Goal: Task Accomplishment & Management: Use online tool/utility

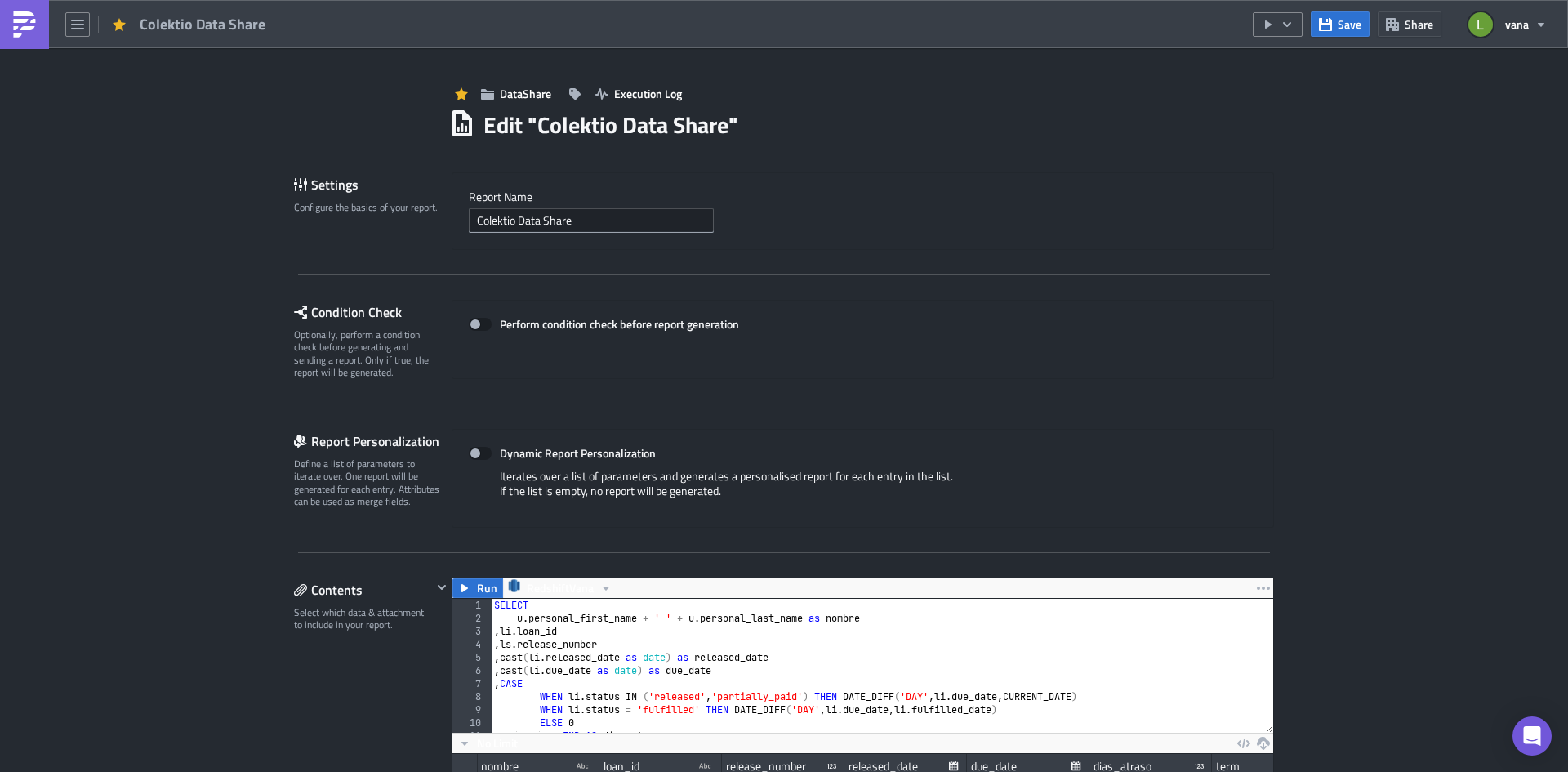
scroll to position [187, 821]
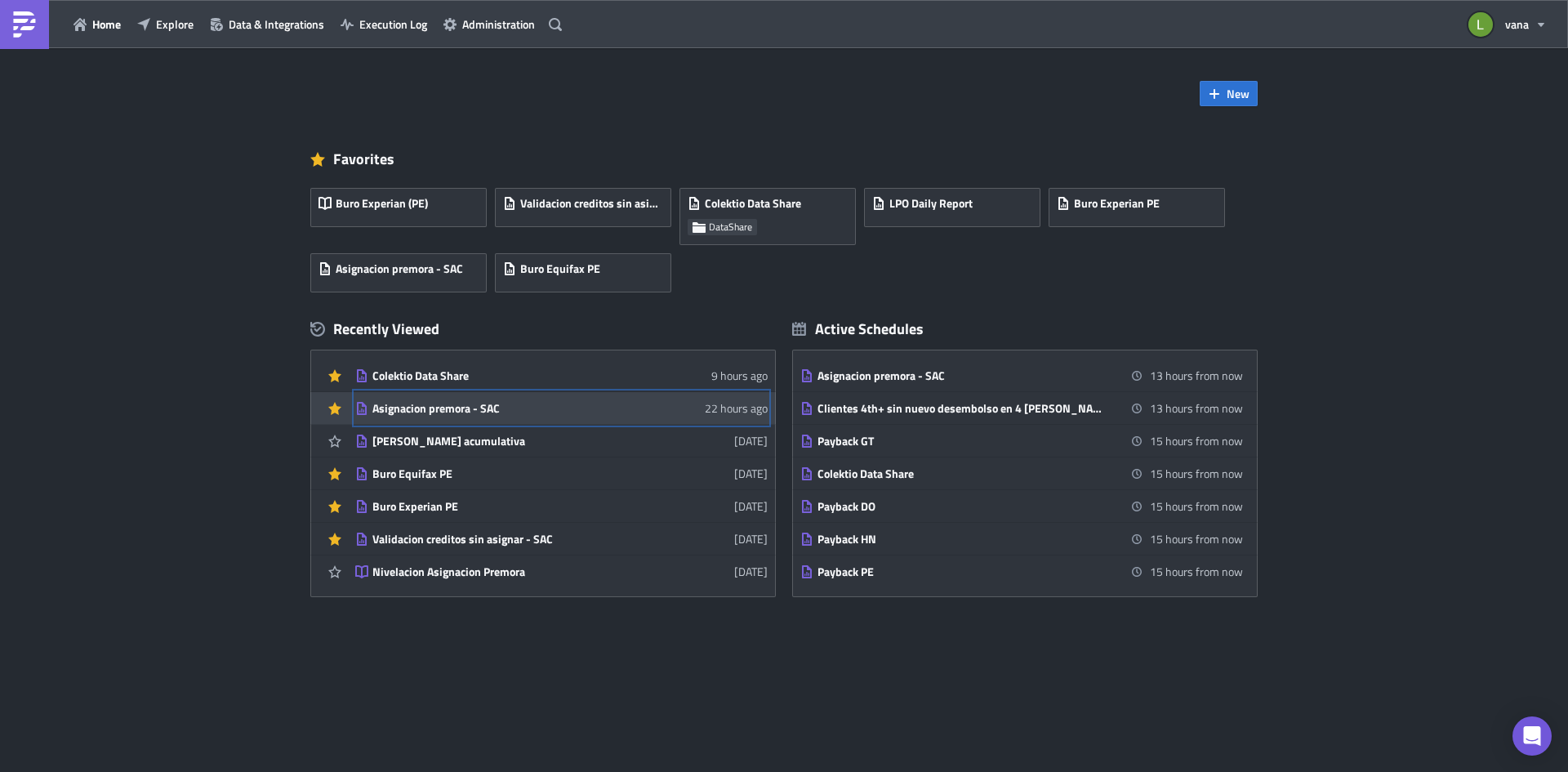
click at [470, 415] on div "Asignacion premora - SAC" at bounding box center [515, 408] width 286 height 15
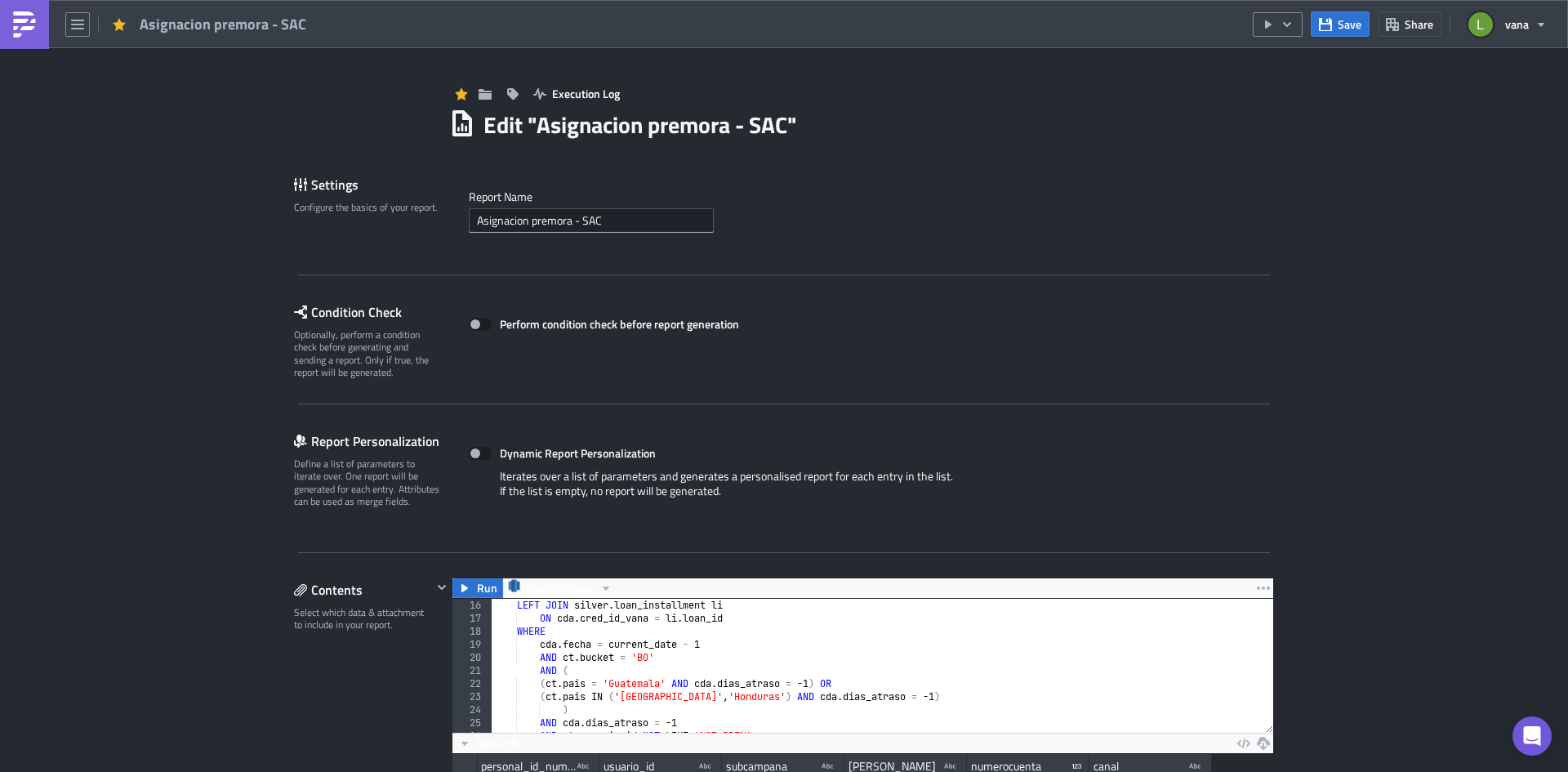
click at [20, 21] on img at bounding box center [25, 25] width 26 height 26
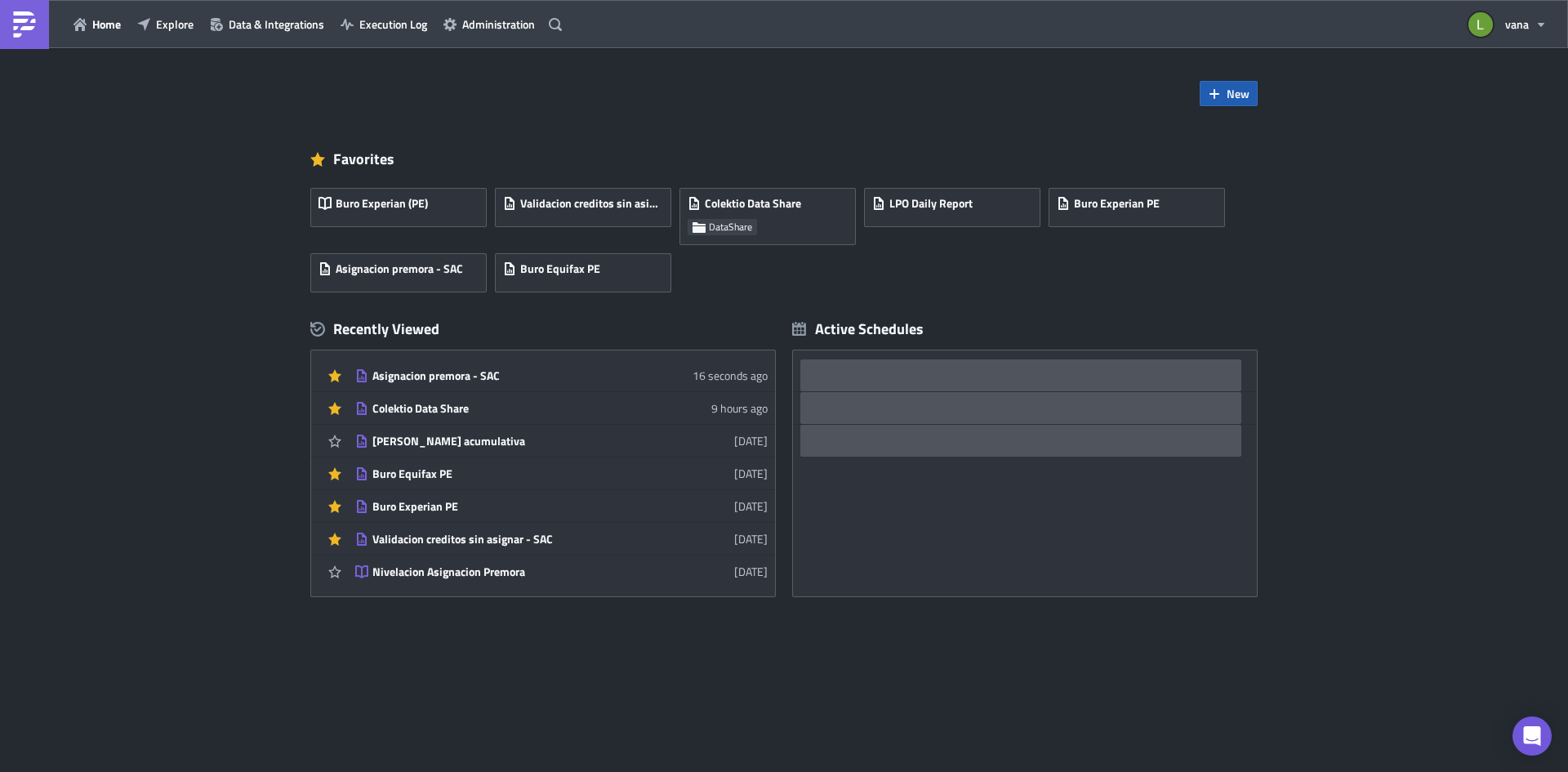
click at [1232, 96] on span "New" at bounding box center [1238, 93] width 23 height 17
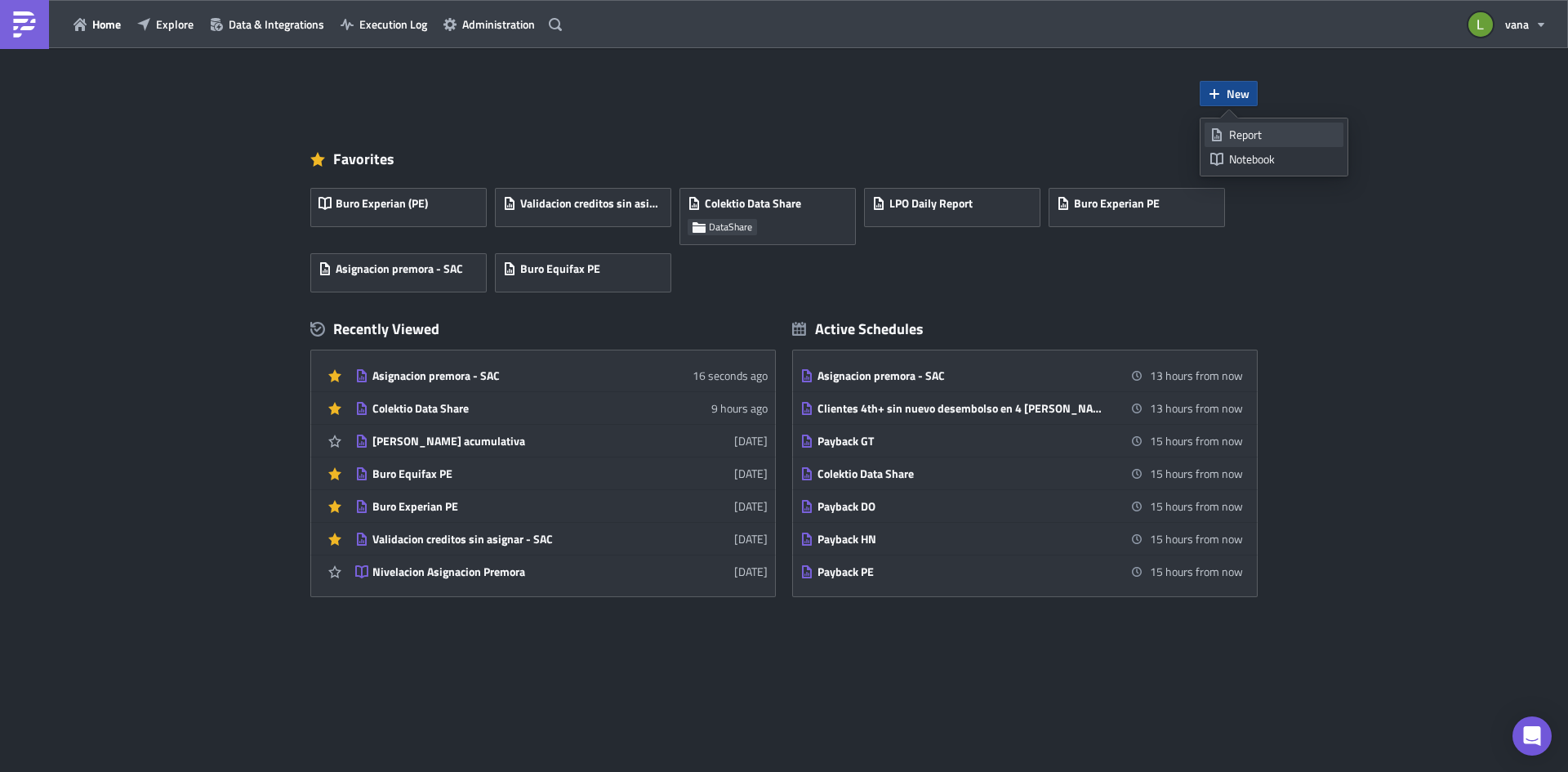
click at [1257, 137] on div "Report" at bounding box center [1283, 135] width 108 height 17
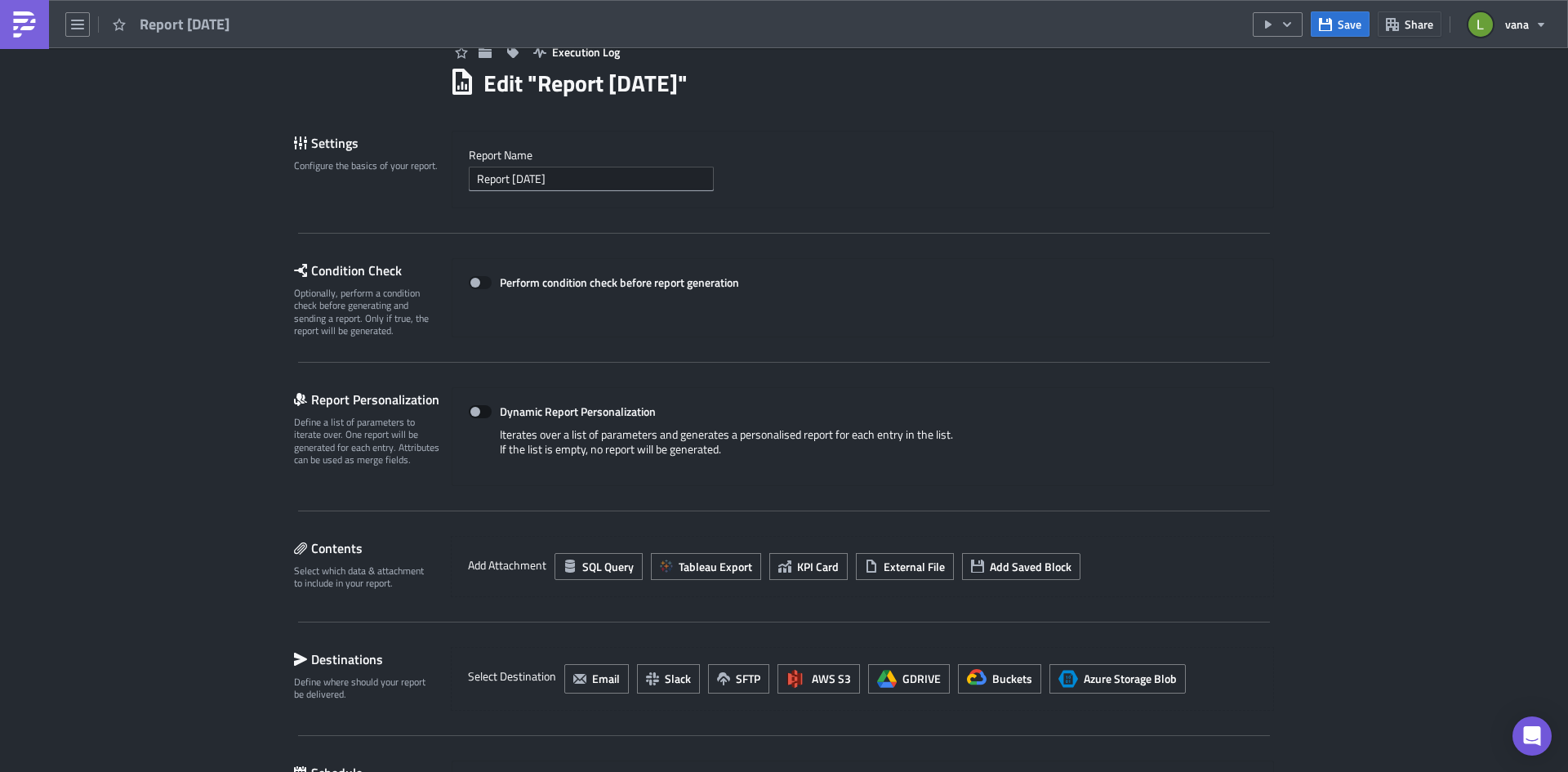
scroll to position [82, 0]
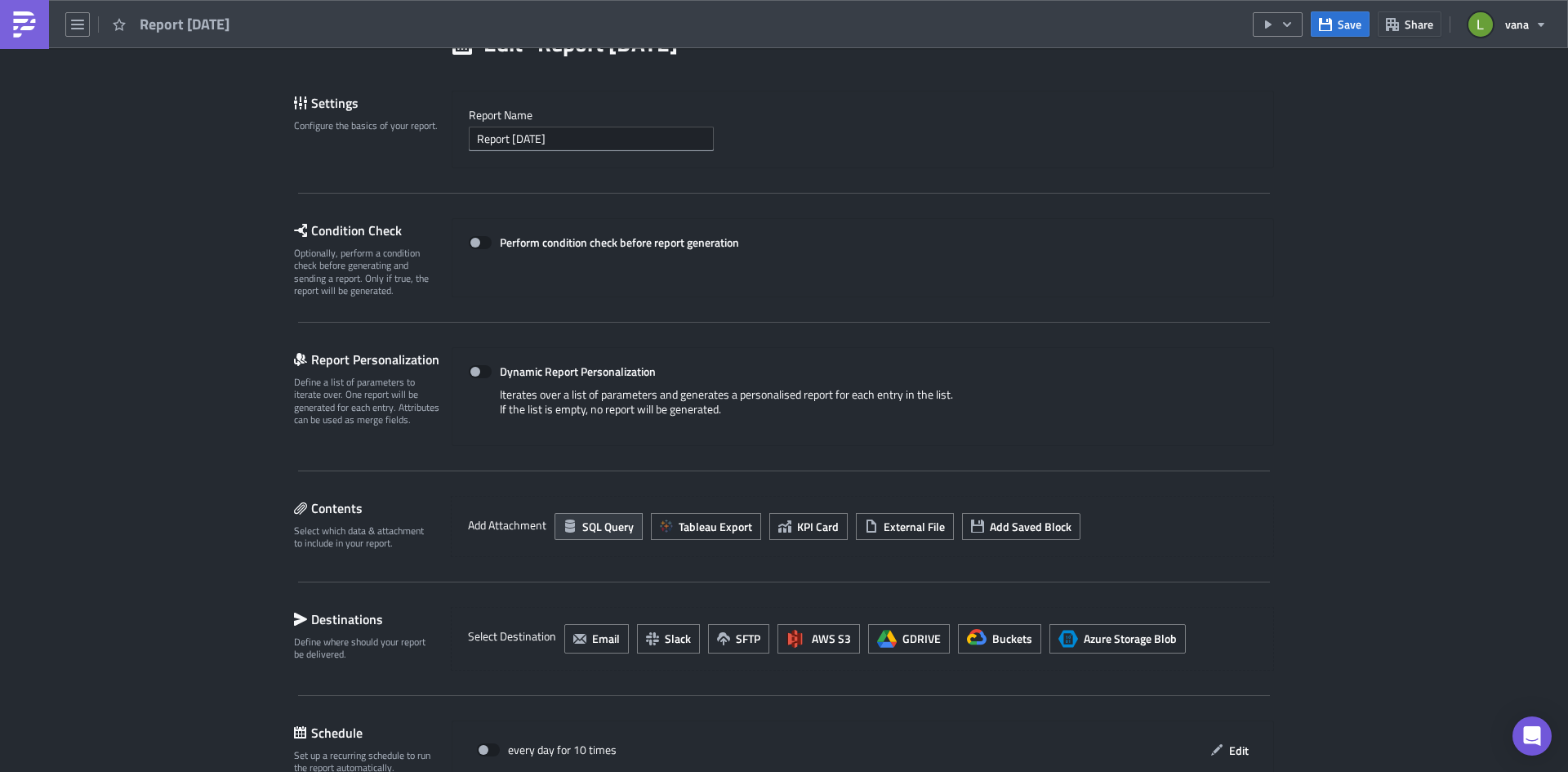
click at [583, 528] on span "SQL Query" at bounding box center [608, 526] width 51 height 17
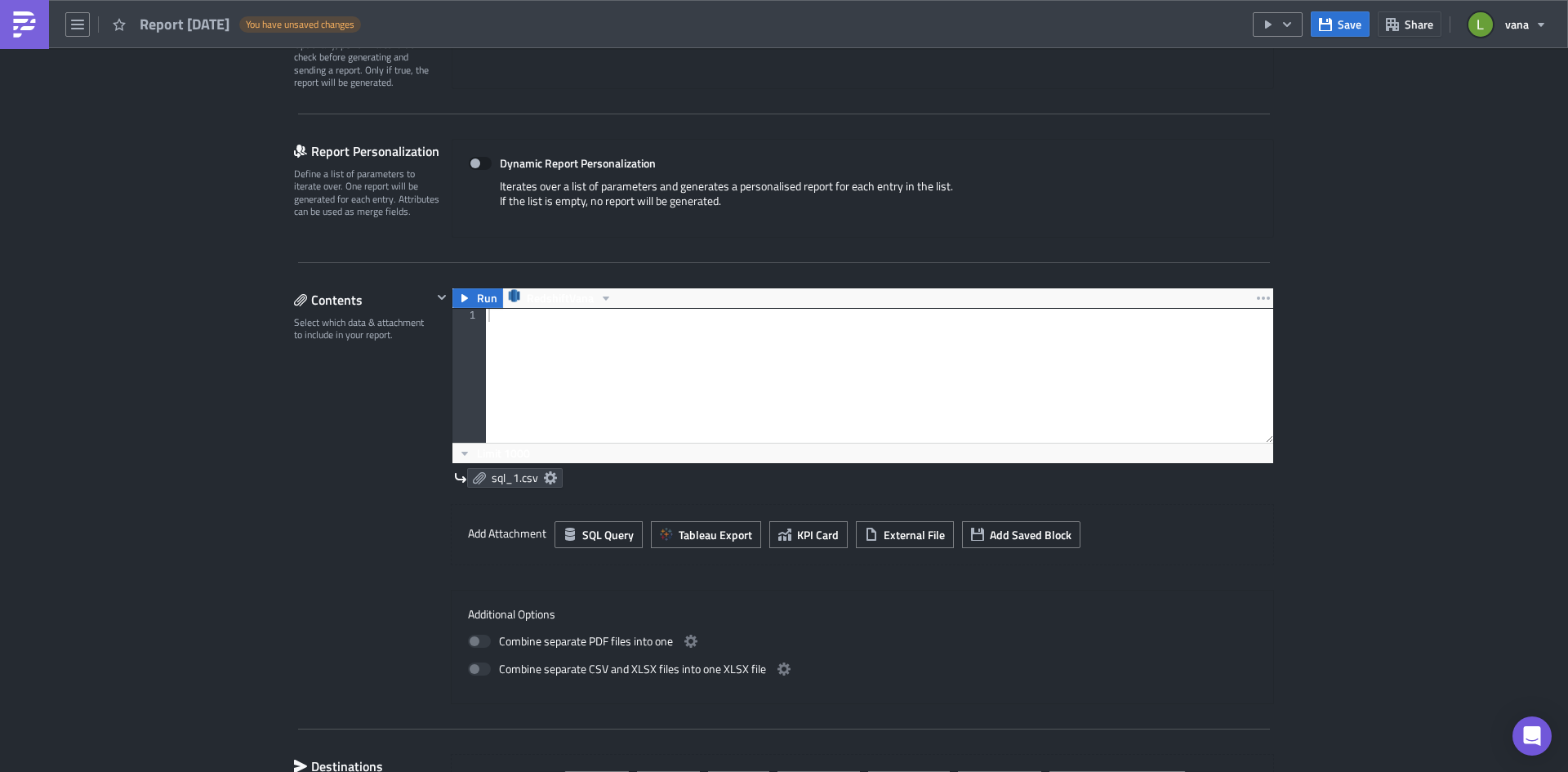
scroll to position [327, 0]
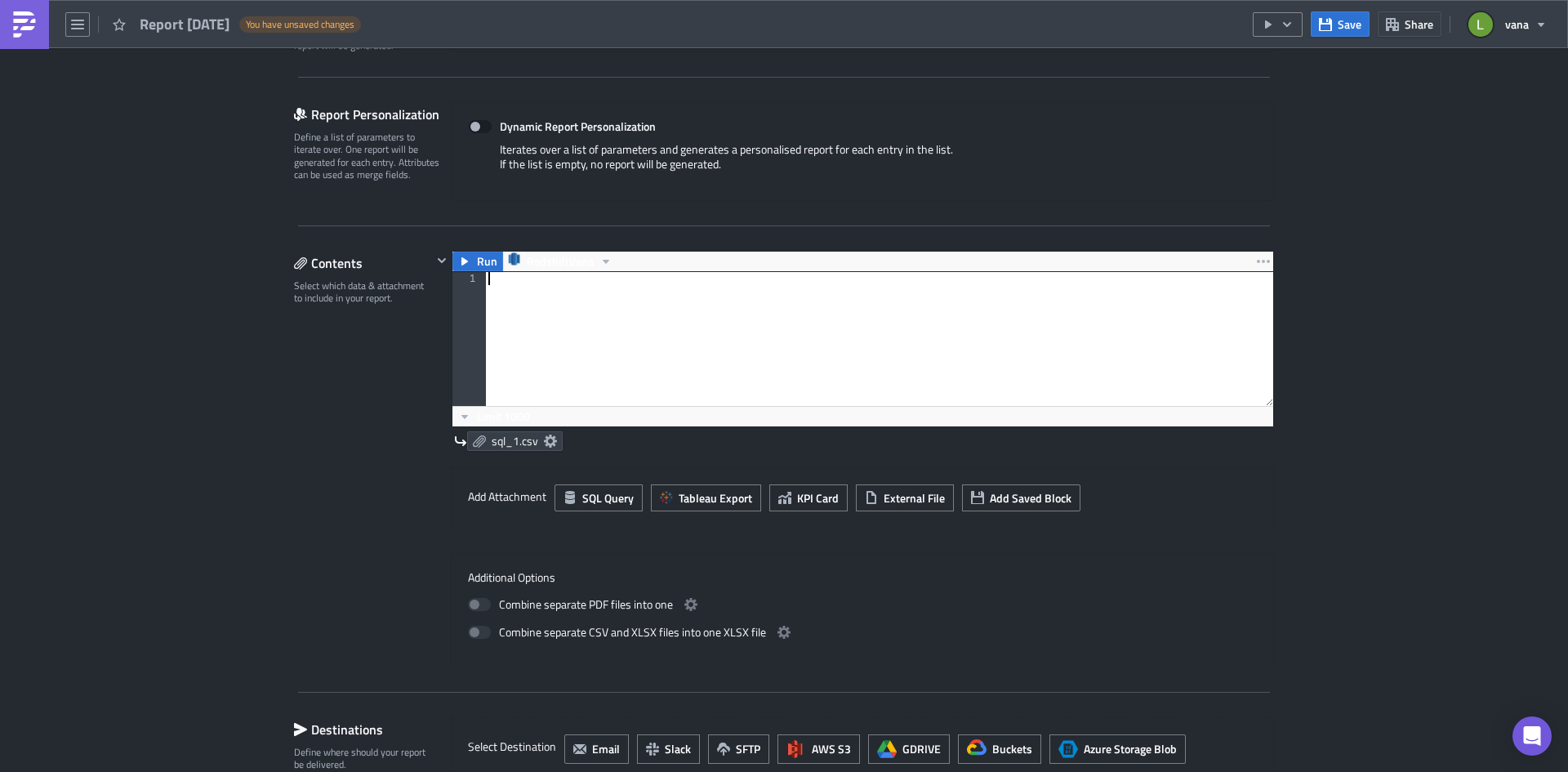
click at [556, 311] on div at bounding box center [879, 352] width 788 height 160
click at [587, 363] on div "select * from" at bounding box center [879, 352] width 788 height 160
drag, startPoint x: 626, startPoint y: 342, endPoint x: 470, endPoint y: 257, distance: 177.7
click at [470, 257] on div "Run RedshiftVana select * from 1 select * from הההההההההההההההההההההההההההההההה…" at bounding box center [862, 339] width 823 height 176
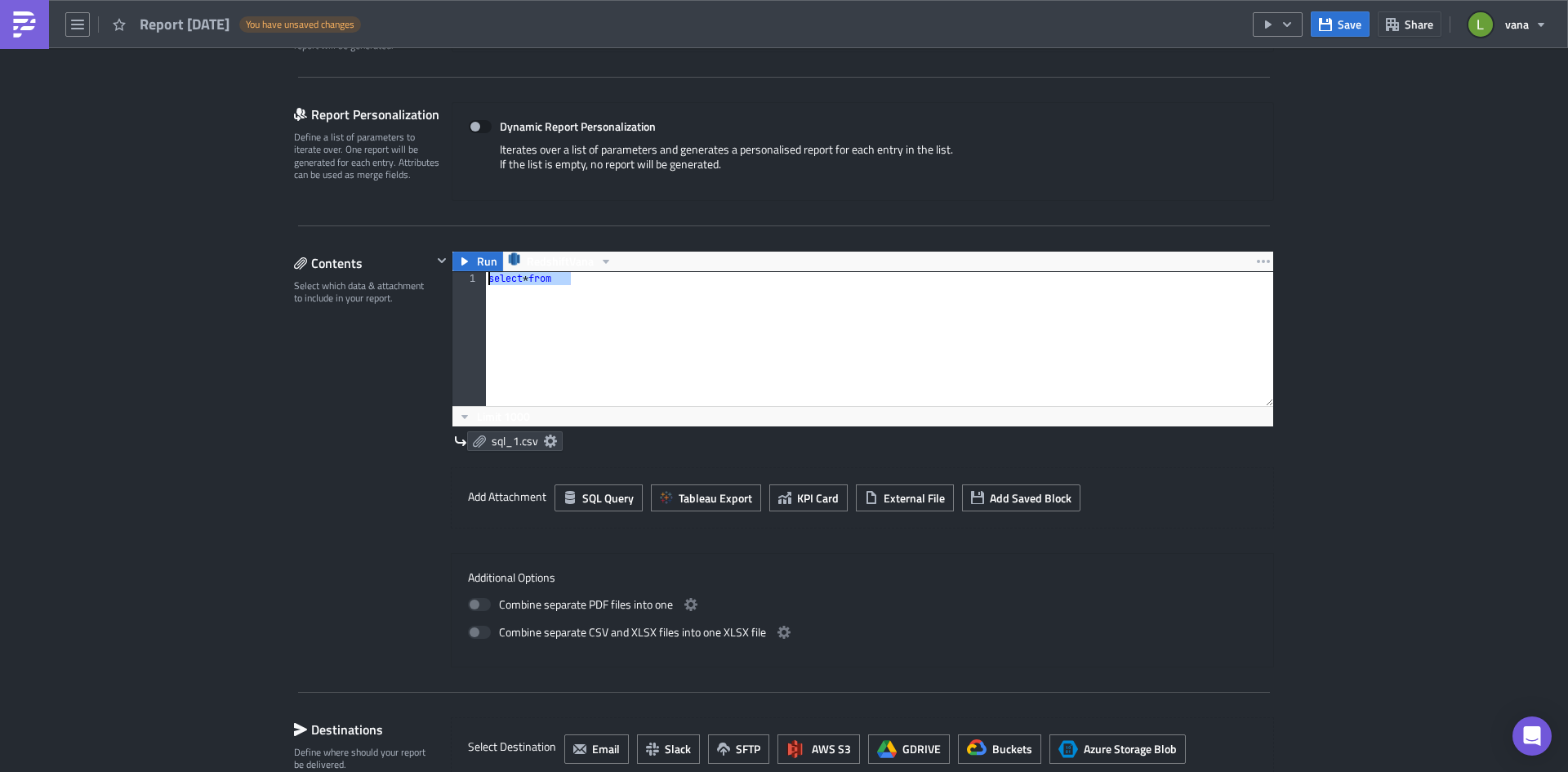
paste textarea "limit 100"
type textarea "limit 100"
click at [458, 261] on icon "button" at bounding box center [465, 261] width 13 height 13
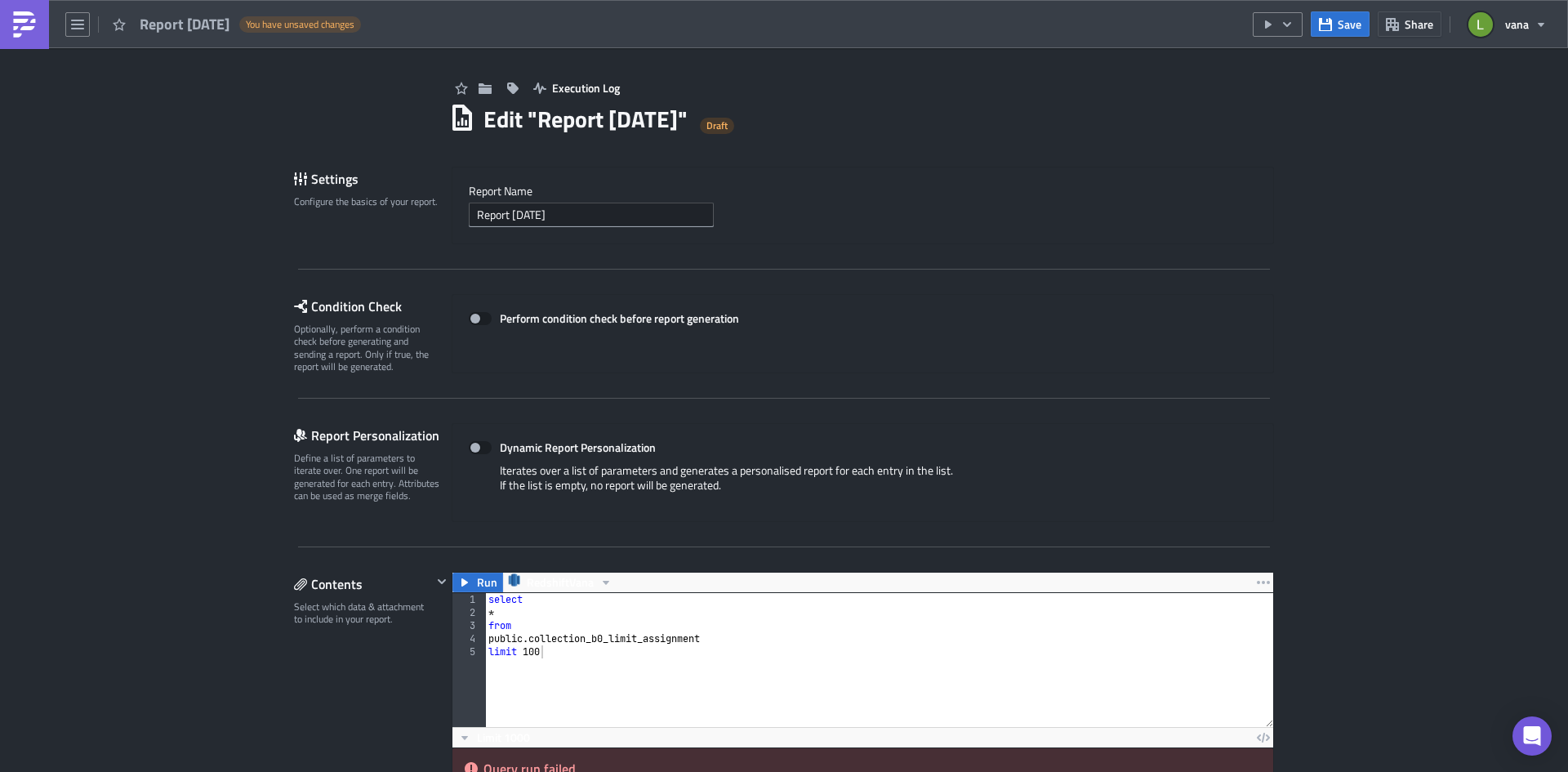
scroll to position [0, 0]
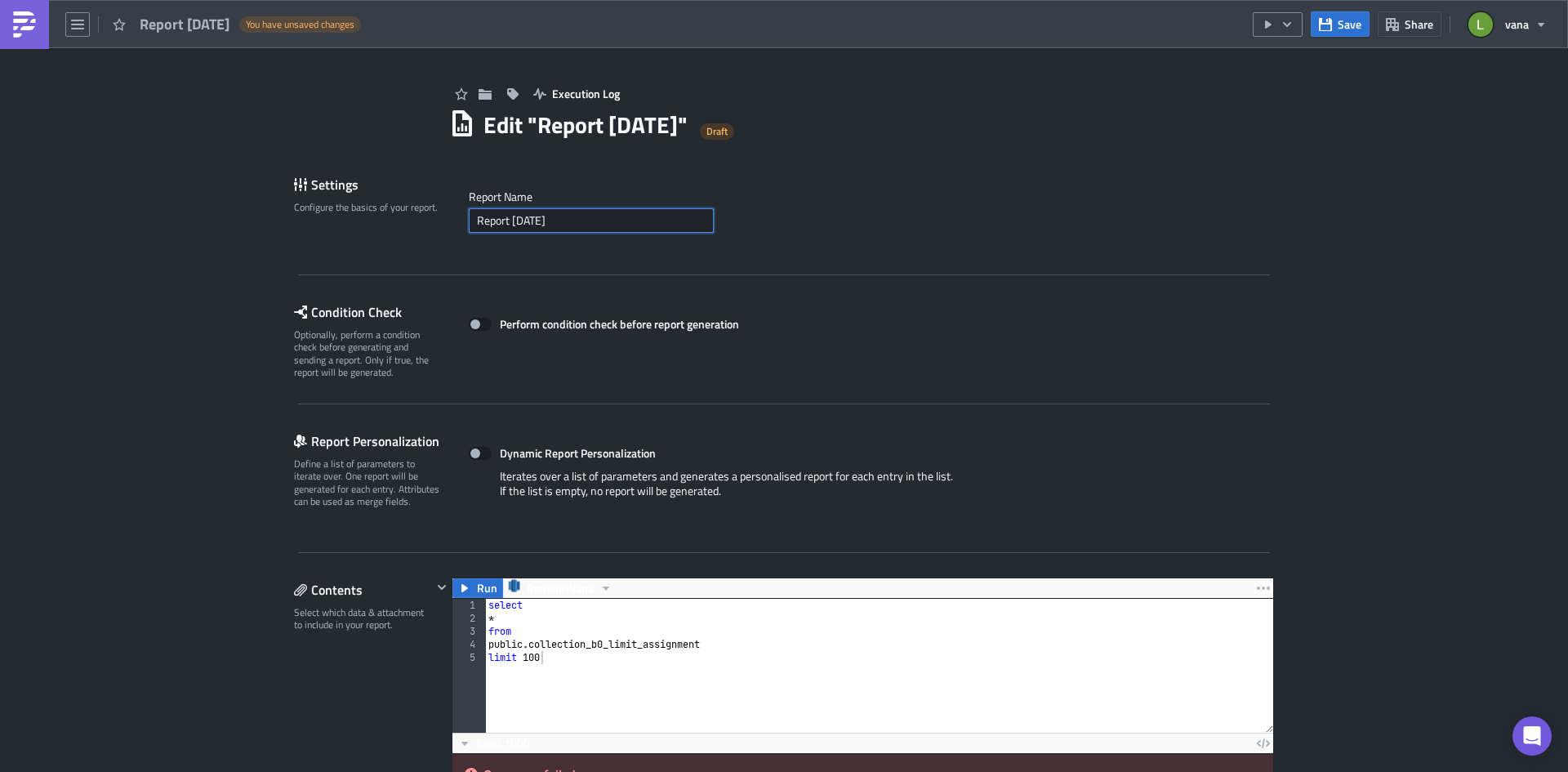
drag, startPoint x: 583, startPoint y: 221, endPoint x: 449, endPoint y: 217, distance: 134.1
click at [451, 217] on div "Report Nam﻿e Report [DATE]" at bounding box center [862, 211] width 823 height 77
paste input "collection_b0_limit_assignment"
type input "collection_b0_limit_assignment"
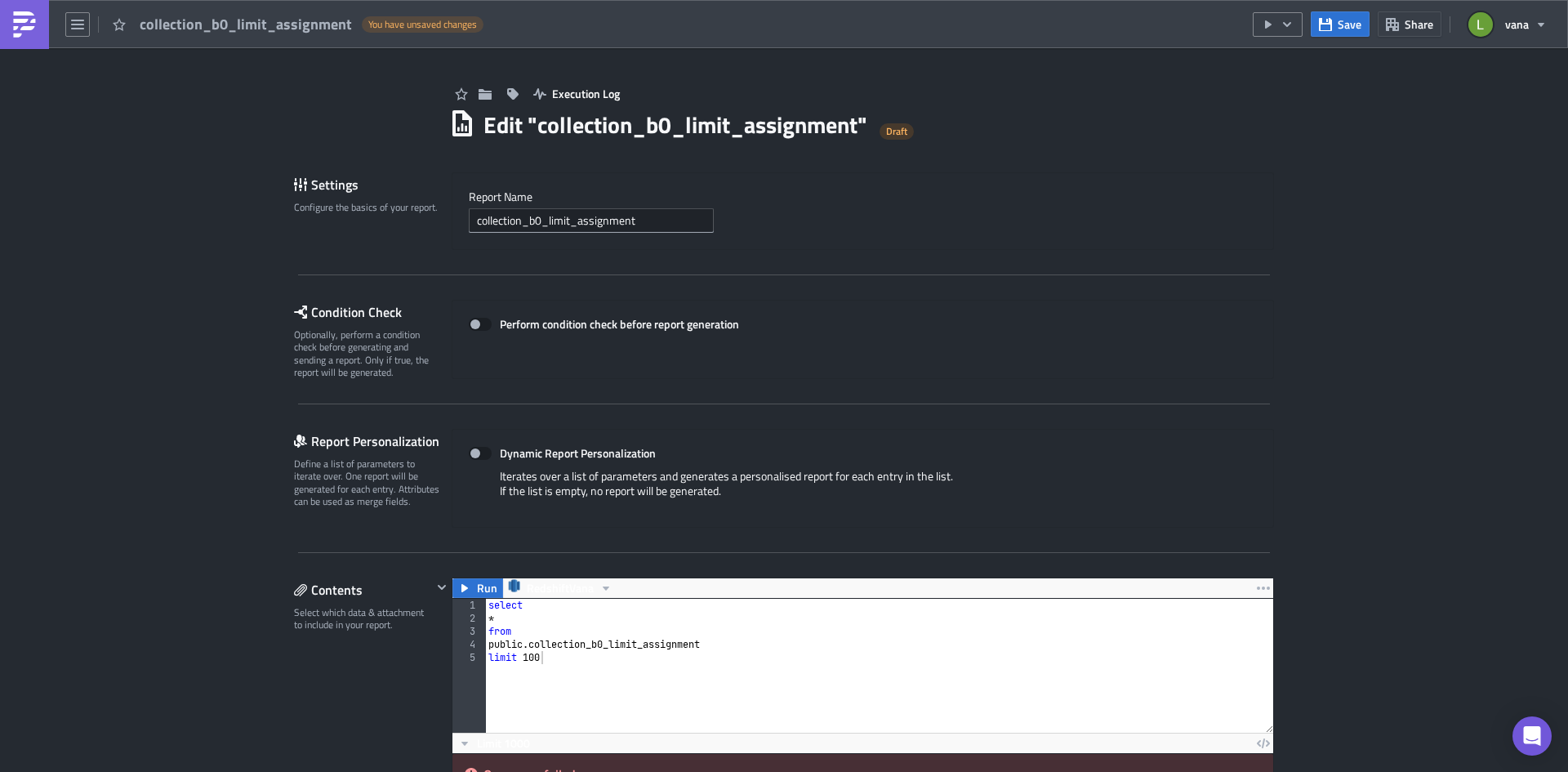
click at [823, 229] on div "collection_b0_limit_assignment" at bounding box center [863, 221] width 788 height 25
click at [1349, 26] on span "Save" at bounding box center [1349, 24] width 24 height 17
click at [8, 27] on link at bounding box center [25, 25] width 49 height 49
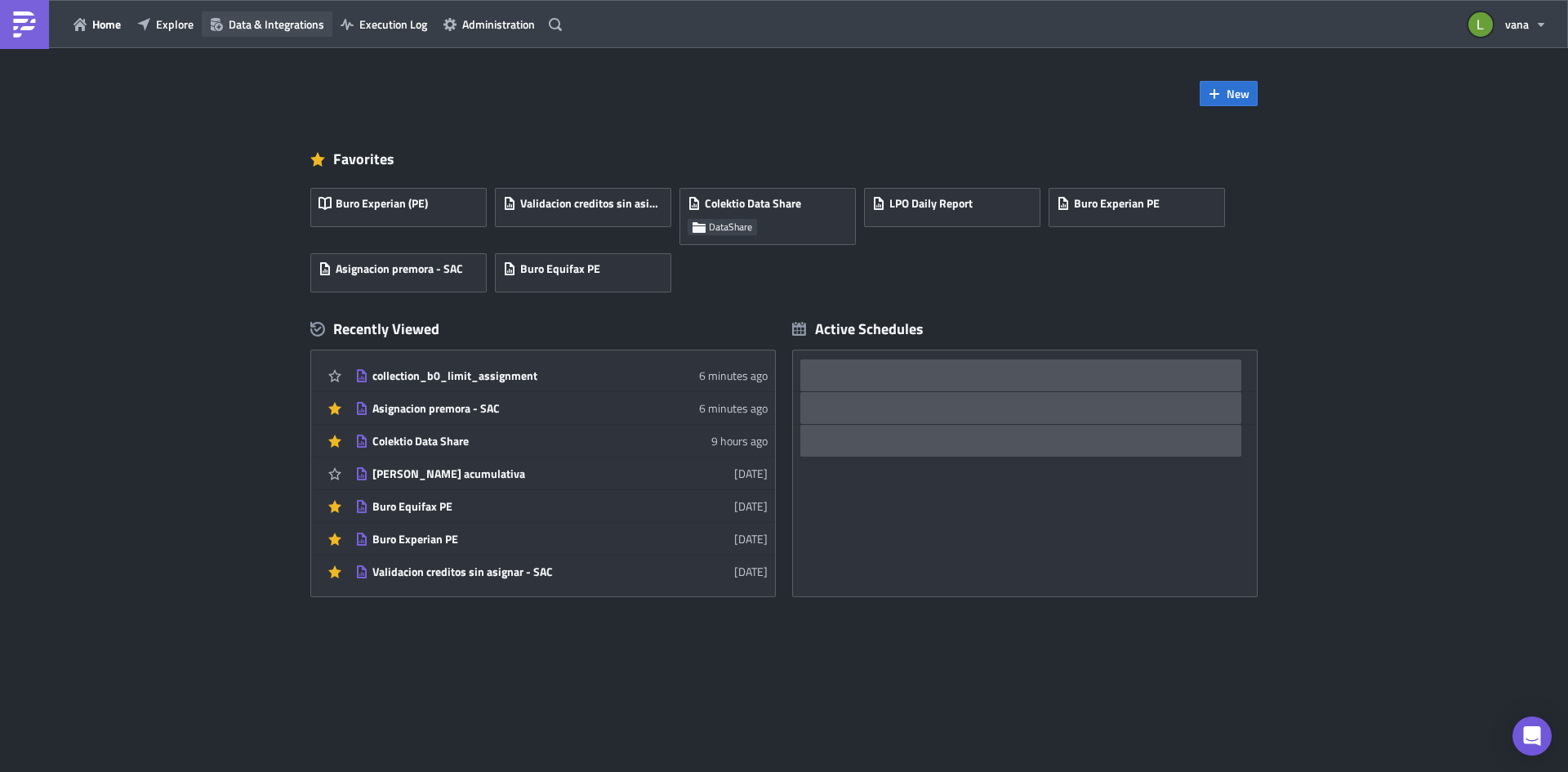
click at [244, 23] on span "Data & Integrations" at bounding box center [276, 24] width 96 height 17
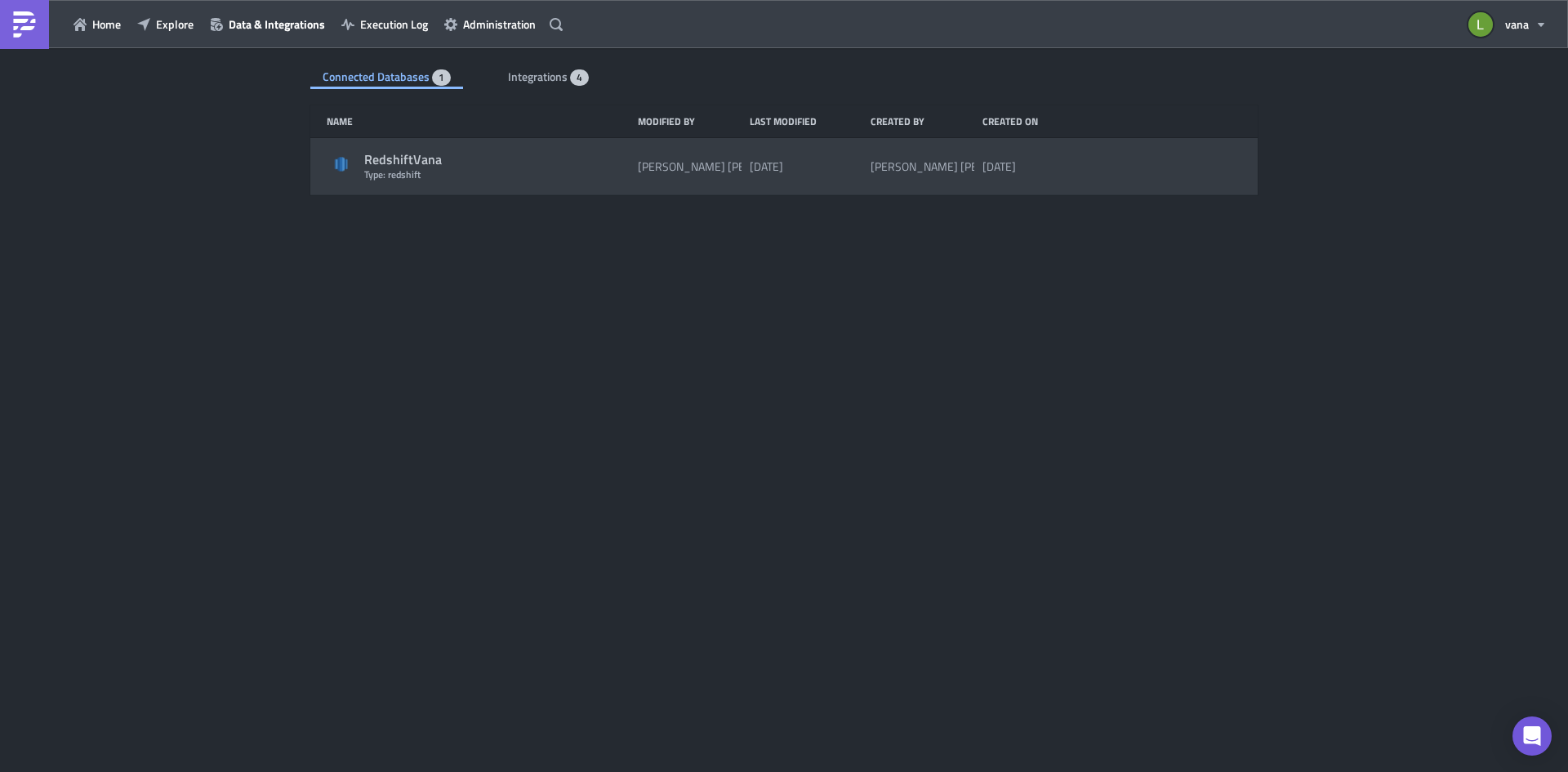
click at [569, 159] on div "RedshiftVana" at bounding box center [497, 159] width 266 height 17
click at [404, 162] on div "RedshiftVana" at bounding box center [497, 159] width 266 height 17
click at [406, 184] on div "RedshiftVana Type: redshift [PERSON_NAME] [DATE] [PERSON_NAME] [DATE]" at bounding box center [784, 166] width 948 height 57
click at [428, 170] on div "Type: redshift" at bounding box center [497, 174] width 266 height 12
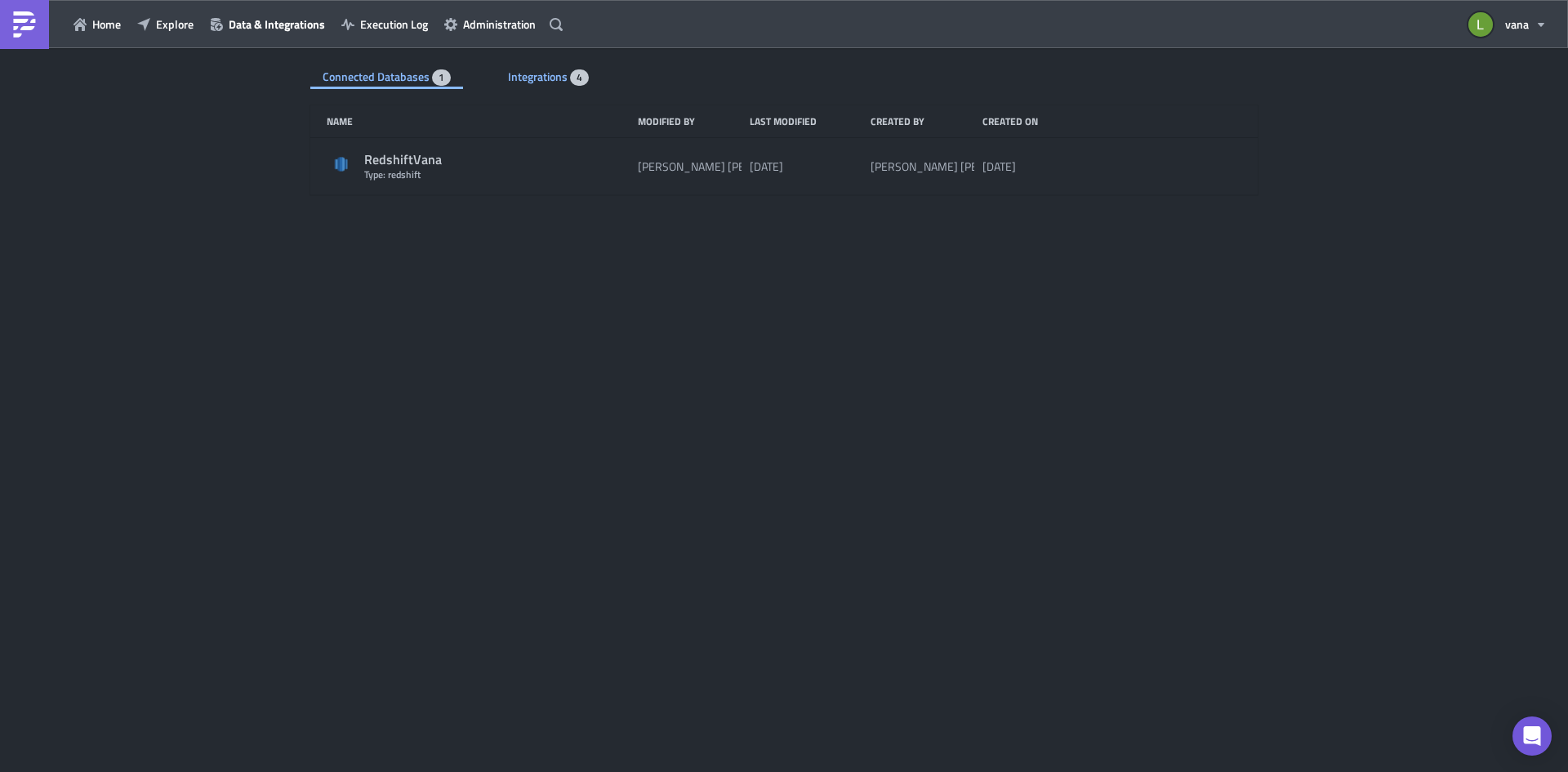
click at [546, 74] on span "Integrations" at bounding box center [539, 76] width 62 height 17
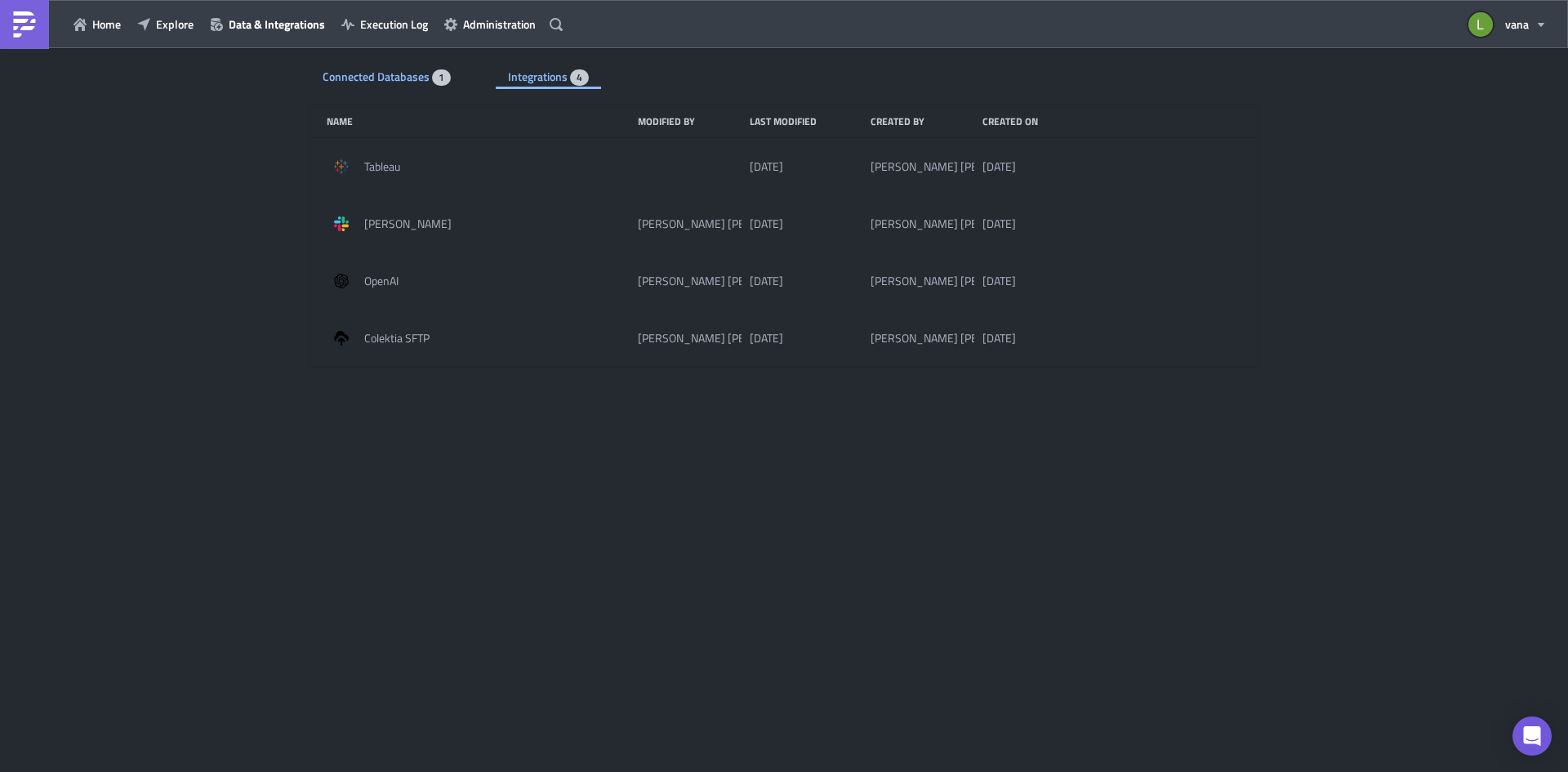
click at [410, 77] on span "Connected Databases" at bounding box center [377, 76] width 109 height 17
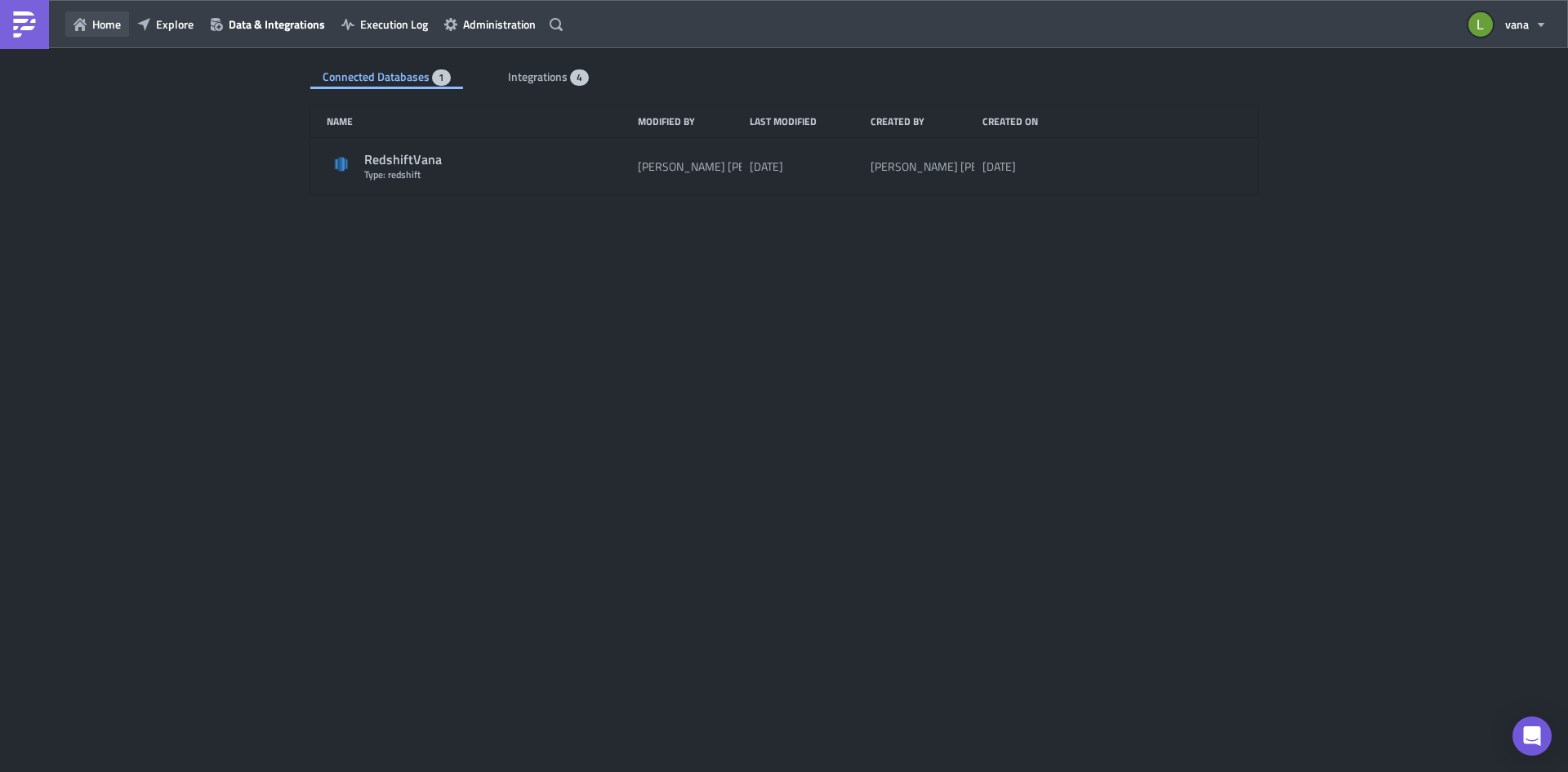
click at [79, 20] on icon "button" at bounding box center [80, 24] width 13 height 13
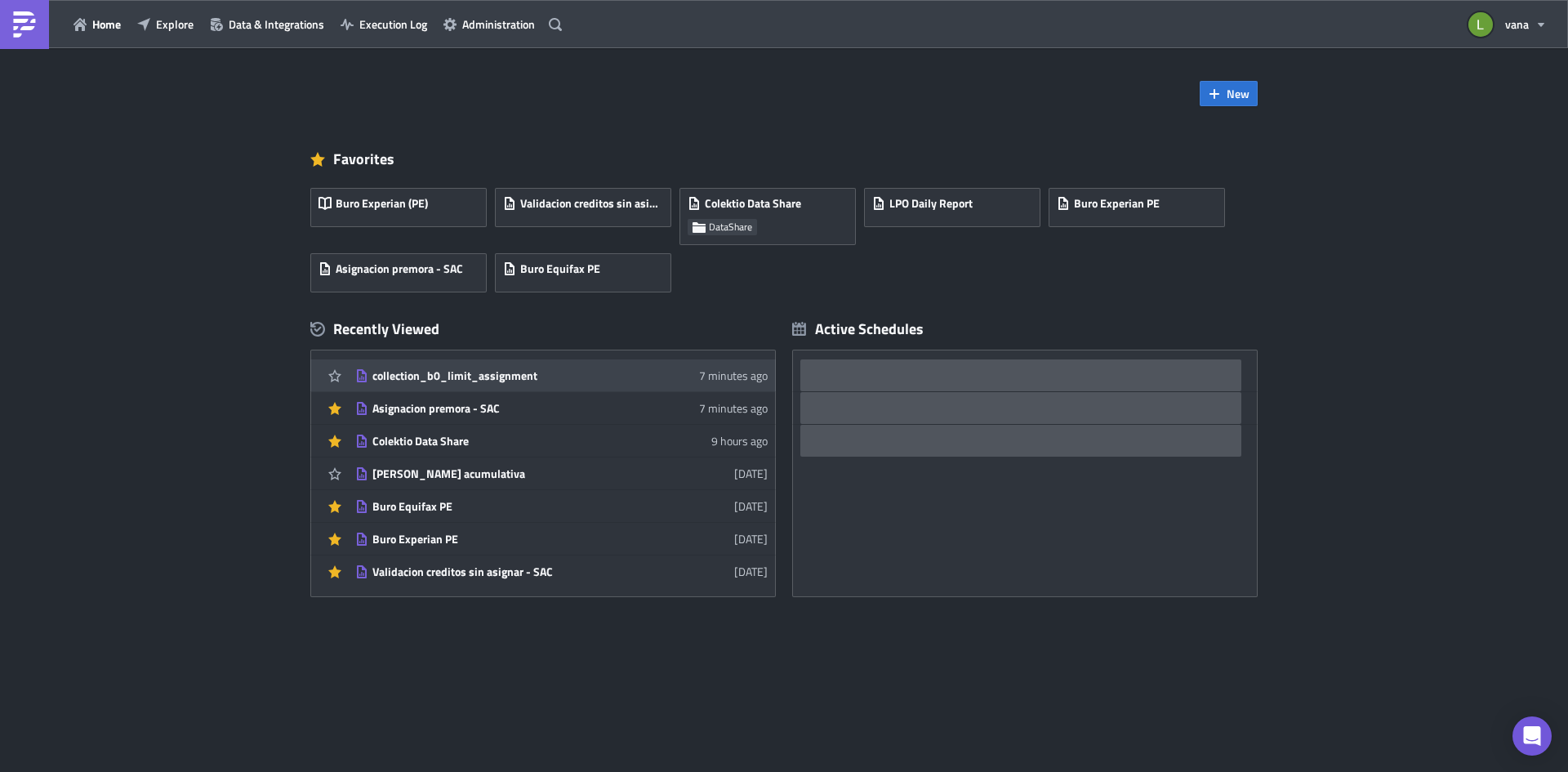
click at [443, 380] on div "collection_b0_limit_assignment" at bounding box center [515, 376] width 286 height 15
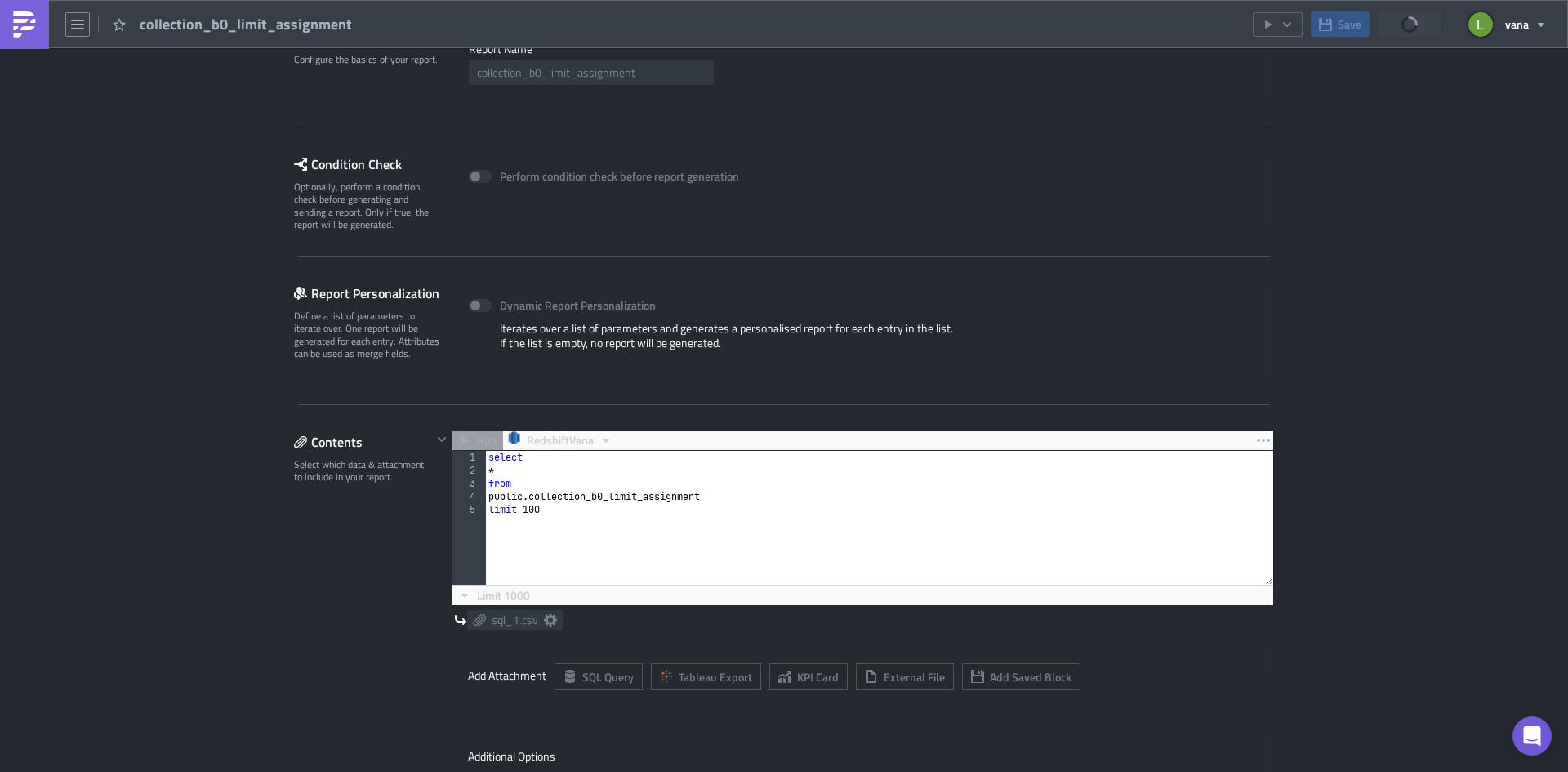
scroll to position [327, 0]
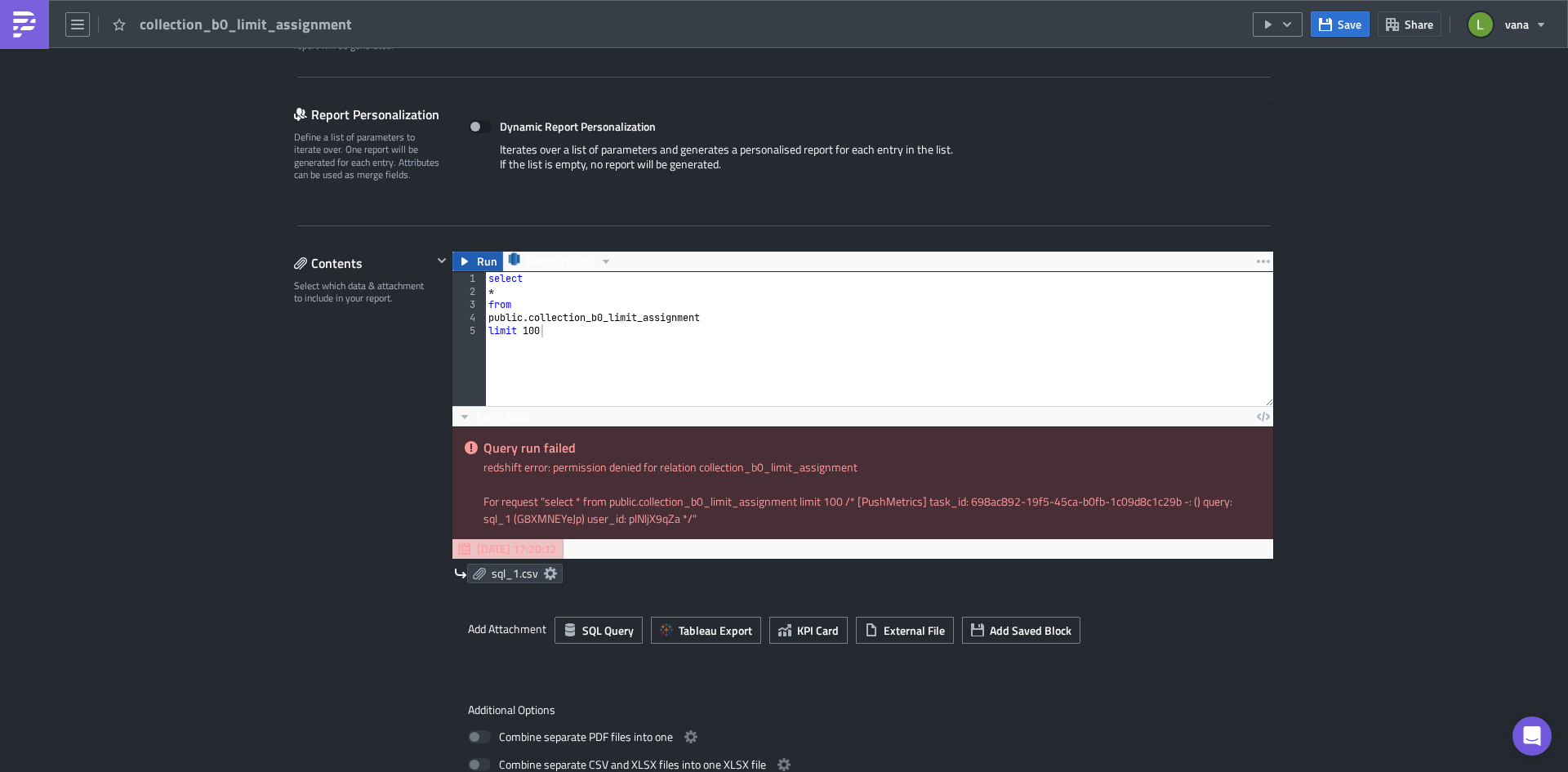
click at [478, 266] on span "Run" at bounding box center [487, 261] width 20 height 19
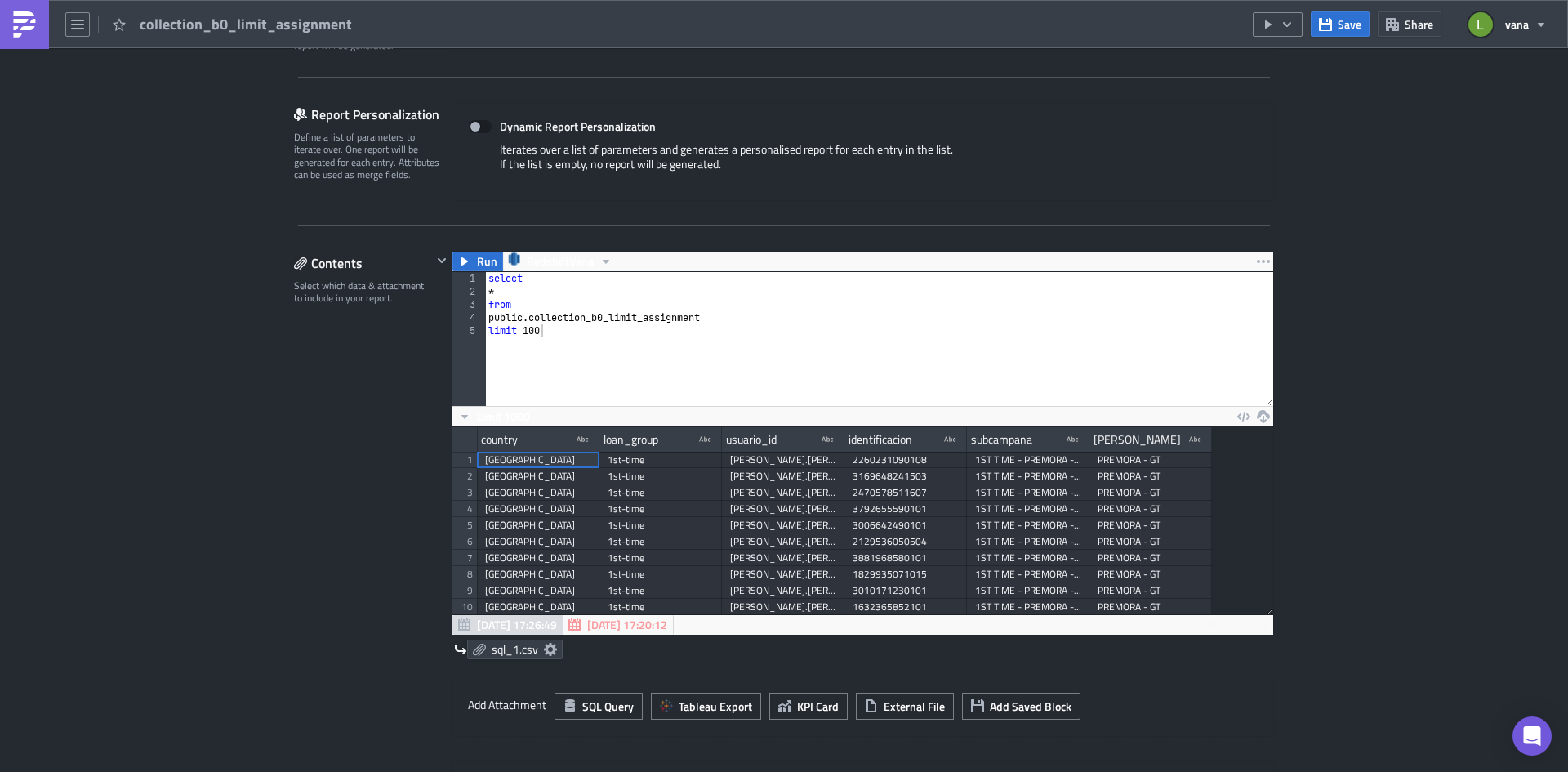
scroll to position [187, 821]
click at [25, 21] on img at bounding box center [25, 25] width 26 height 26
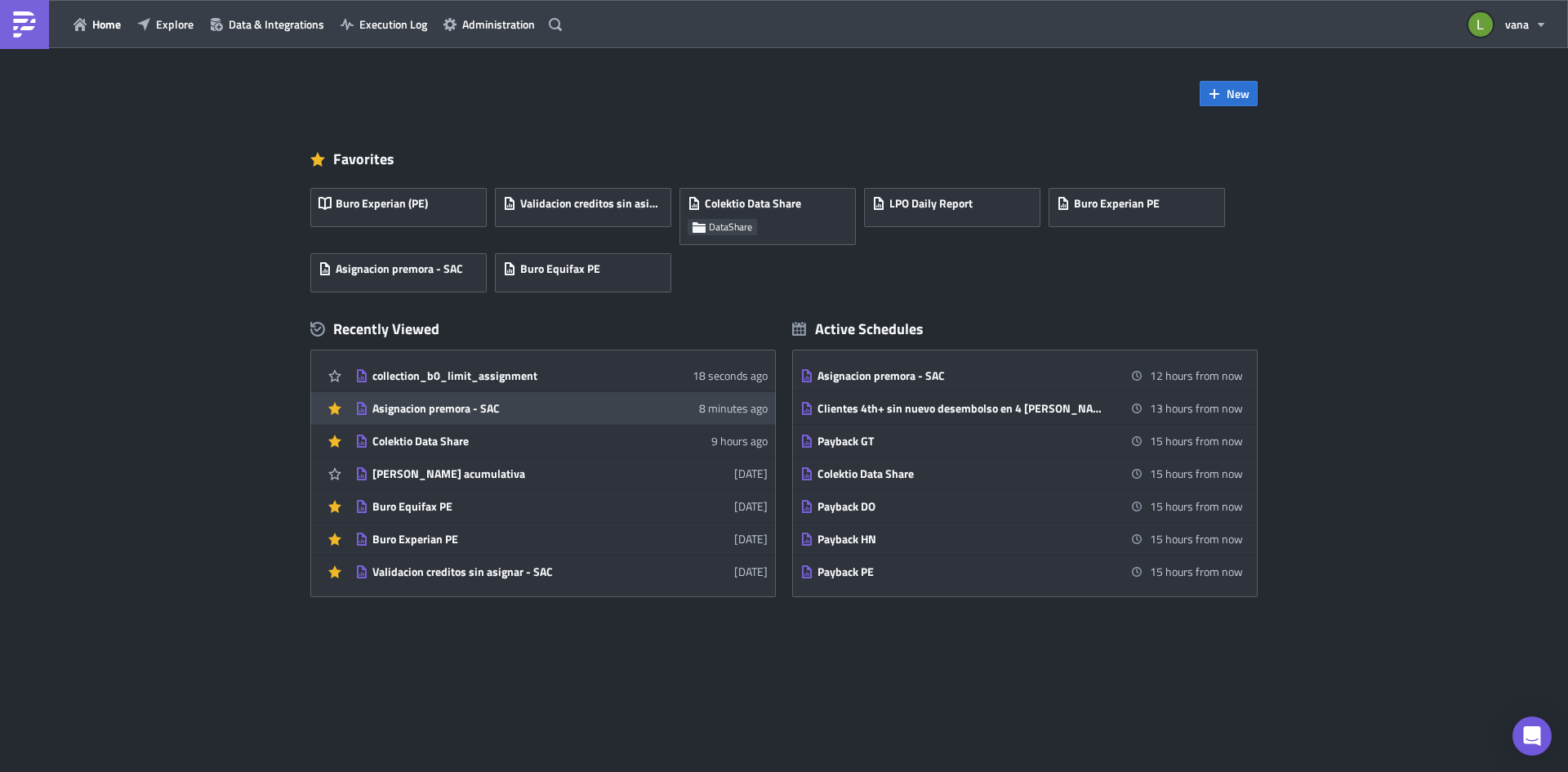
click at [535, 411] on div "Asignacion premora - SAC" at bounding box center [515, 408] width 286 height 15
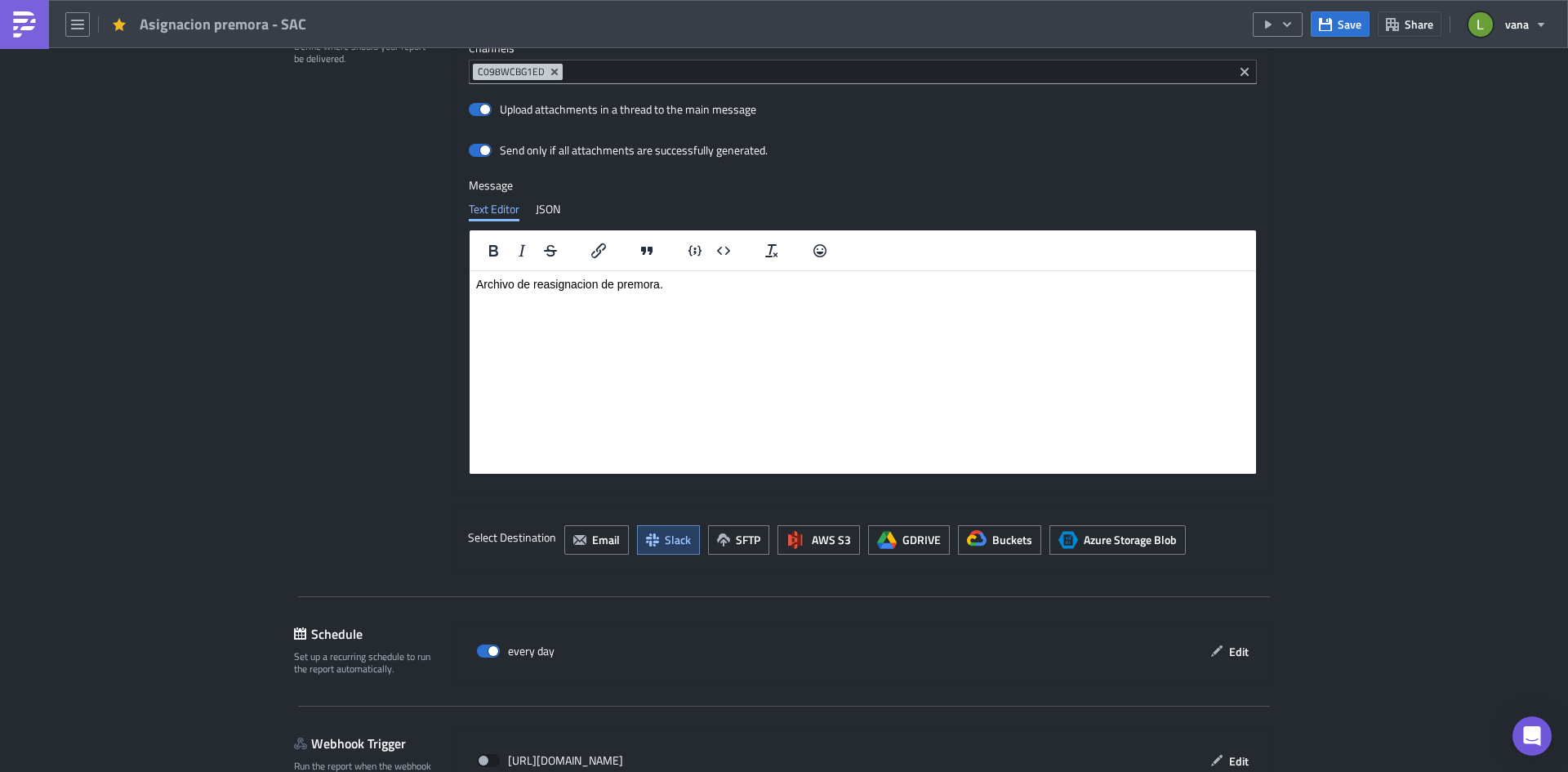
scroll to position [1340, 0]
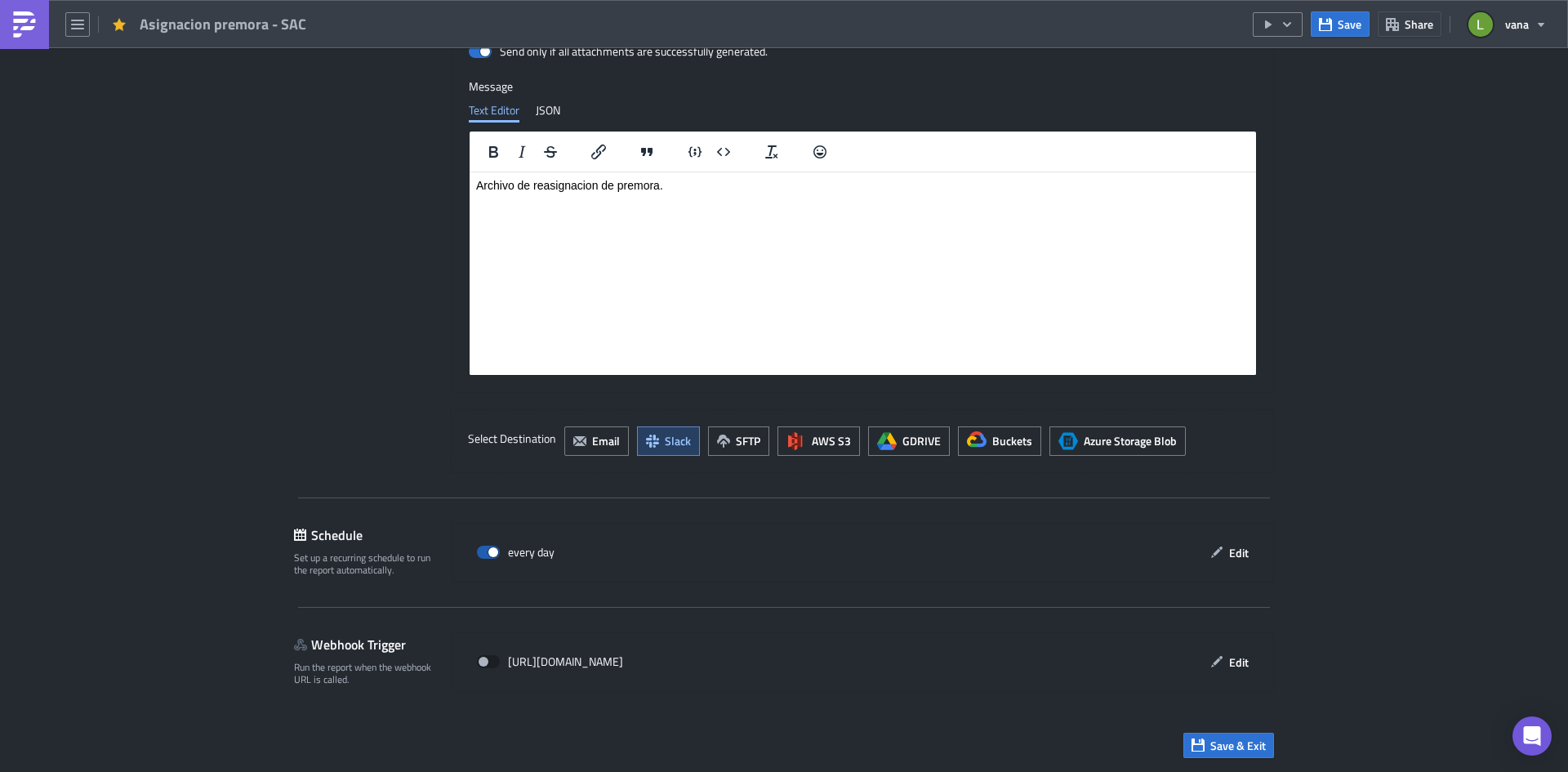
click at [486, 552] on span at bounding box center [488, 552] width 23 height 13
click at [486, 552] on input "checkbox" at bounding box center [486, 553] width 11 height 11
checkbox input "false"
click at [675, 198] on html "Archivo de reasignacion de premora." at bounding box center [863, 185] width 787 height 26
click at [1328, 27] on icon "button" at bounding box center [1325, 24] width 13 height 13
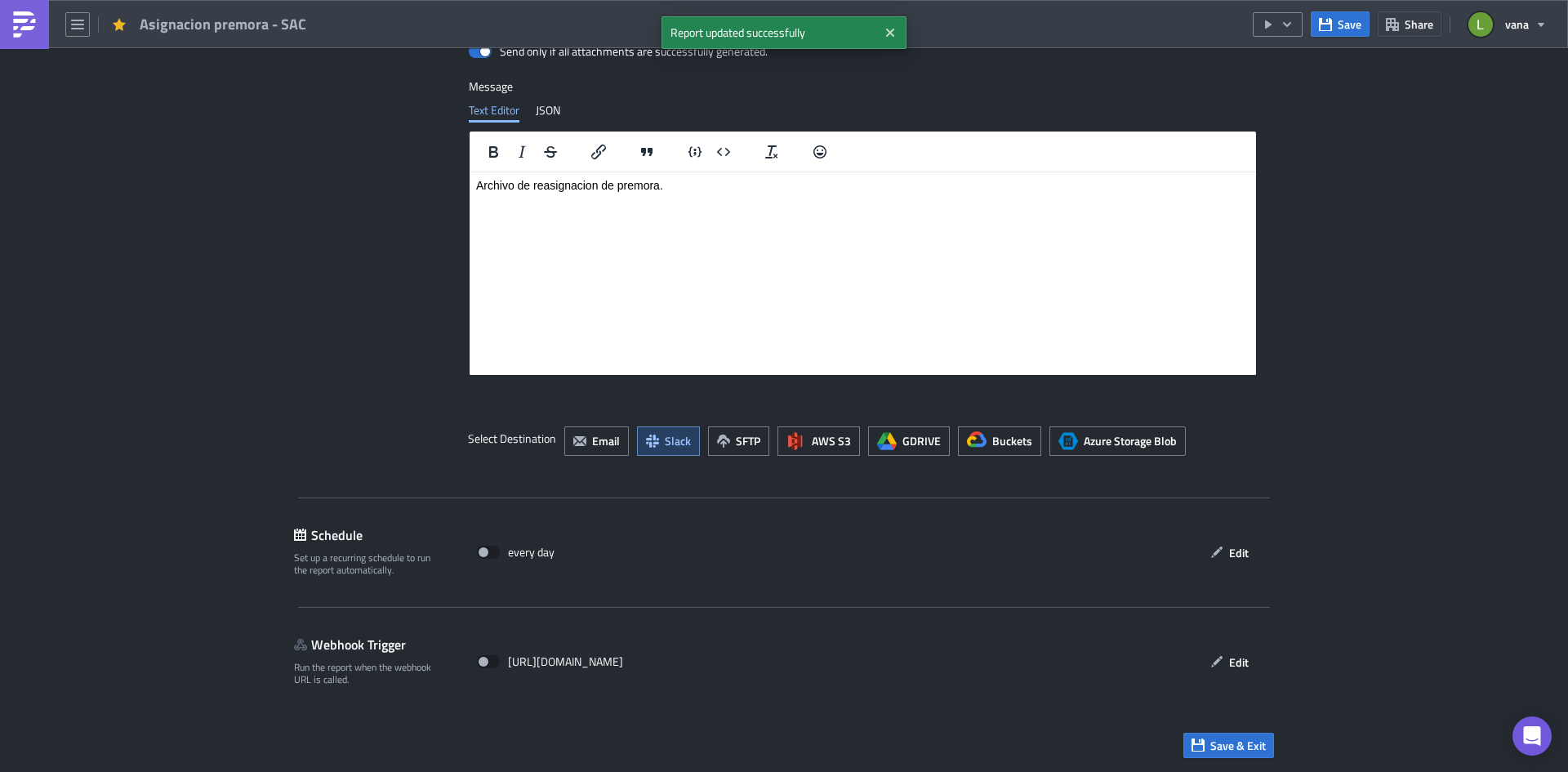
click at [26, 29] on img at bounding box center [25, 25] width 26 height 26
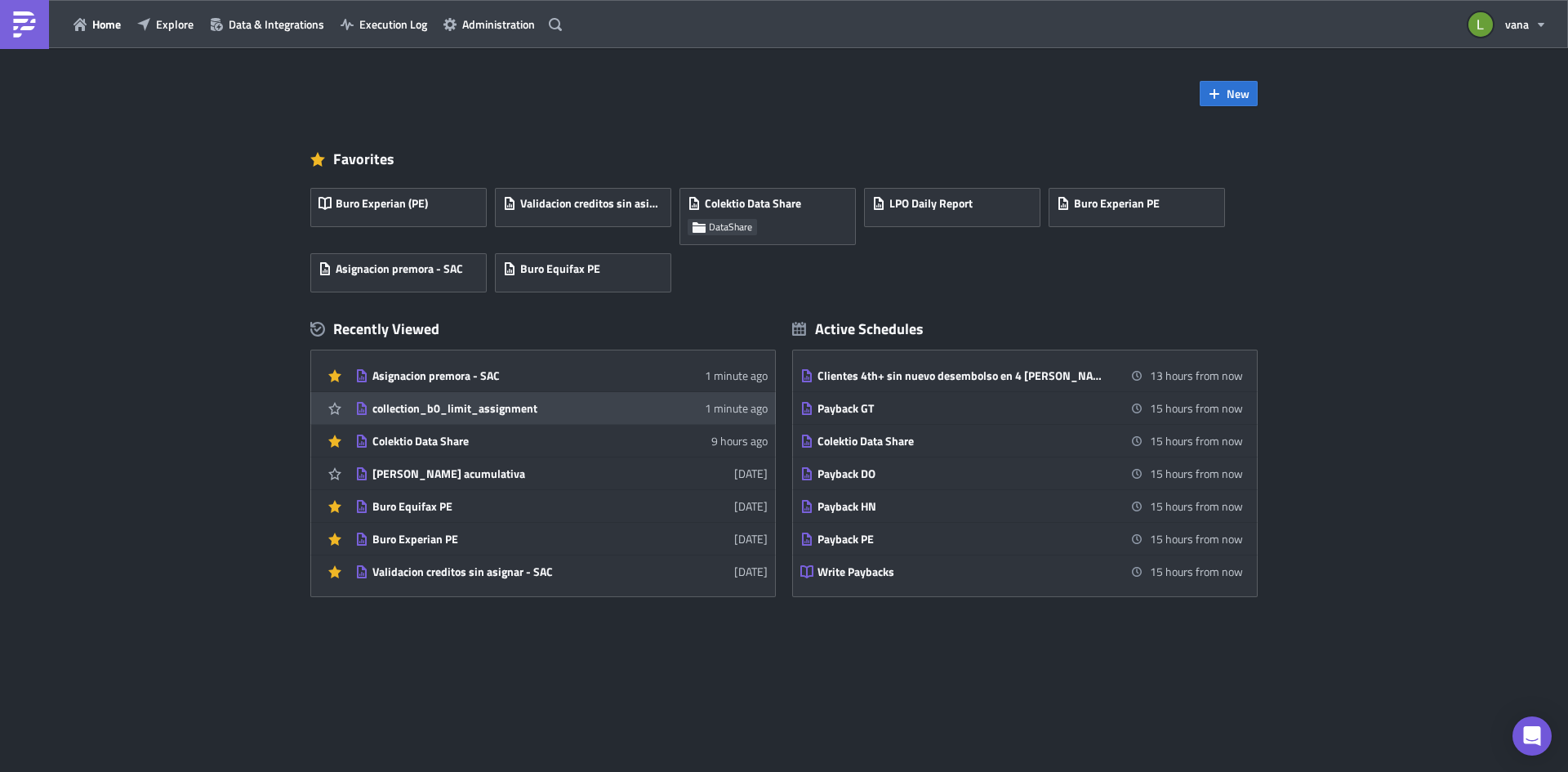
click at [501, 401] on div "collection_b0_limit_assignment" at bounding box center [515, 408] width 286 height 15
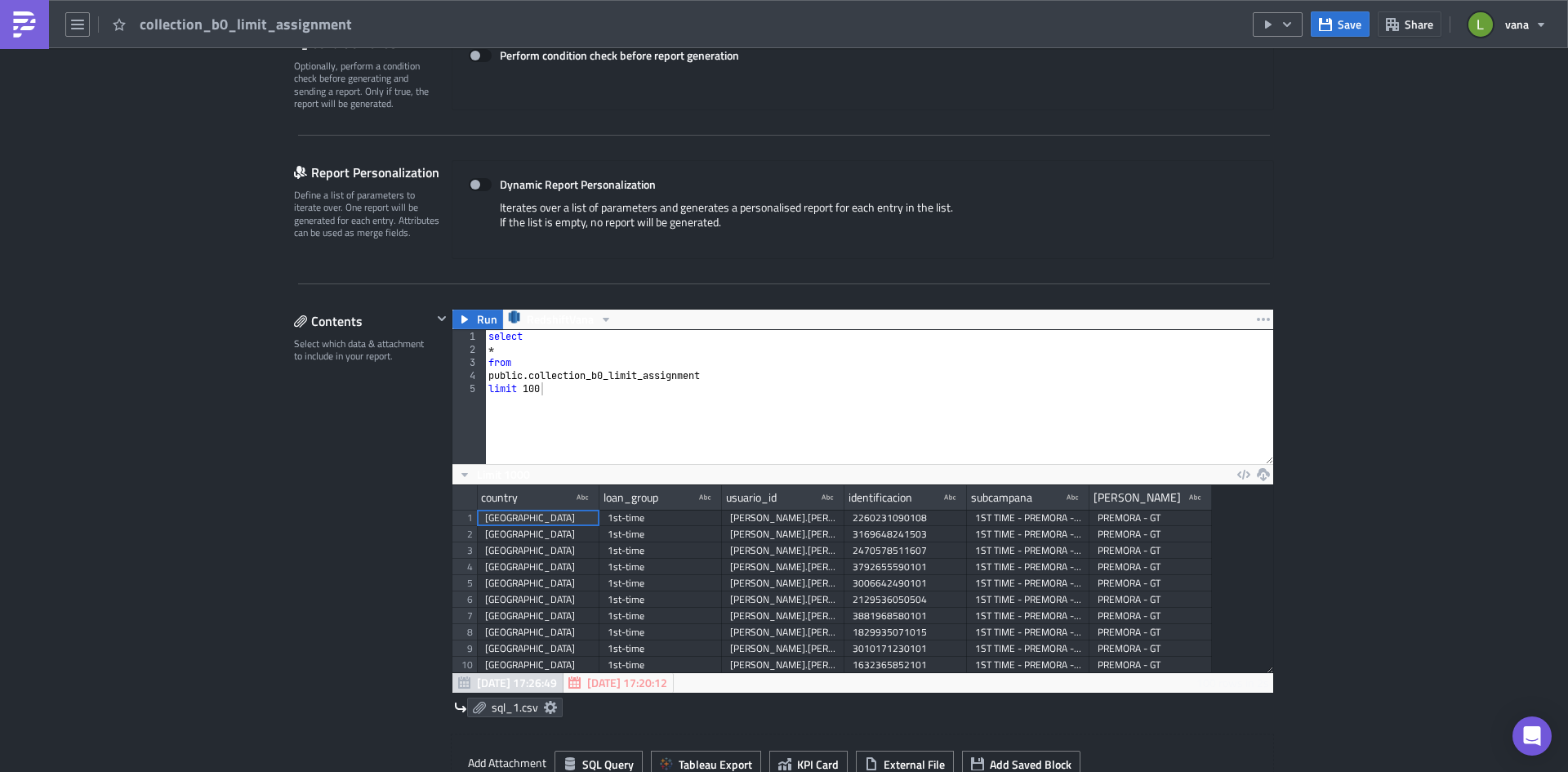
scroll to position [327, 0]
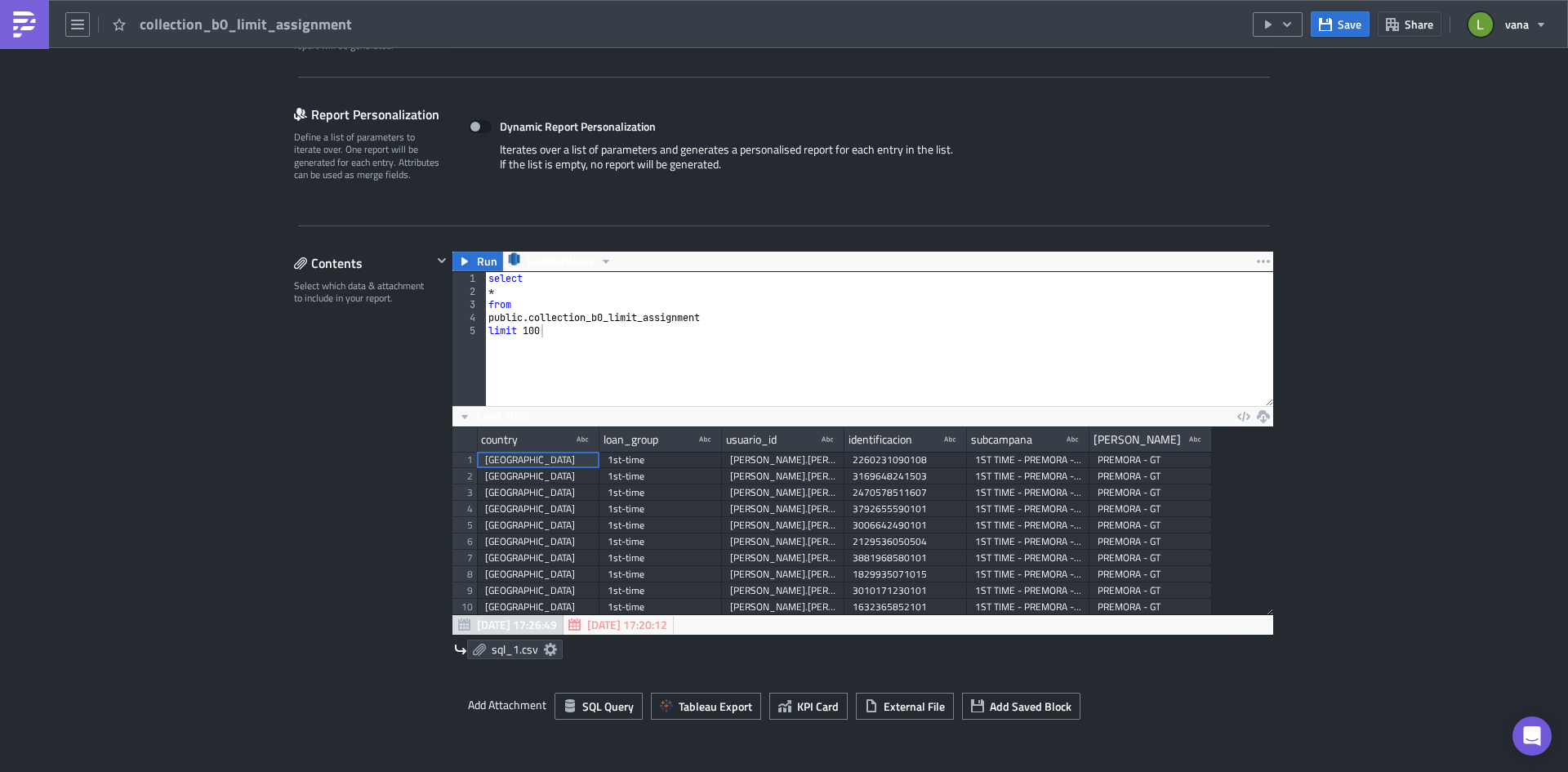
type textarea "*"
click at [522, 290] on div "select * from public . collection_b0_limit_assignment limit 100" at bounding box center [879, 352] width 788 height 160
type textarea "identificacion"
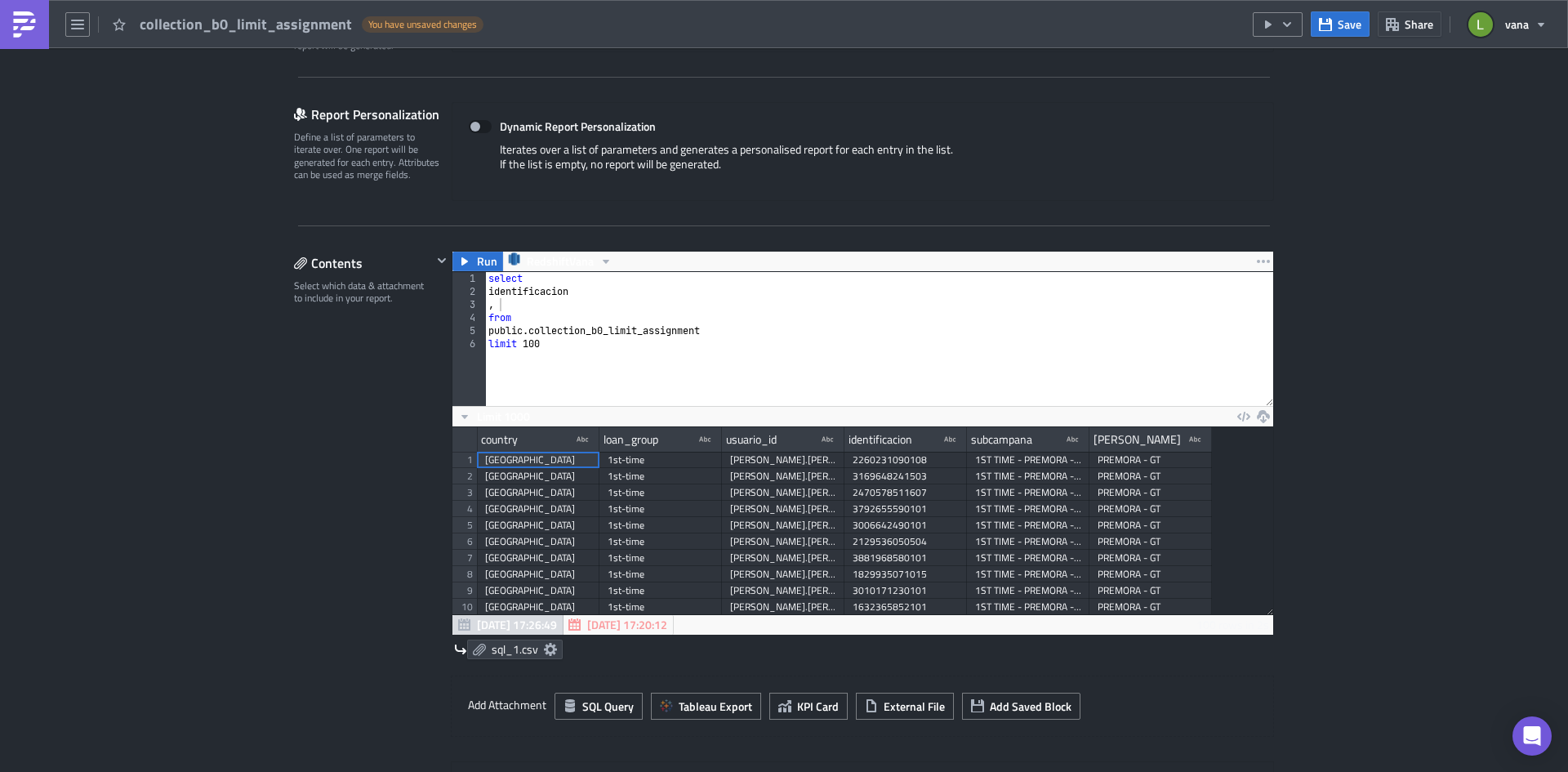
drag, startPoint x: 552, startPoint y: 307, endPoint x: 1018, endPoint y: 283, distance: 466.6
click at [552, 307] on div "select identificacion , from public . collection_b0_limit_assignment limit 100" at bounding box center [879, 352] width 788 height 160
click at [523, 304] on div "select identificacion , from public . collection_b0_limit_assignment limit 100" at bounding box center [879, 352] width 788 height 160
type textarea ", usuario_id usuario"
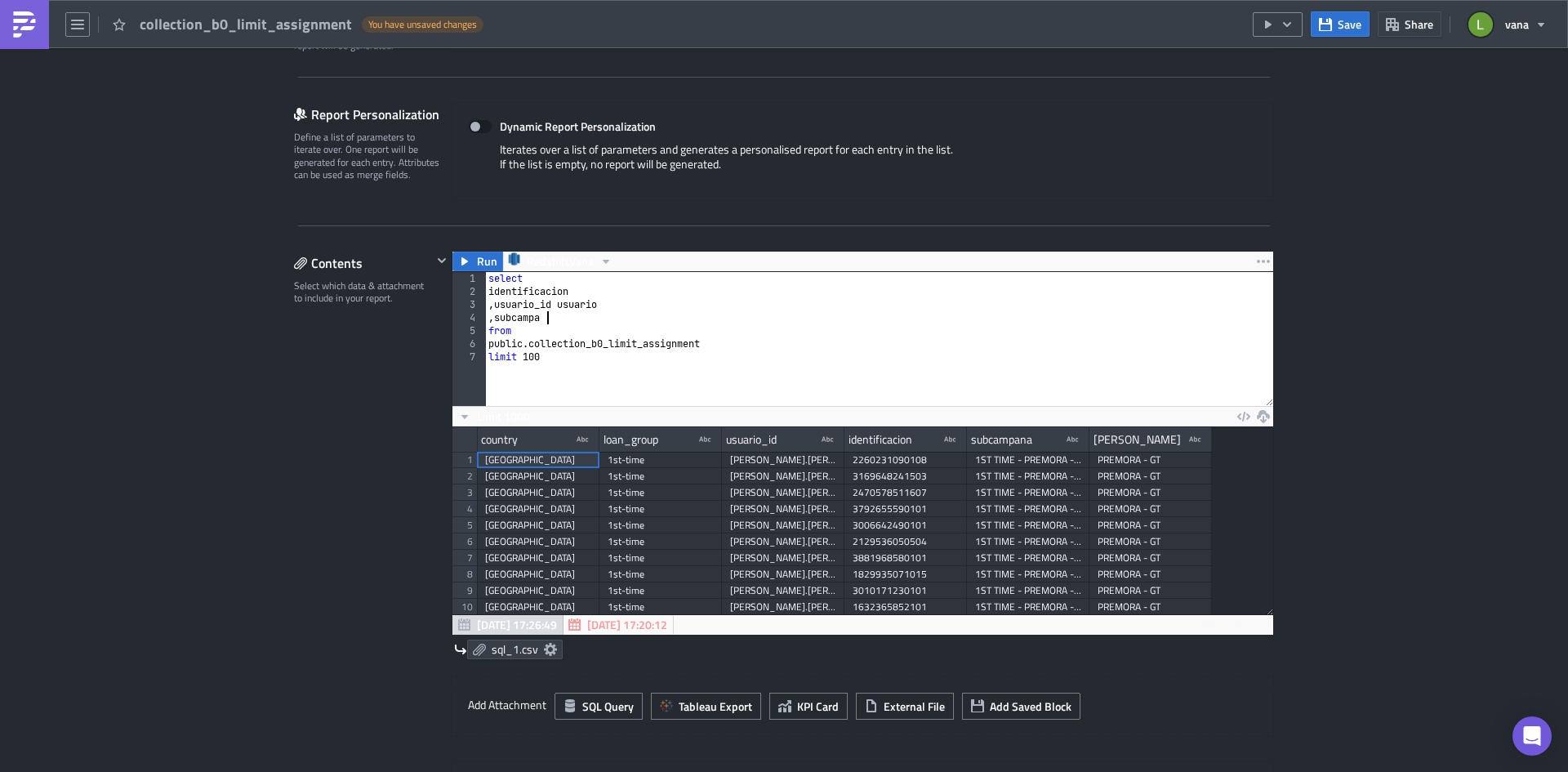
scroll to position [0, 5]
type textarea ", subcampana"
type textarea ", [PERSON_NAME]"
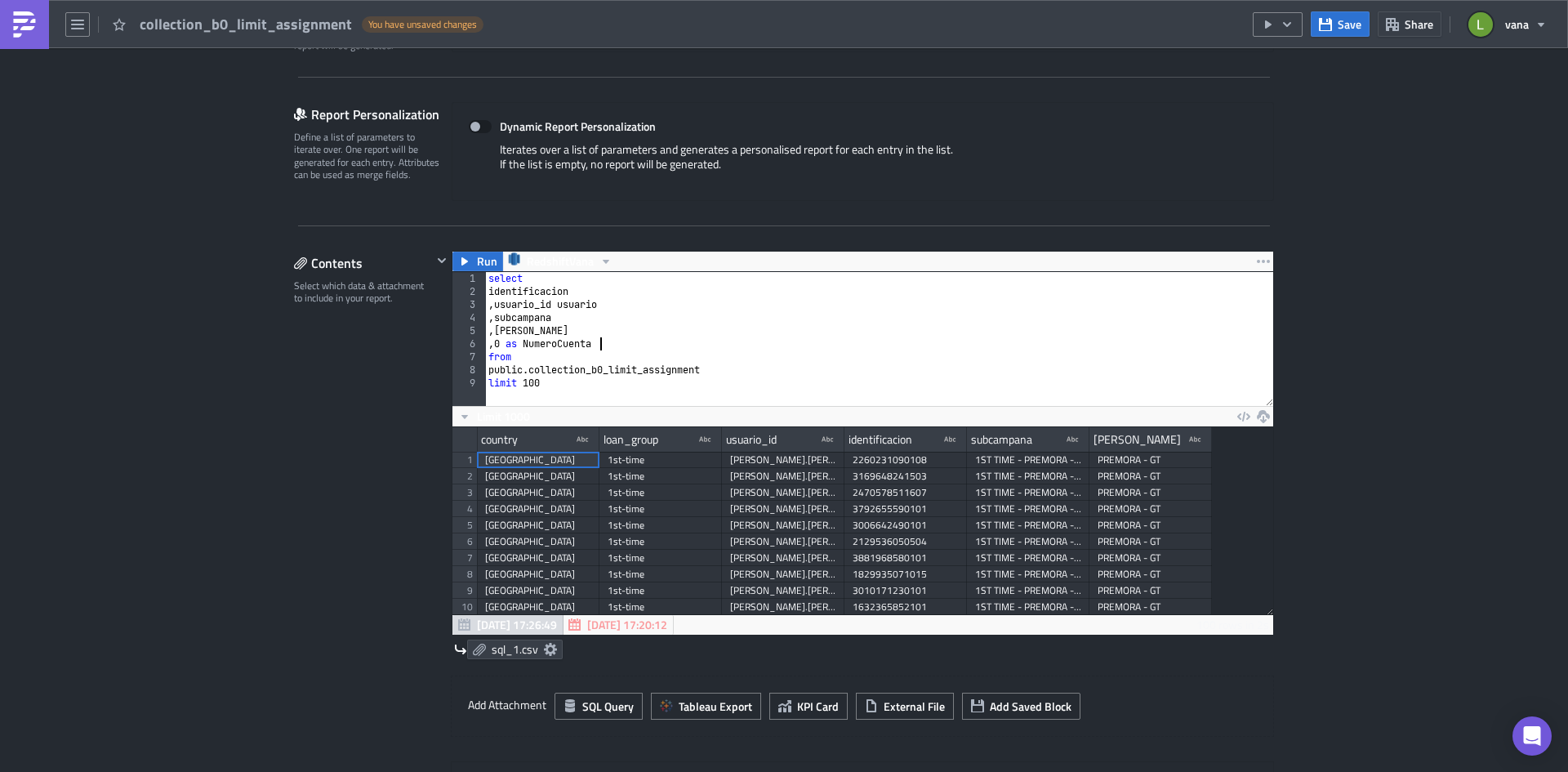
type textarea ", 0 as NumeroCuenta"
click at [516, 342] on div "select identificacion , usuario_id usuario , subcampana , [PERSON_NAME] , 0 as …" at bounding box center [882, 352] width 782 height 160
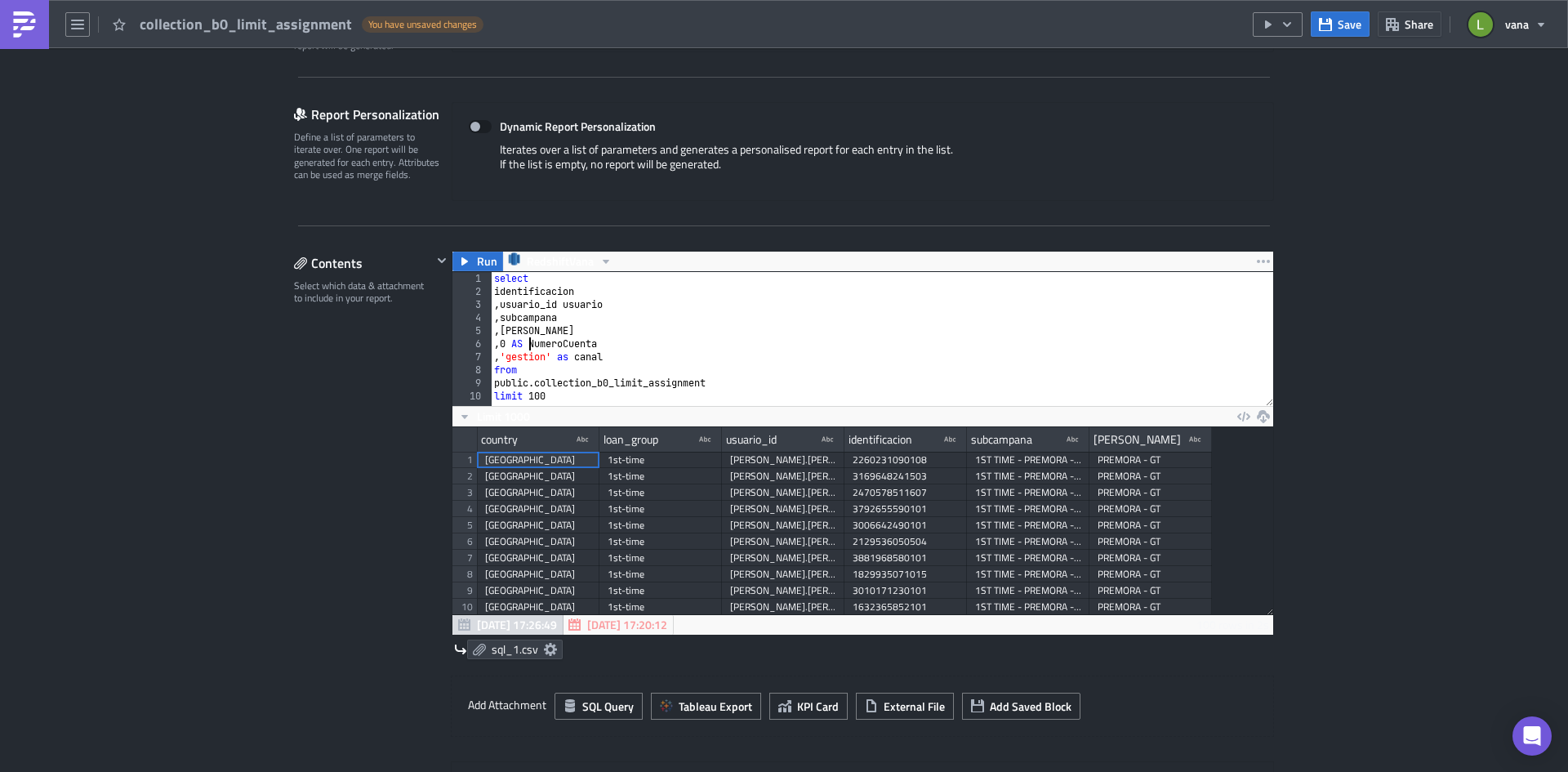
click at [568, 357] on div "select identificacion , usuario_id usuario , subcampana , [PERSON_NAME] , 0 AS …" at bounding box center [882, 352] width 782 height 160
click at [504, 372] on div "select identificacion , usuario_id usuario , subcampana , [PERSON_NAME] , 0 AS …" at bounding box center [882, 352] width 782 height 160
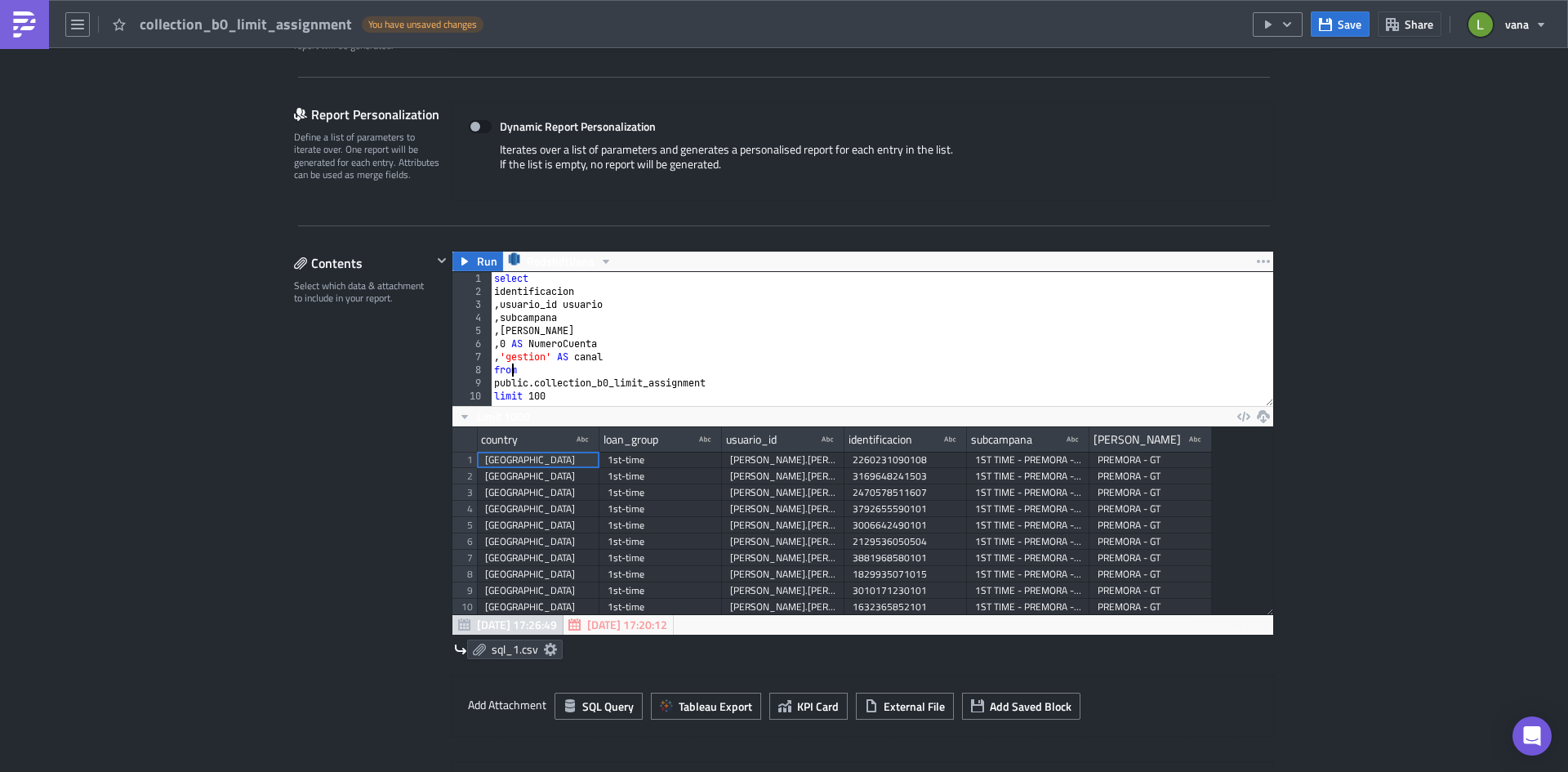
click at [504, 372] on div "select identificacion , usuario_id usuario , subcampana , [PERSON_NAME] , 0 AS …" at bounding box center [882, 352] width 782 height 160
type textarea "limit 100"
click at [489, 281] on div "select identificacion , usuario_id usuario , subcampana , [PERSON_NAME] , 0 AS …" at bounding box center [879, 352] width 788 height 160
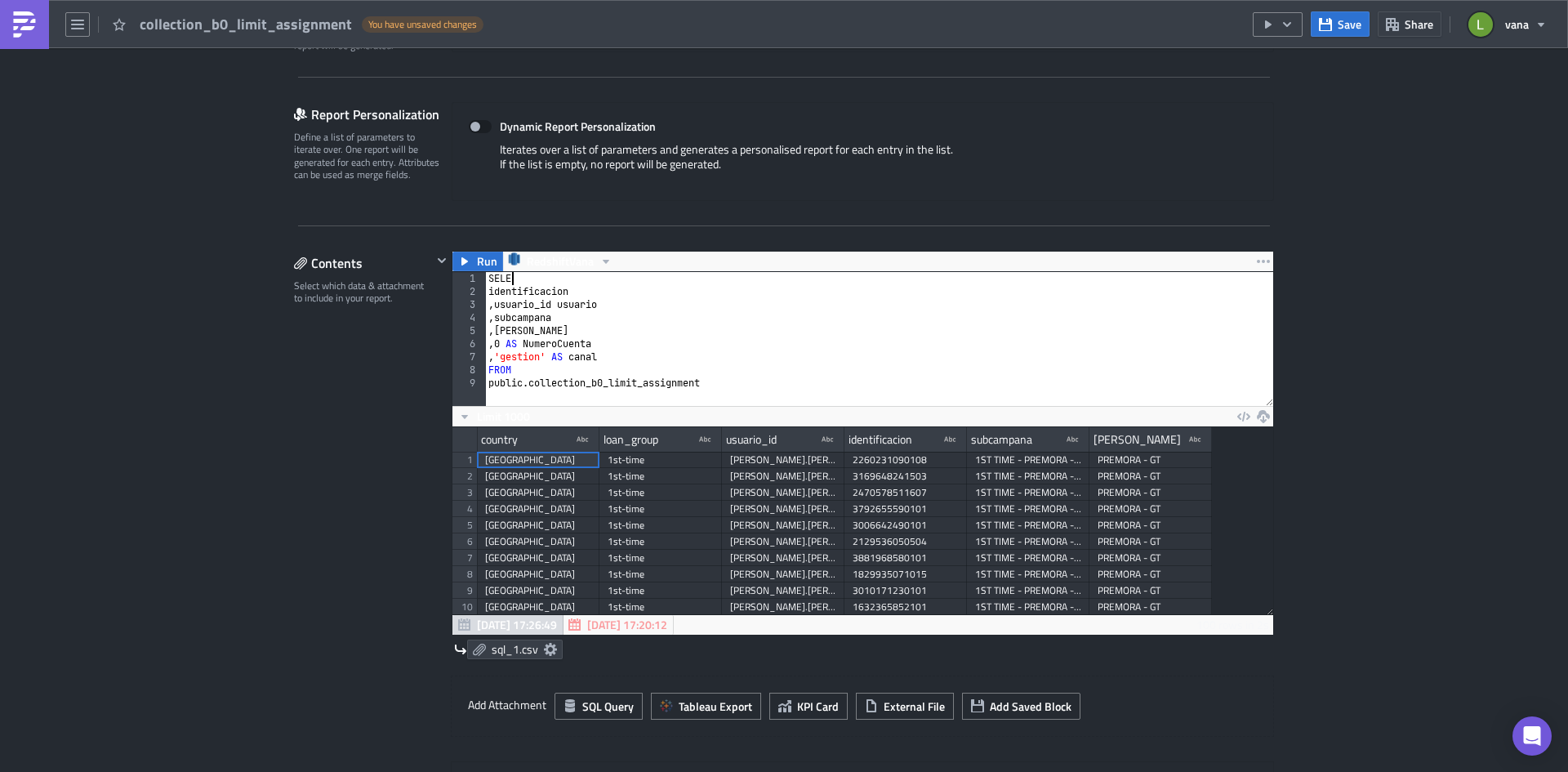
scroll to position [0, 3]
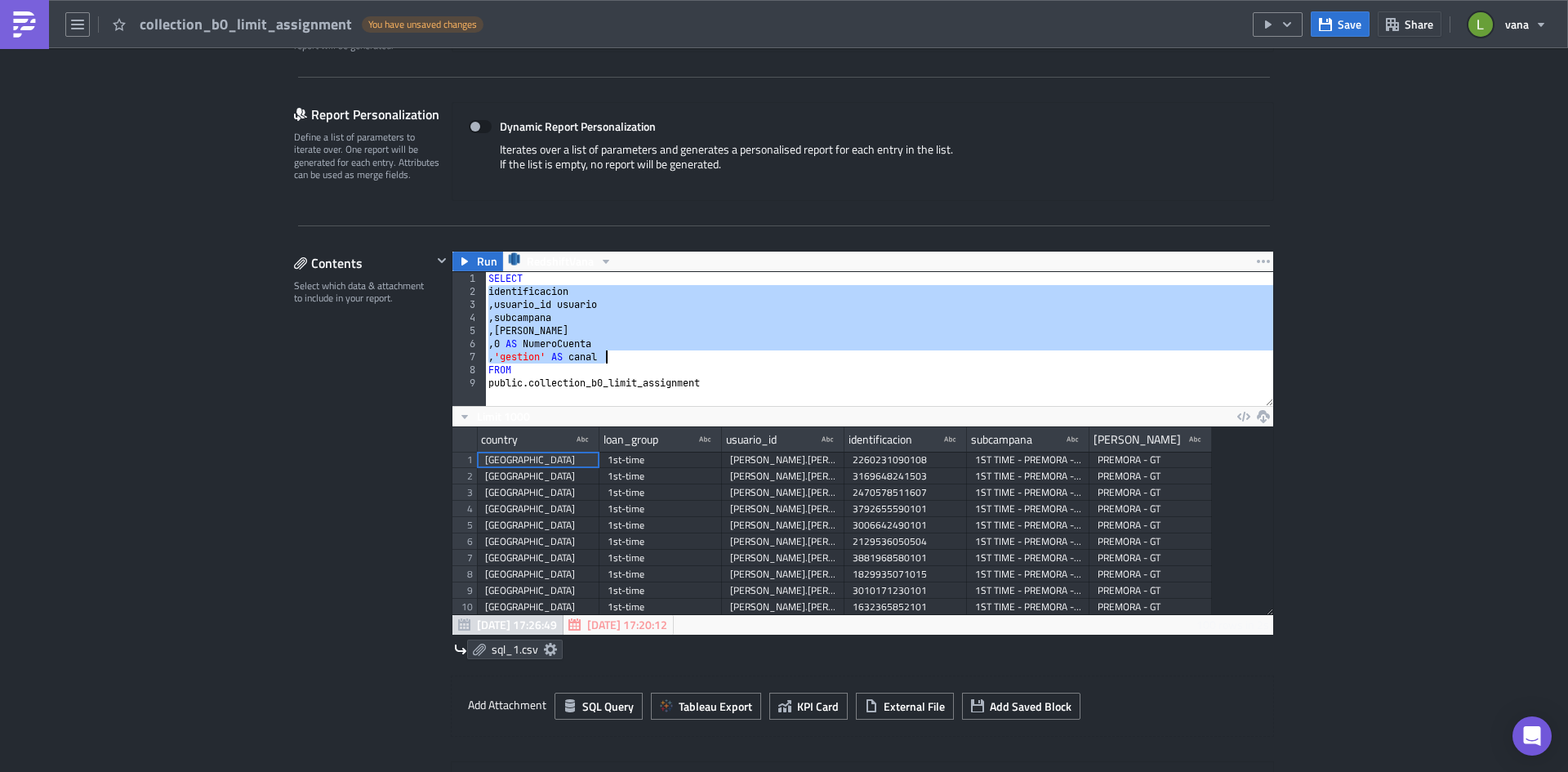
drag, startPoint x: 482, startPoint y: 290, endPoint x: 607, endPoint y: 360, distance: 143.3
click at [607, 360] on div "SELECT identificacion , usuario_id usuario , subcampana , [PERSON_NAME] , 0 AS …" at bounding box center [879, 352] width 788 height 160
click at [691, 342] on div "SELECT identificacion , usuario_id usuario , subcampana , [PERSON_NAME] , 0 AS …" at bounding box center [879, 339] width 788 height 134
type textarea ", 0 AS NumeroCuenta"
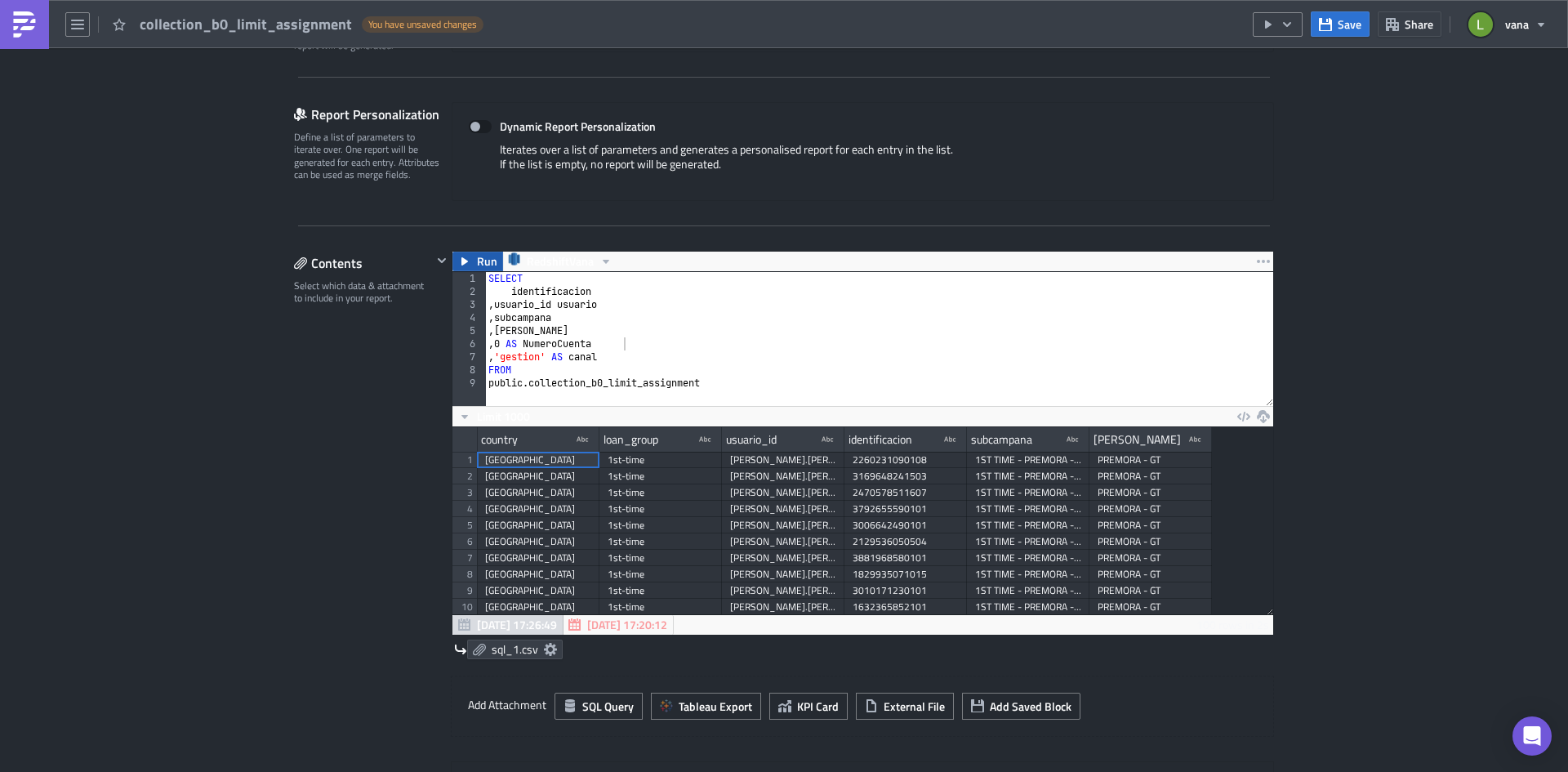
click at [477, 262] on span "Run" at bounding box center [487, 261] width 20 height 19
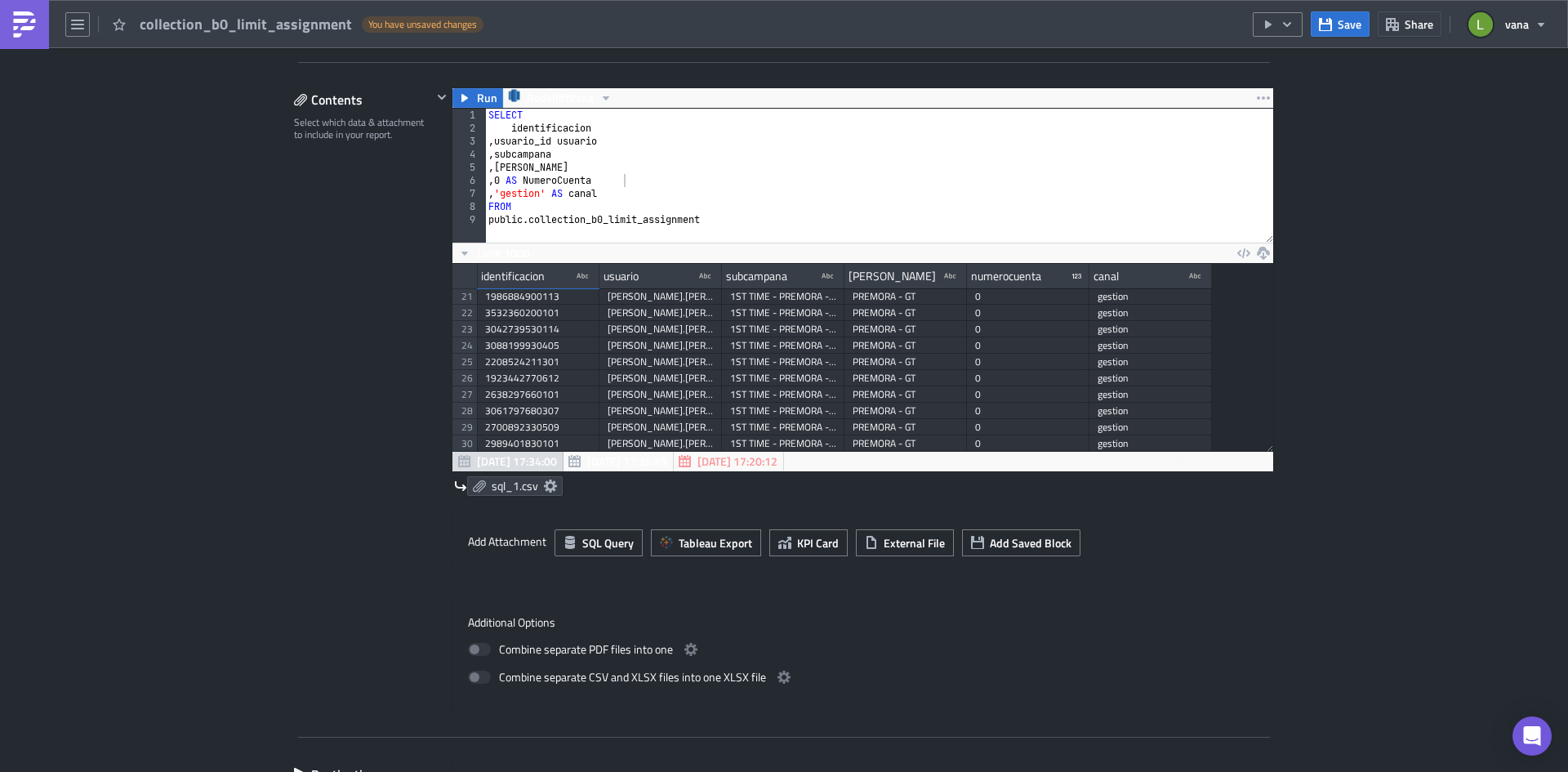
scroll to position [572, 0]
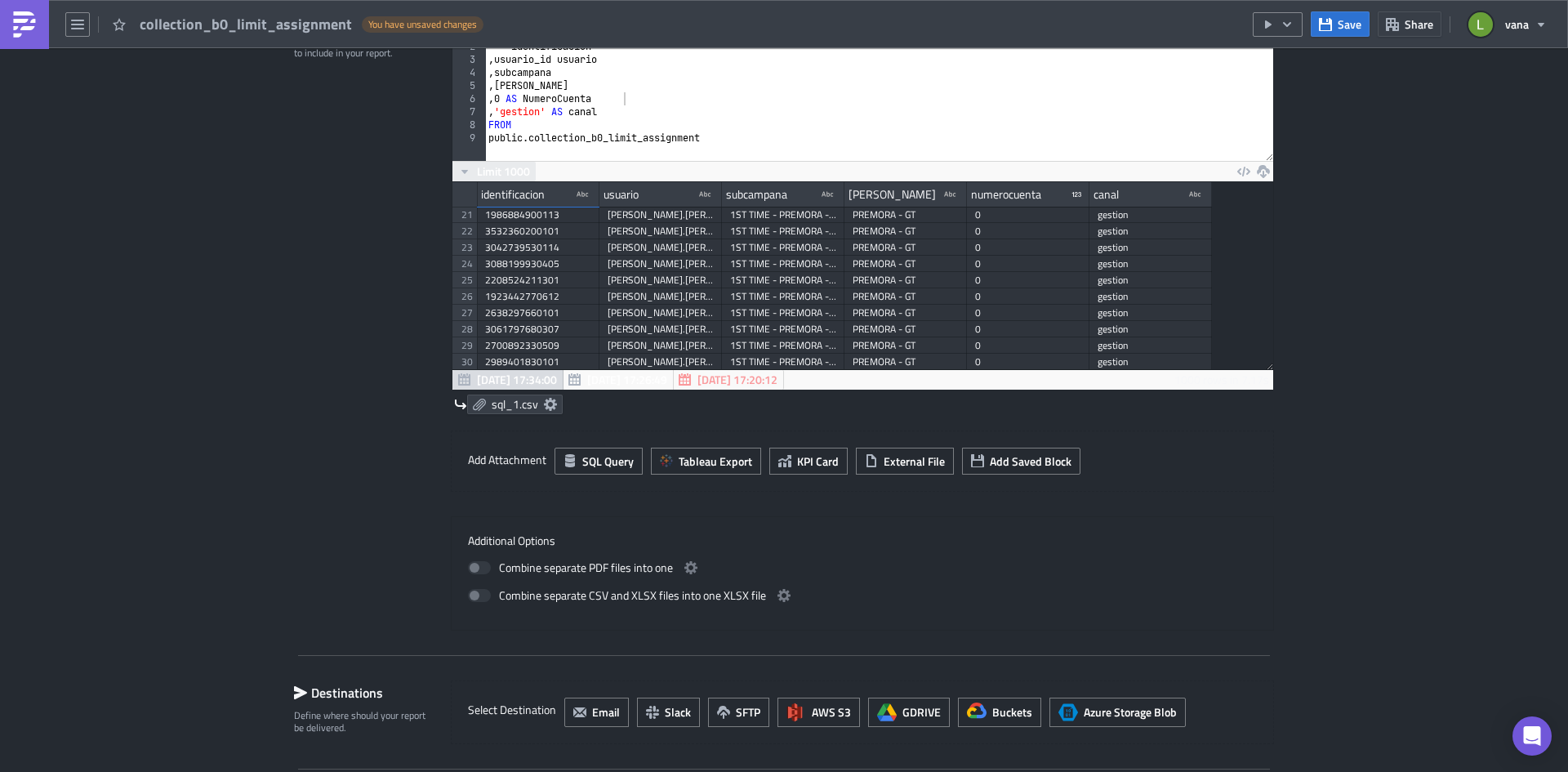
click at [488, 171] on span "Limit 1000" at bounding box center [503, 171] width 53 height 17
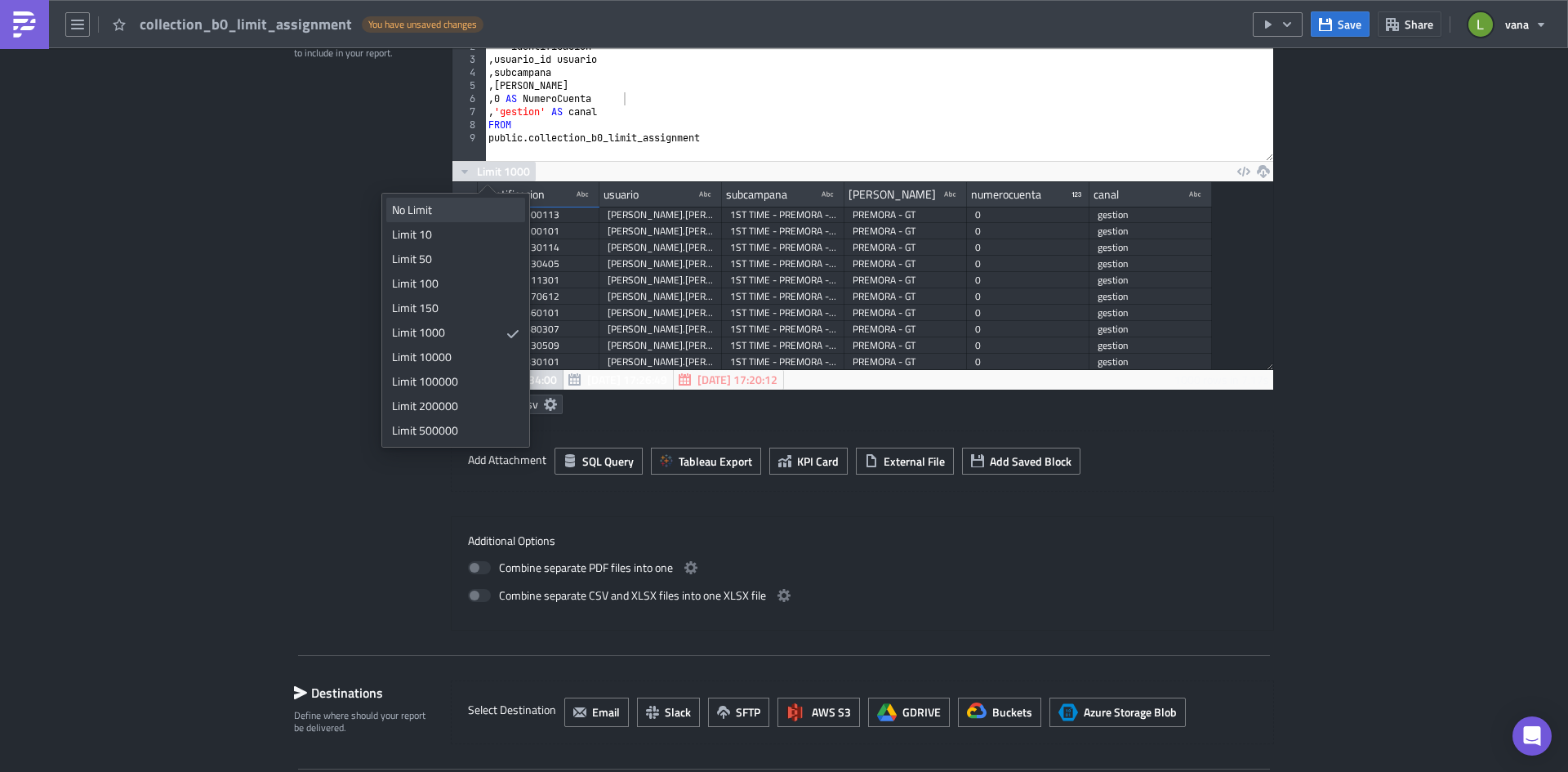
click at [455, 210] on div "No Limit" at bounding box center [452, 210] width 121 height 17
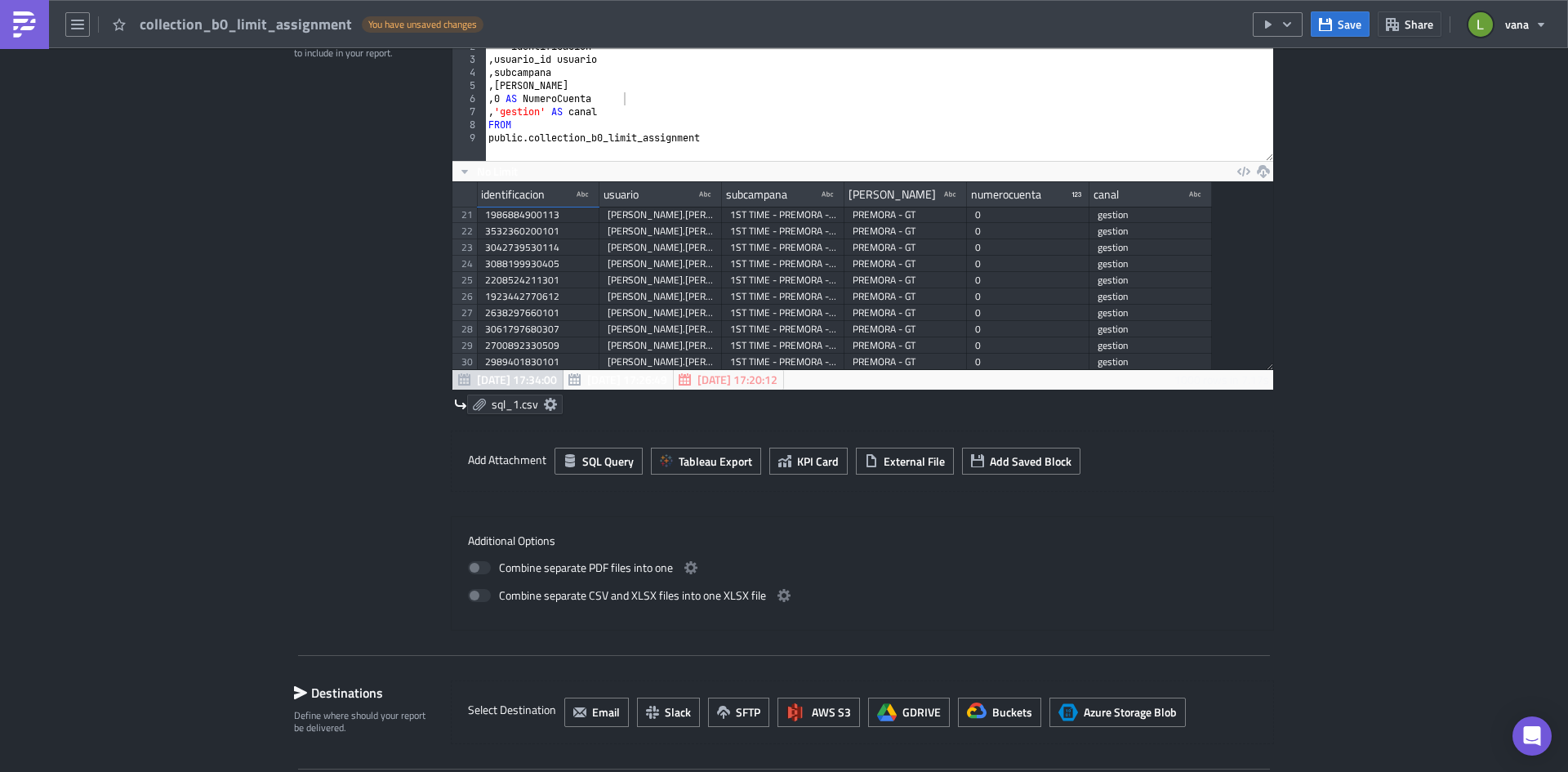
click at [544, 406] on icon at bounding box center [550, 404] width 13 height 13
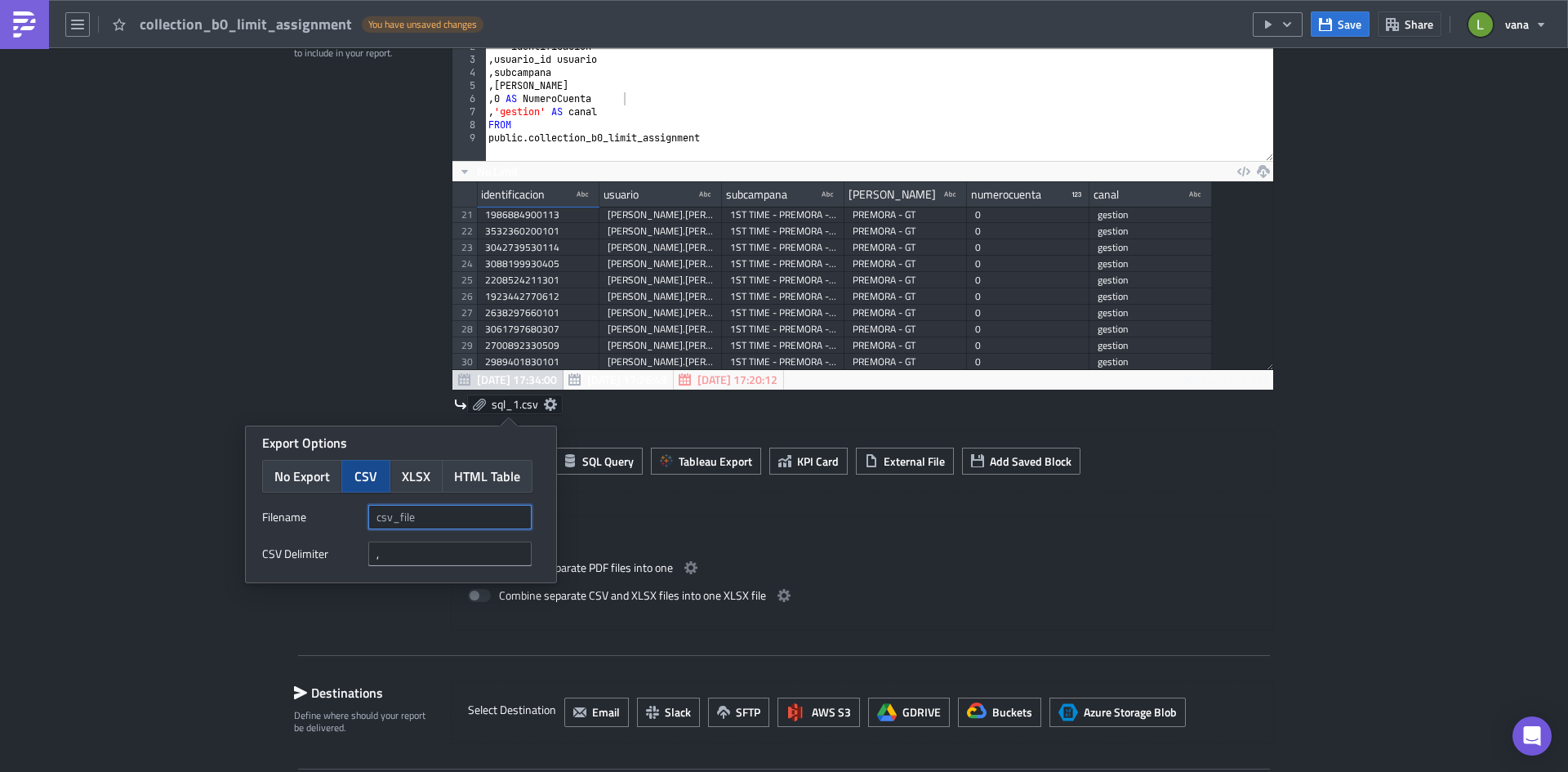
drag, startPoint x: 439, startPoint y: 520, endPoint x: 363, endPoint y: 517, distance: 76.1
click at [363, 517] on div "Filenam﻿e" at bounding box center [401, 518] width 278 height 25
click at [418, 474] on span "XLSX" at bounding box center [416, 476] width 28 height 19
click at [430, 516] on input "text" at bounding box center [451, 518] width 164 height 25
paste input "asignacion_premora{{ utils.ds }}.xlsx"
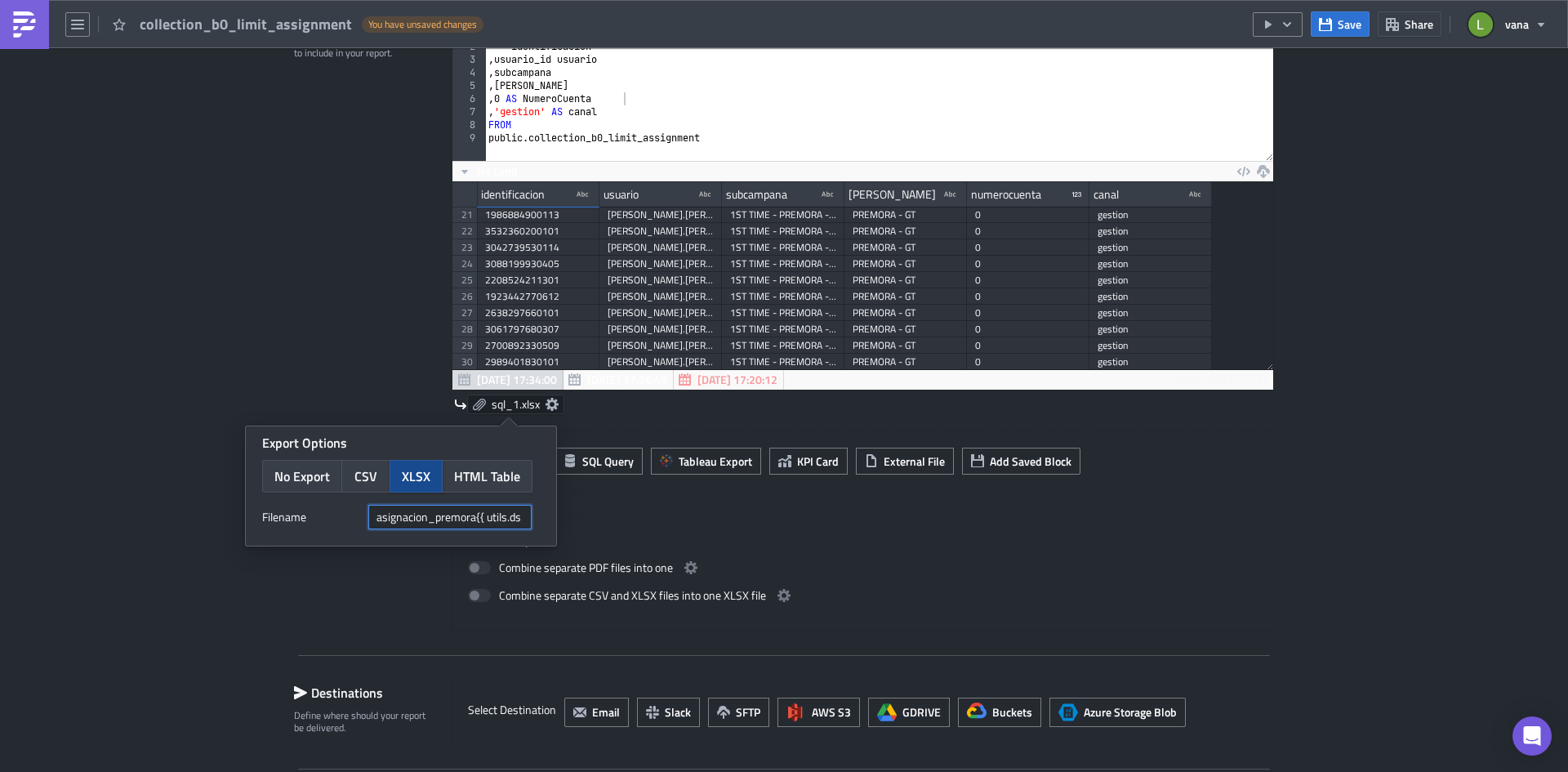
scroll to position [0, 28]
type input "asignacion_premora{{ utils.ds }}.xlsx"
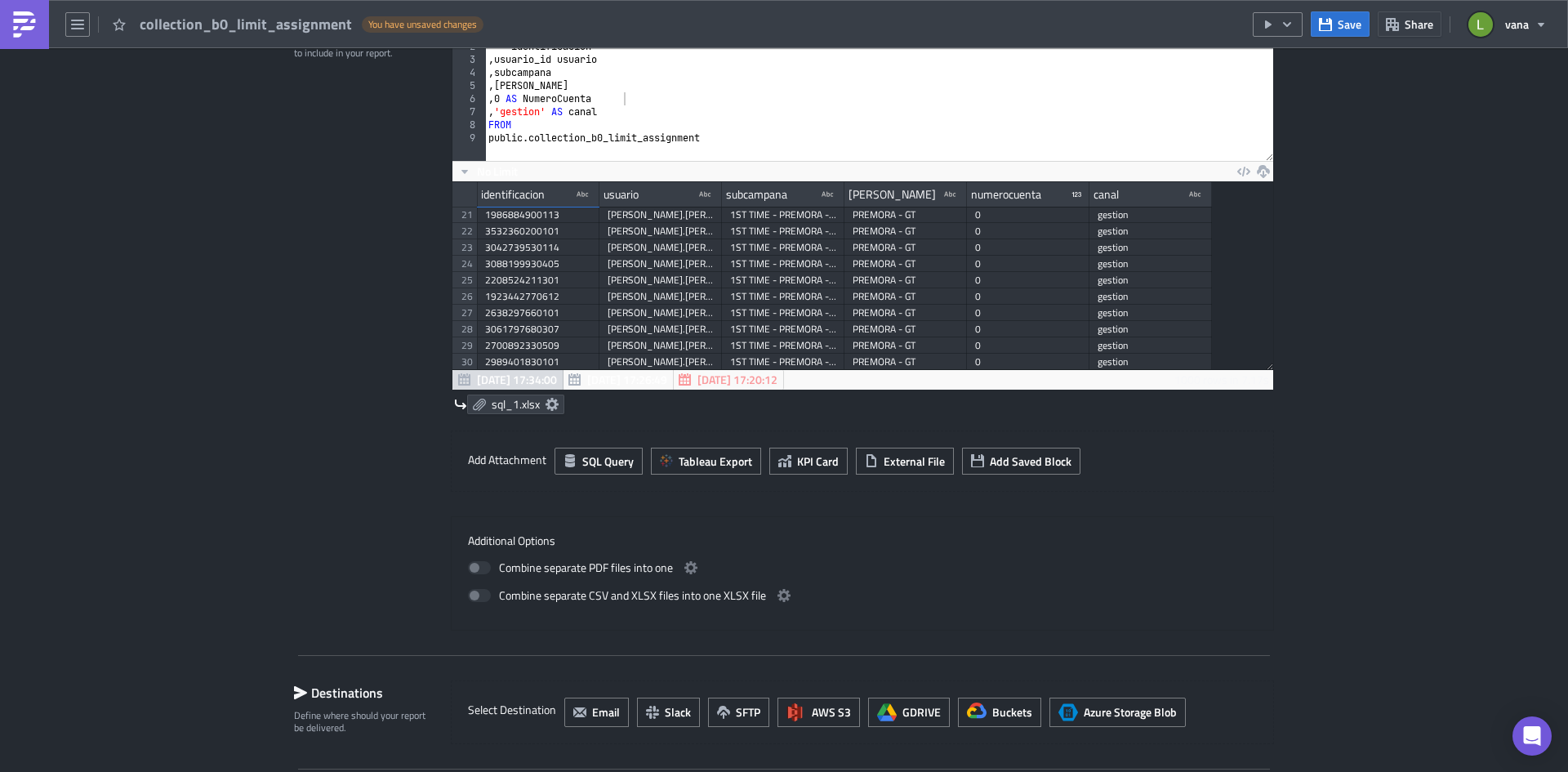
scroll to position [0, 0]
click at [407, 312] on div "Contents Select which data & attachment to include in your report." at bounding box center [363, 318] width 138 height 625
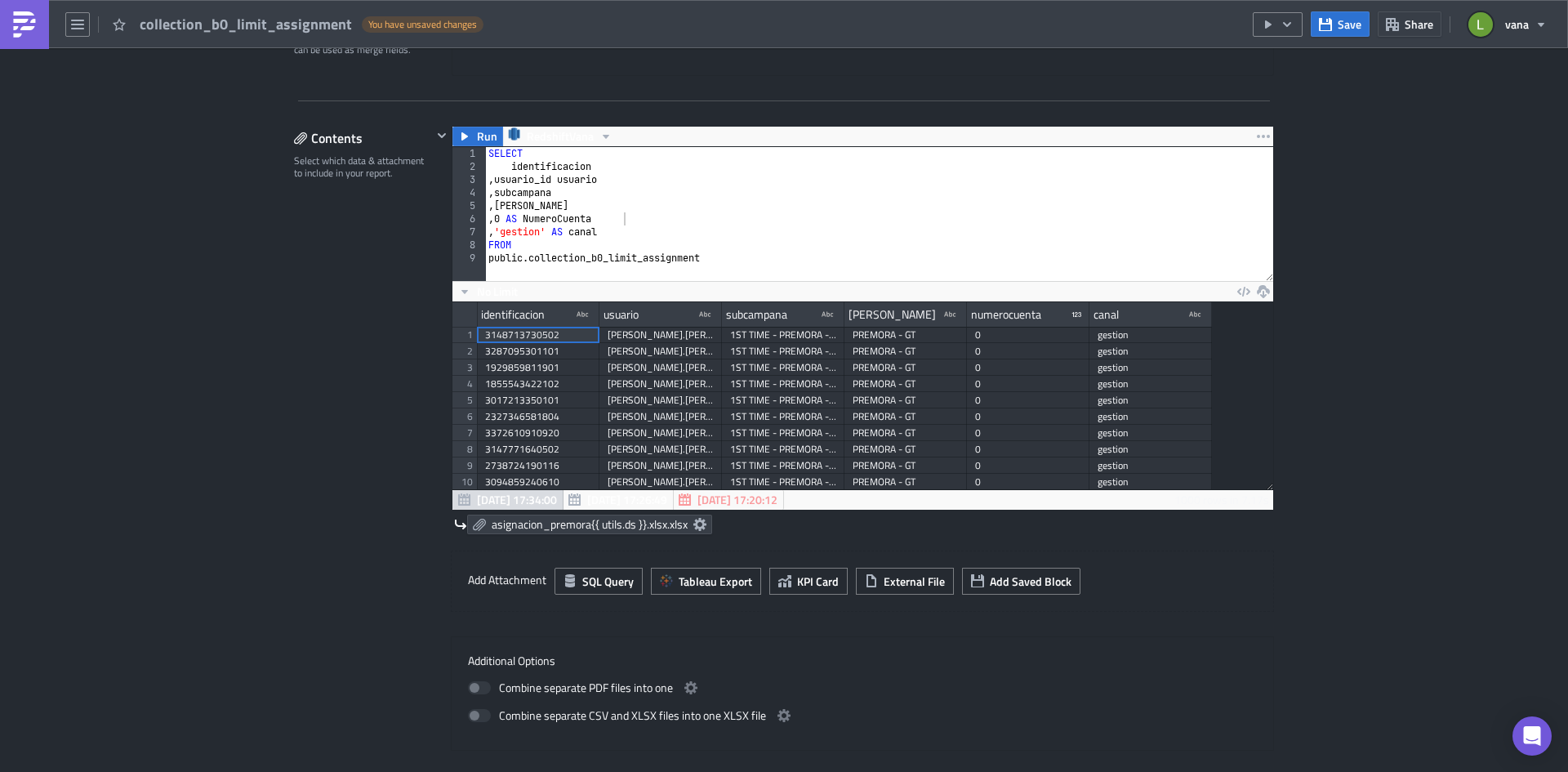
scroll to position [327, 0]
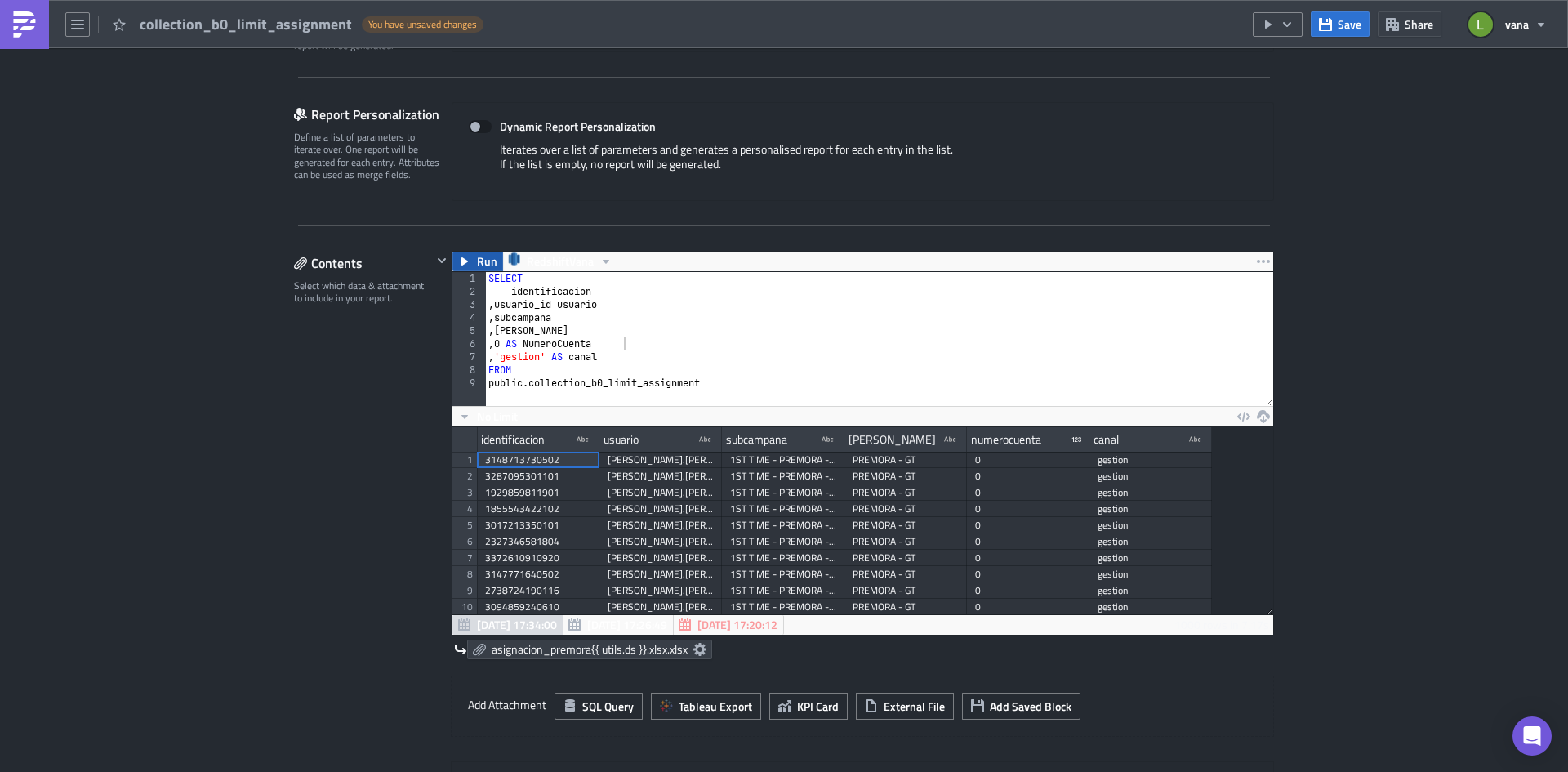
click at [461, 262] on icon "button" at bounding box center [464, 261] width 6 height 8
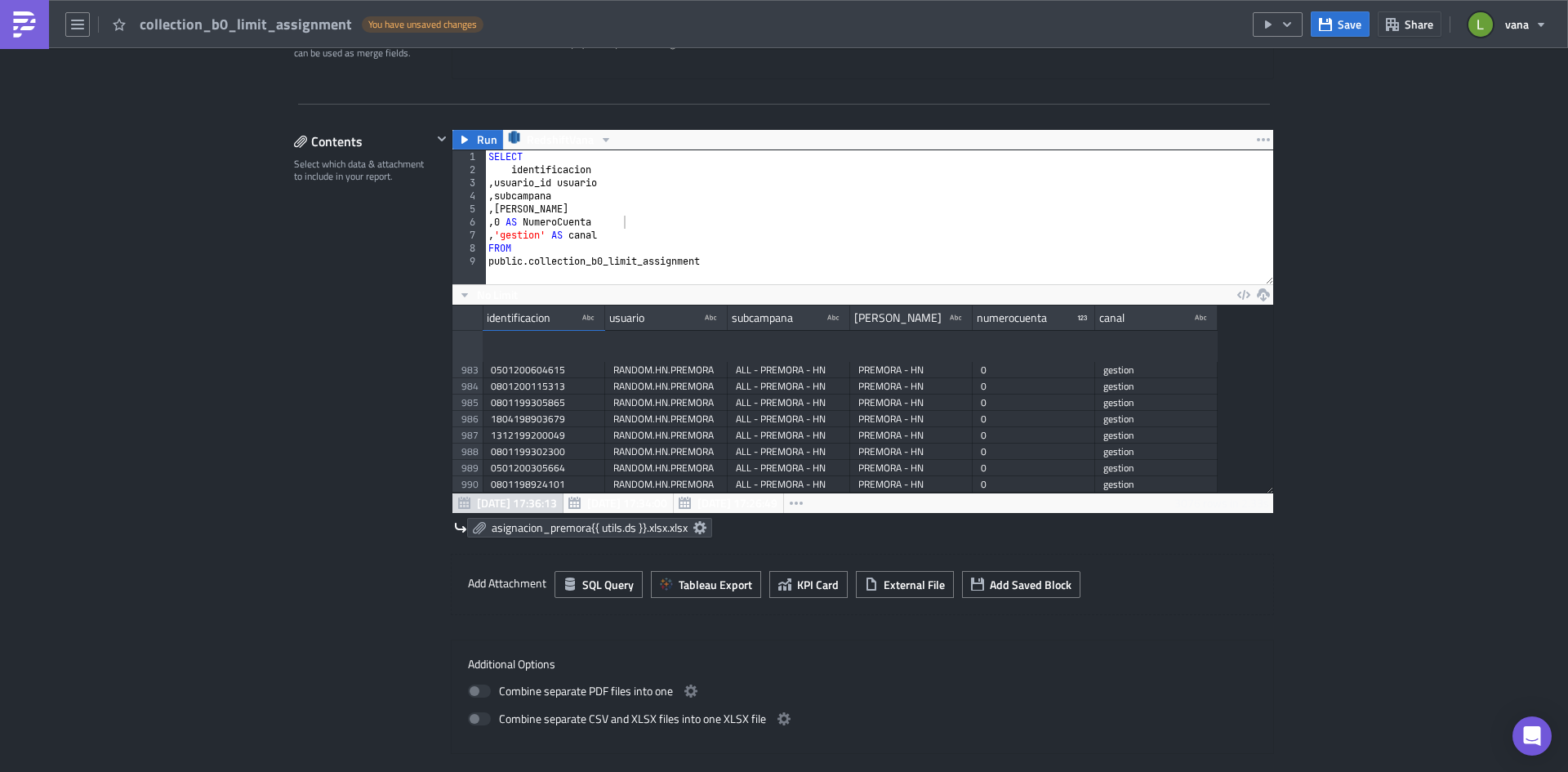
scroll to position [353, 0]
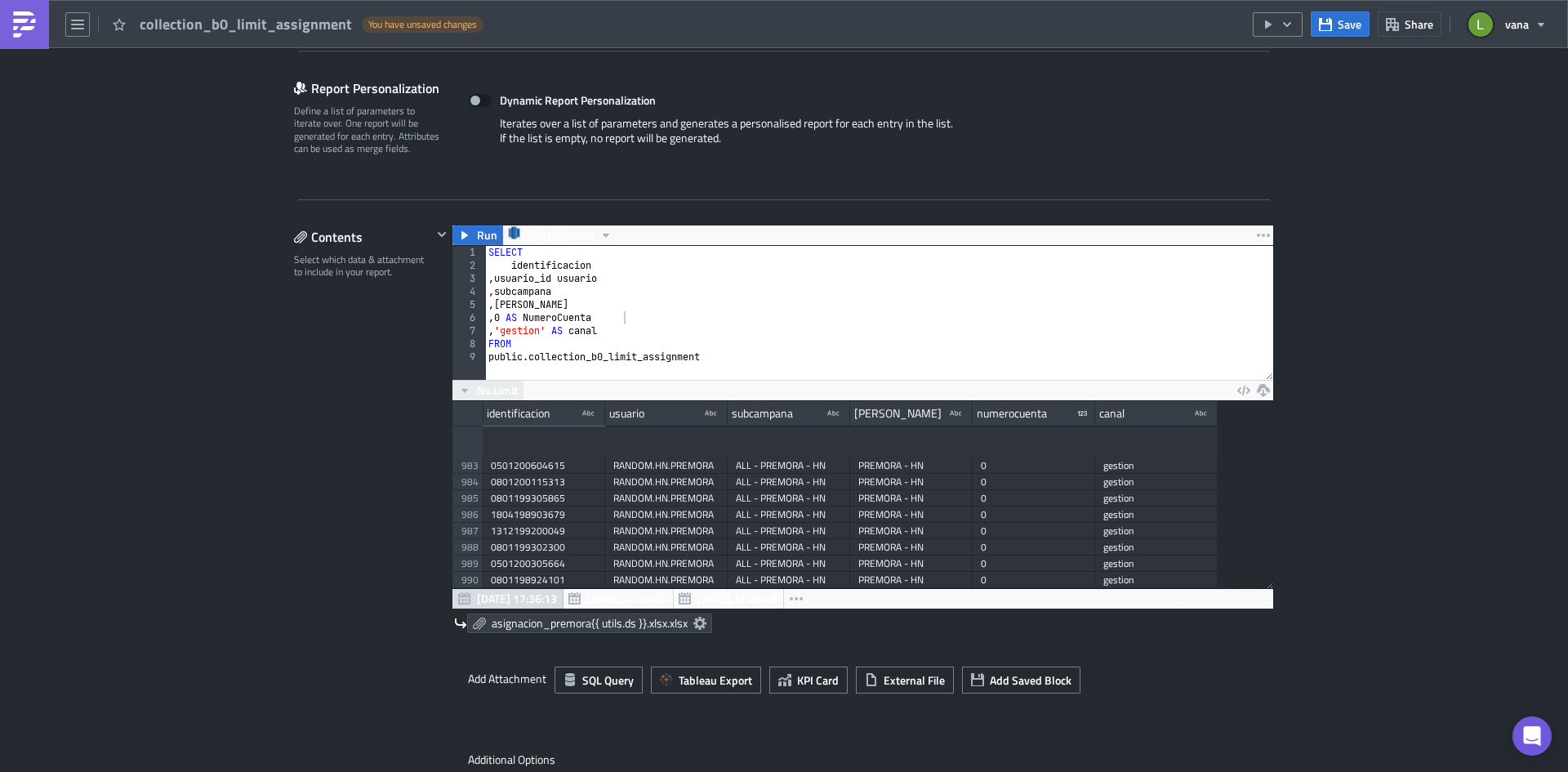
click at [477, 395] on span "No Limit" at bounding box center [497, 389] width 40 height 17
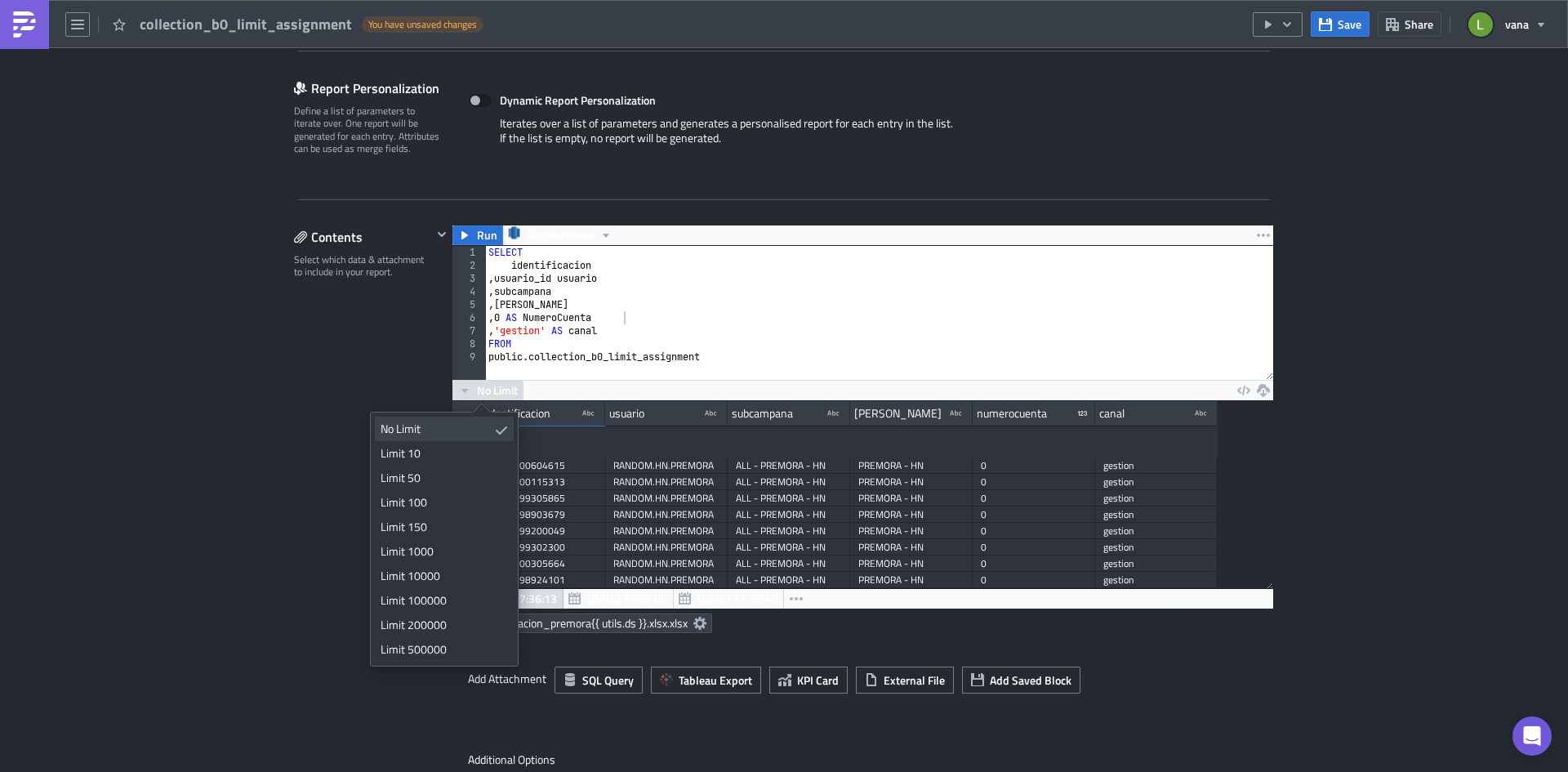
click at [464, 427] on div "No Limit" at bounding box center [434, 429] width 108 height 17
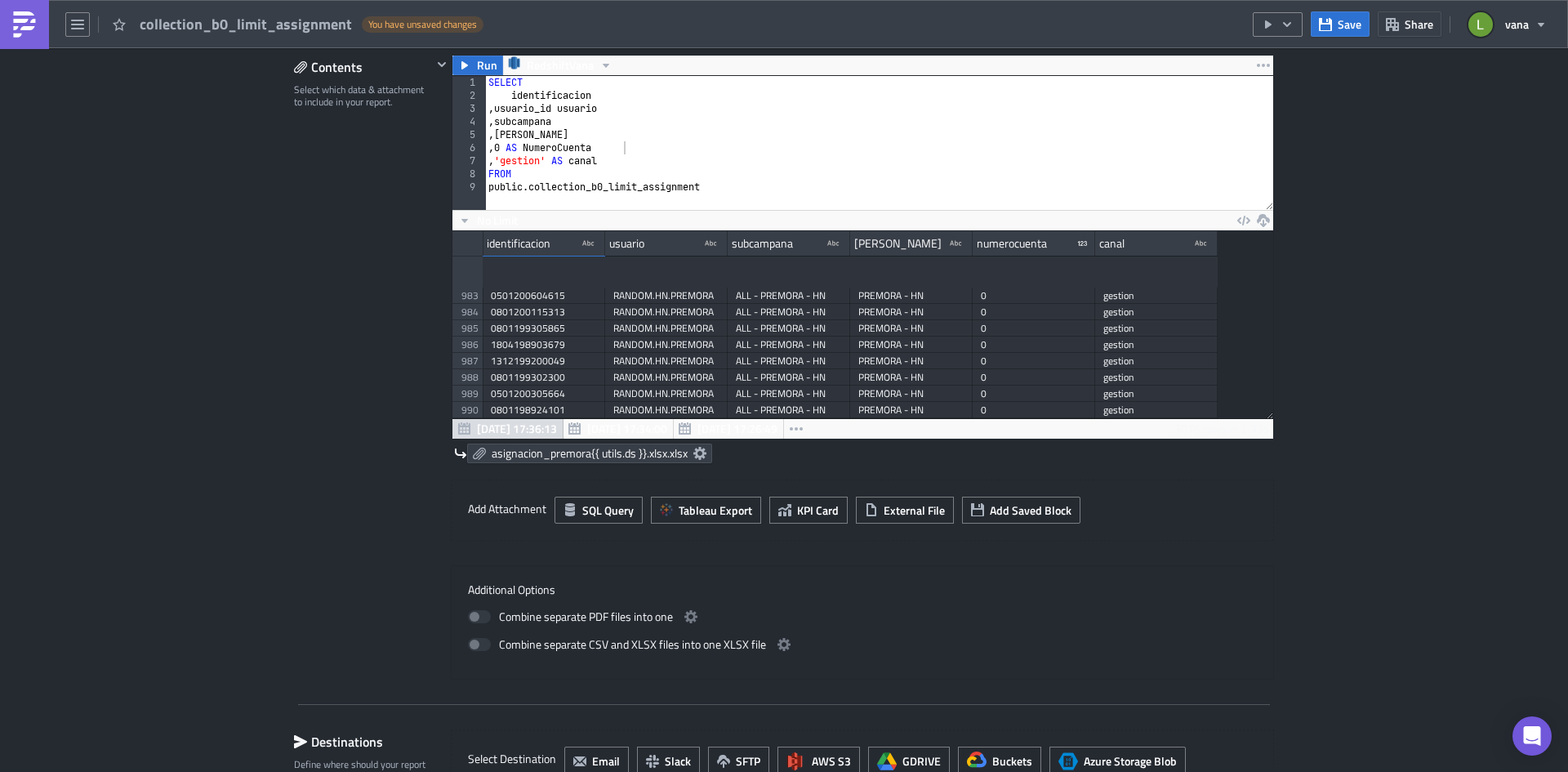
scroll to position [435, 0]
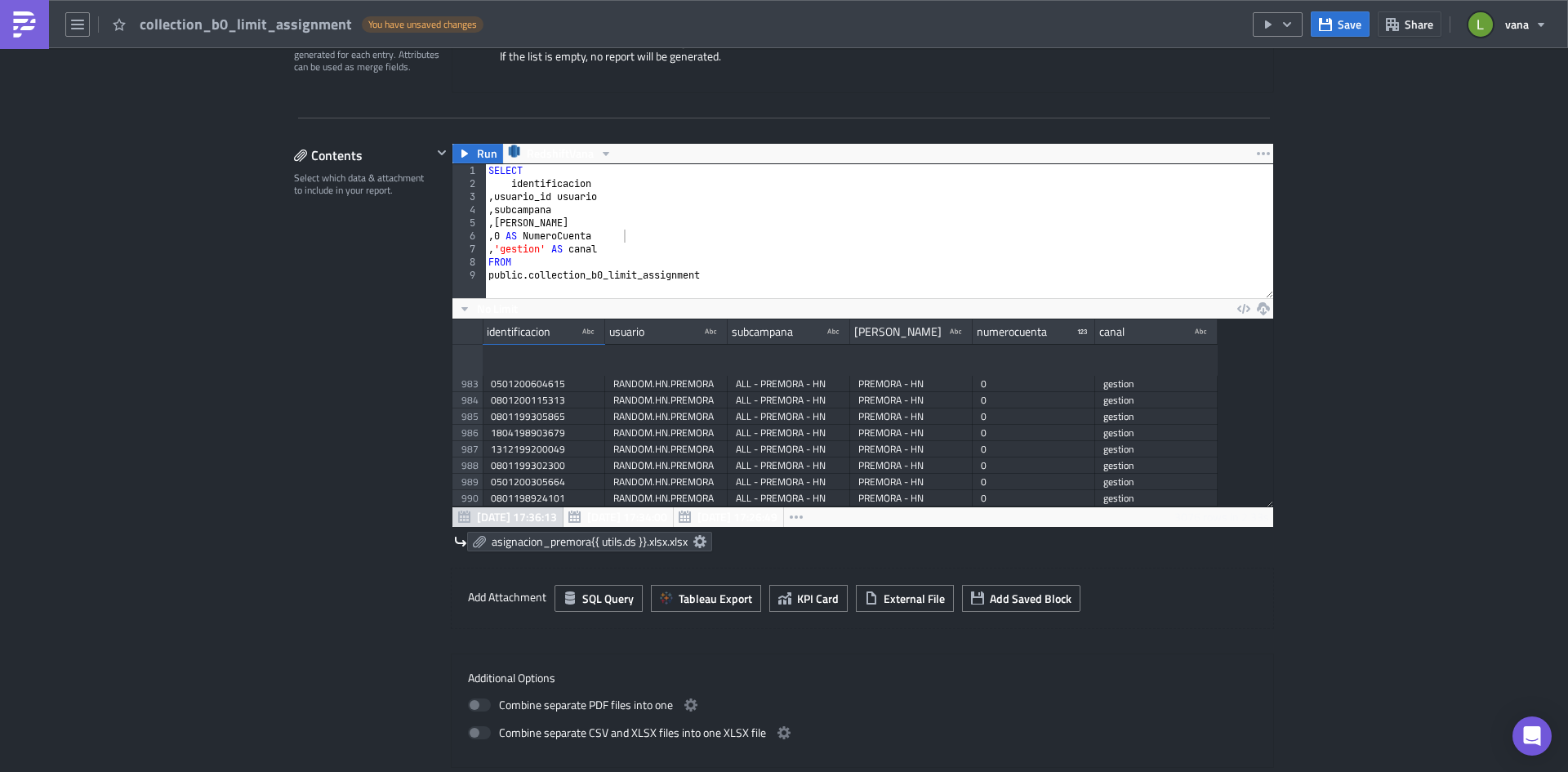
drag, startPoint x: 475, startPoint y: 146, endPoint x: 471, endPoint y: 169, distance: 23.3
click at [477, 146] on span "Run" at bounding box center [487, 153] width 20 height 19
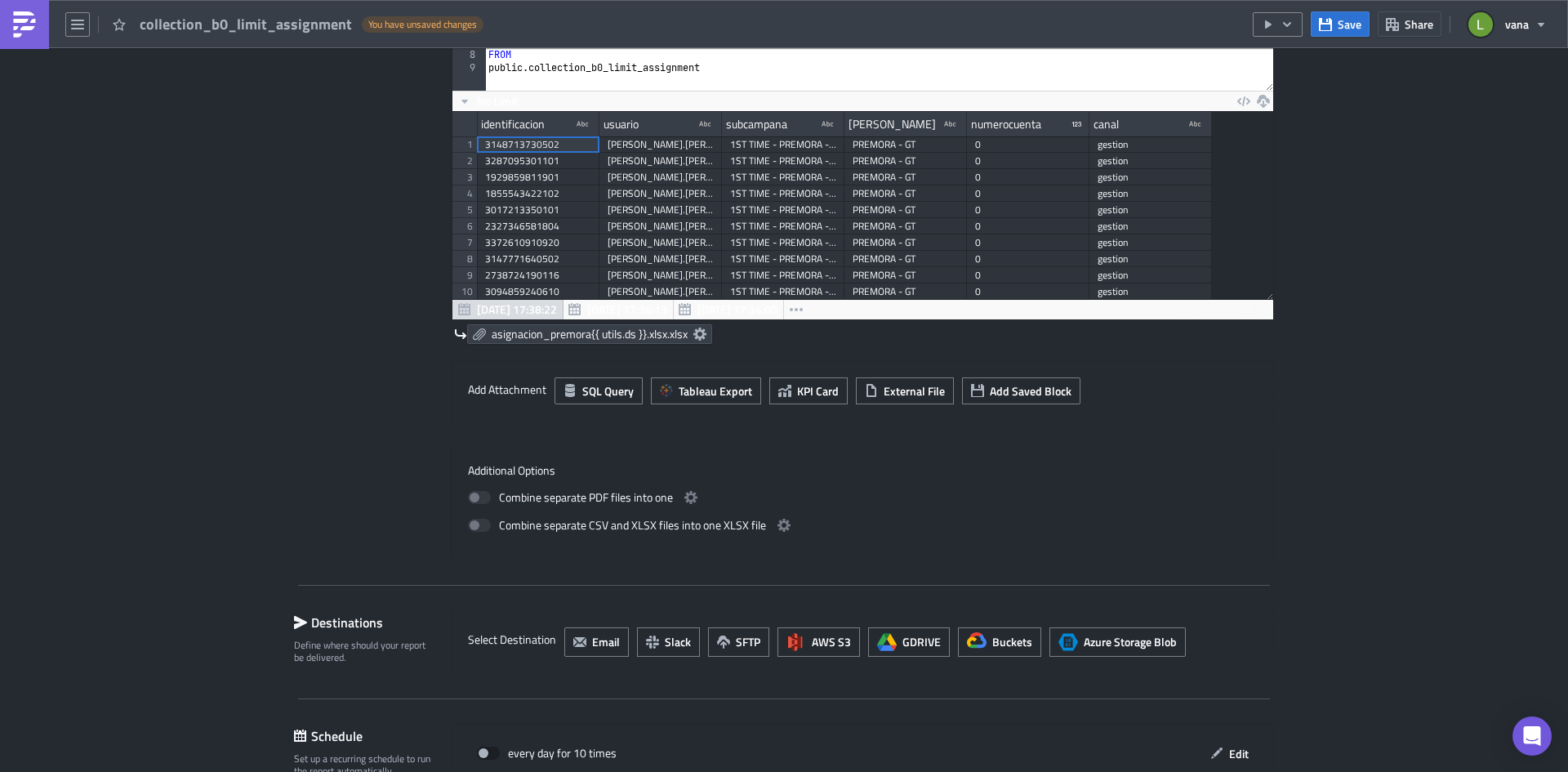
scroll to position [843, 0]
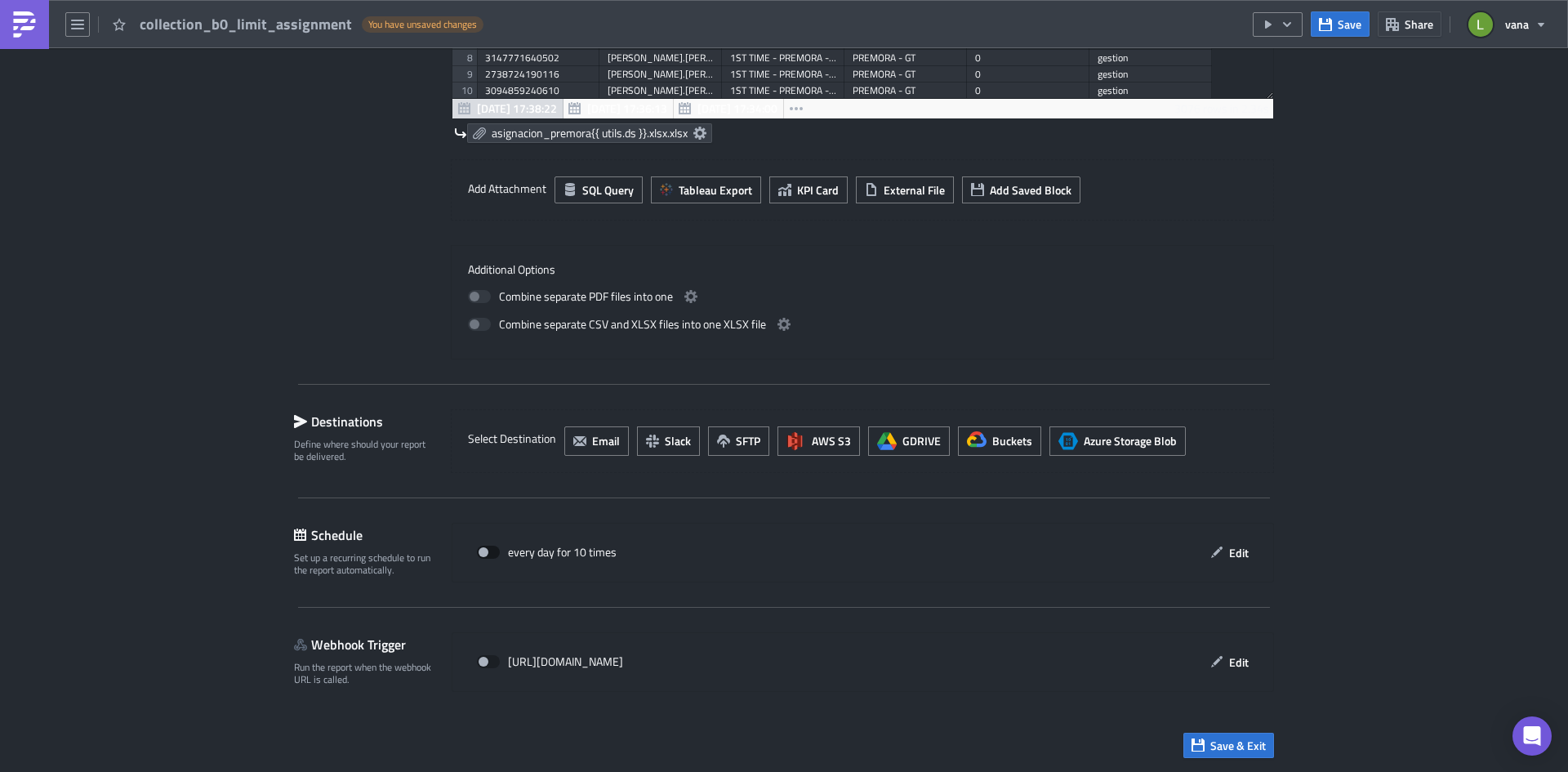
click at [487, 552] on span at bounding box center [488, 552] width 23 height 13
click at [487, 552] on input "checkbox" at bounding box center [486, 553] width 11 height 11
checkbox input "true"
click at [1229, 560] on span "Edit" at bounding box center [1239, 552] width 19 height 17
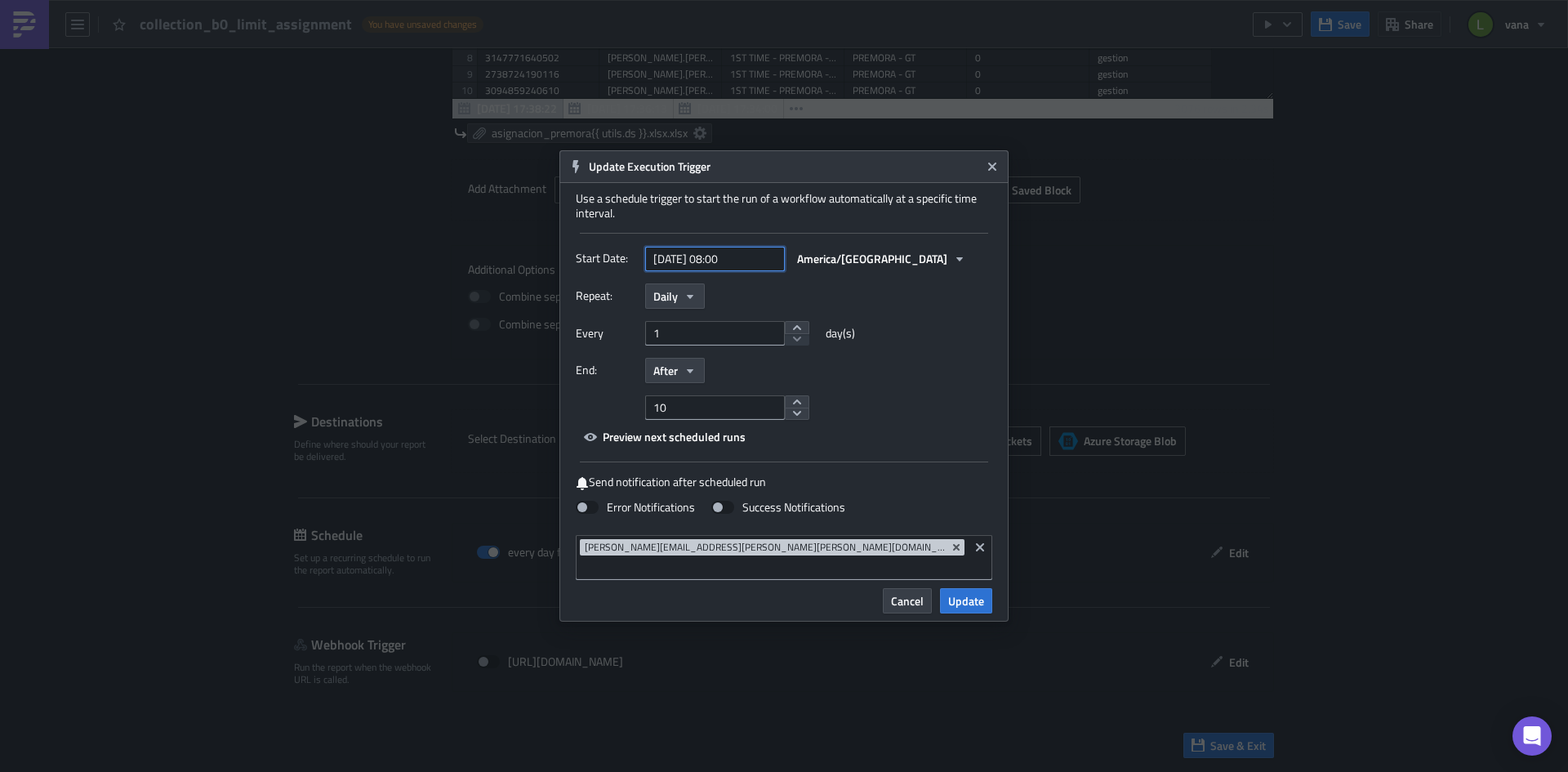
click at [744, 267] on input "[DATE] 08:00" at bounding box center [714, 259] width 140 height 25
select select "8"
select select "2025"
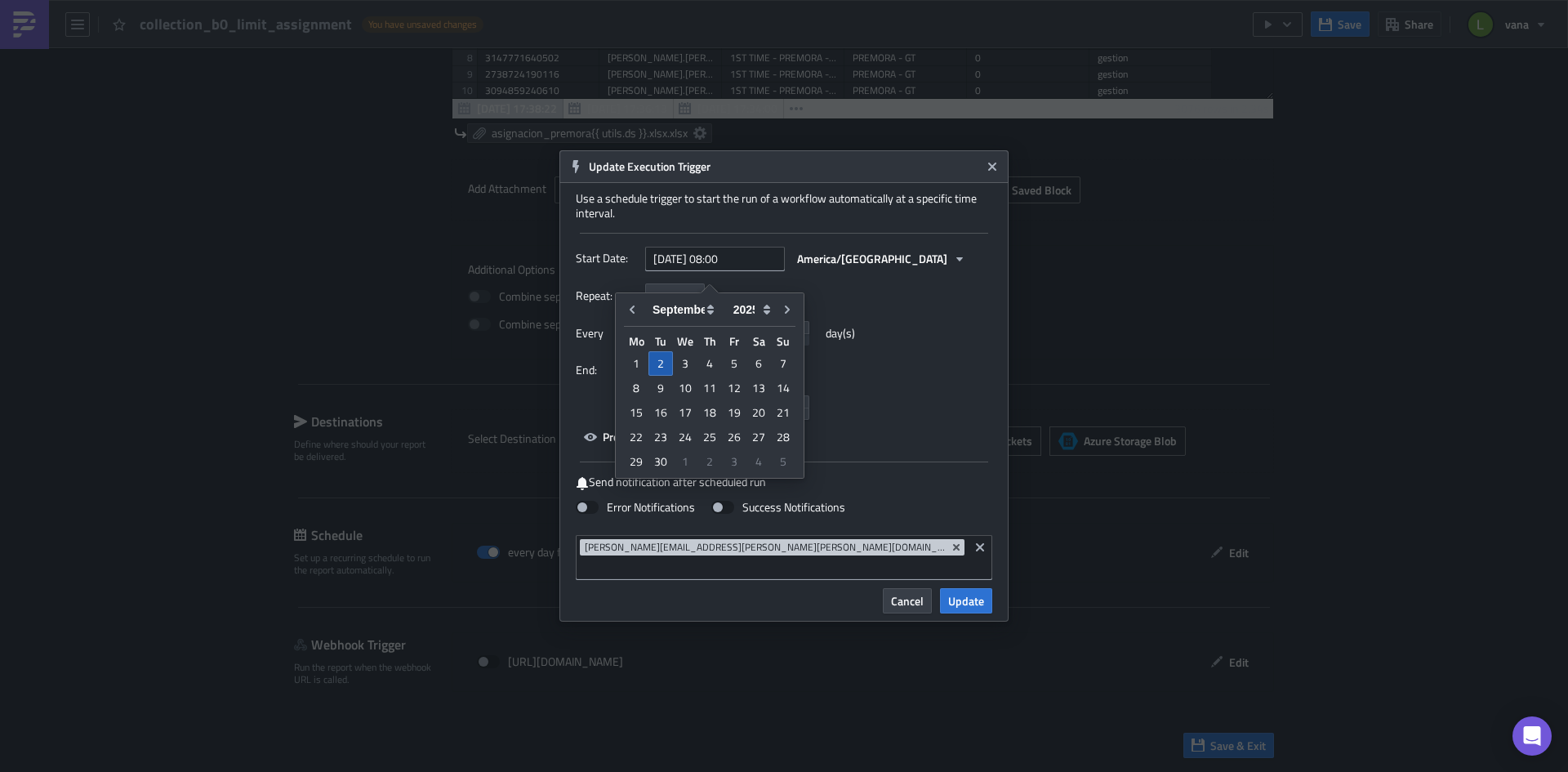
click at [666, 362] on div "2" at bounding box center [661, 364] width 25 height 25
click at [663, 369] on div "2" at bounding box center [661, 364] width 25 height 25
type input "[DATE] 00:00"
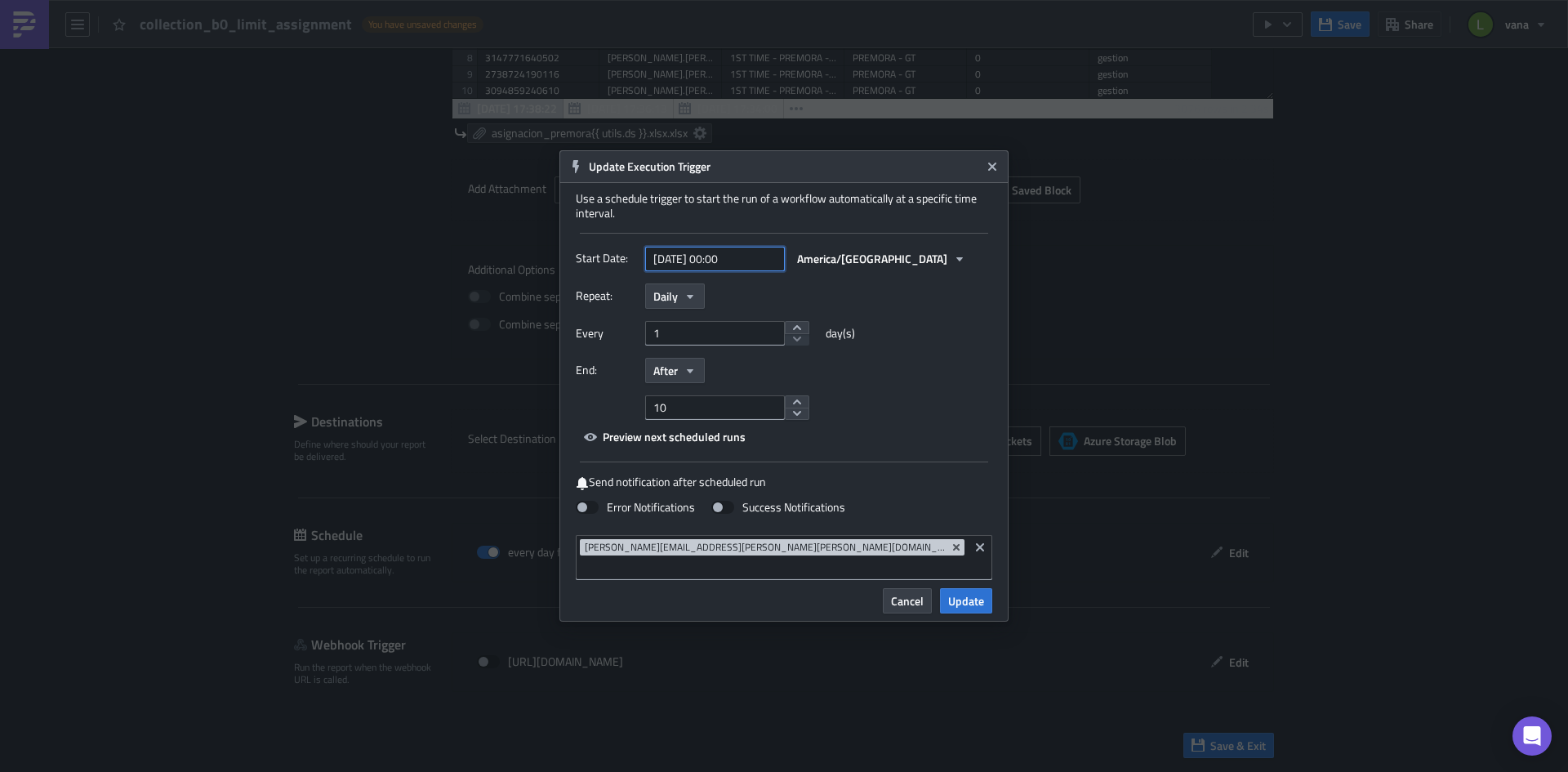
select select "8"
select select "2025"
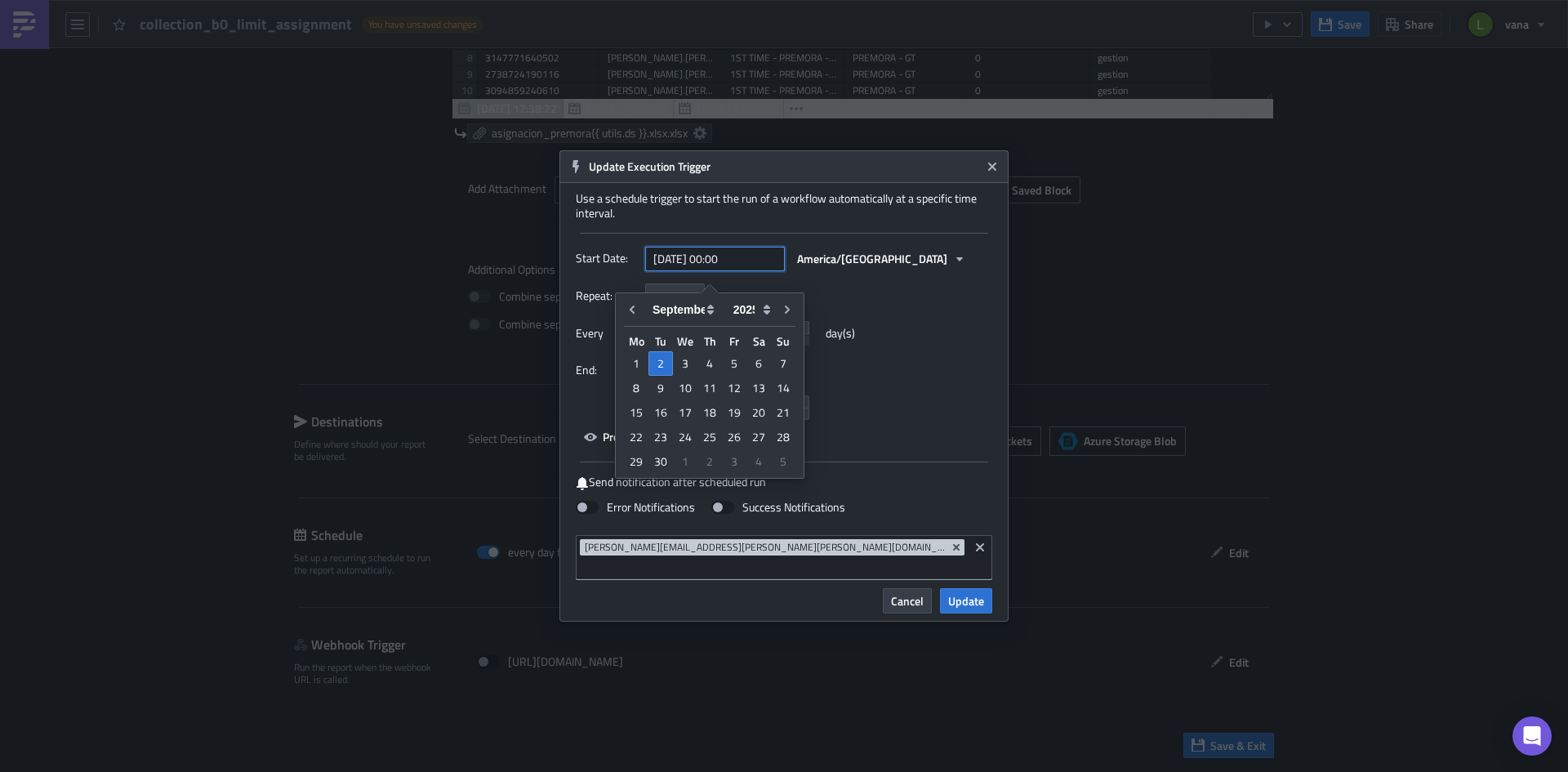
click at [730, 268] on input "[DATE] 00:00" at bounding box center [714, 259] width 140 height 25
click at [783, 310] on icon "Go to next month" at bounding box center [787, 309] width 13 height 13
type input "[DATE] 00:00"
select select "9"
click at [637, 307] on icon "Go to previous month" at bounding box center [632, 309] width 13 height 13
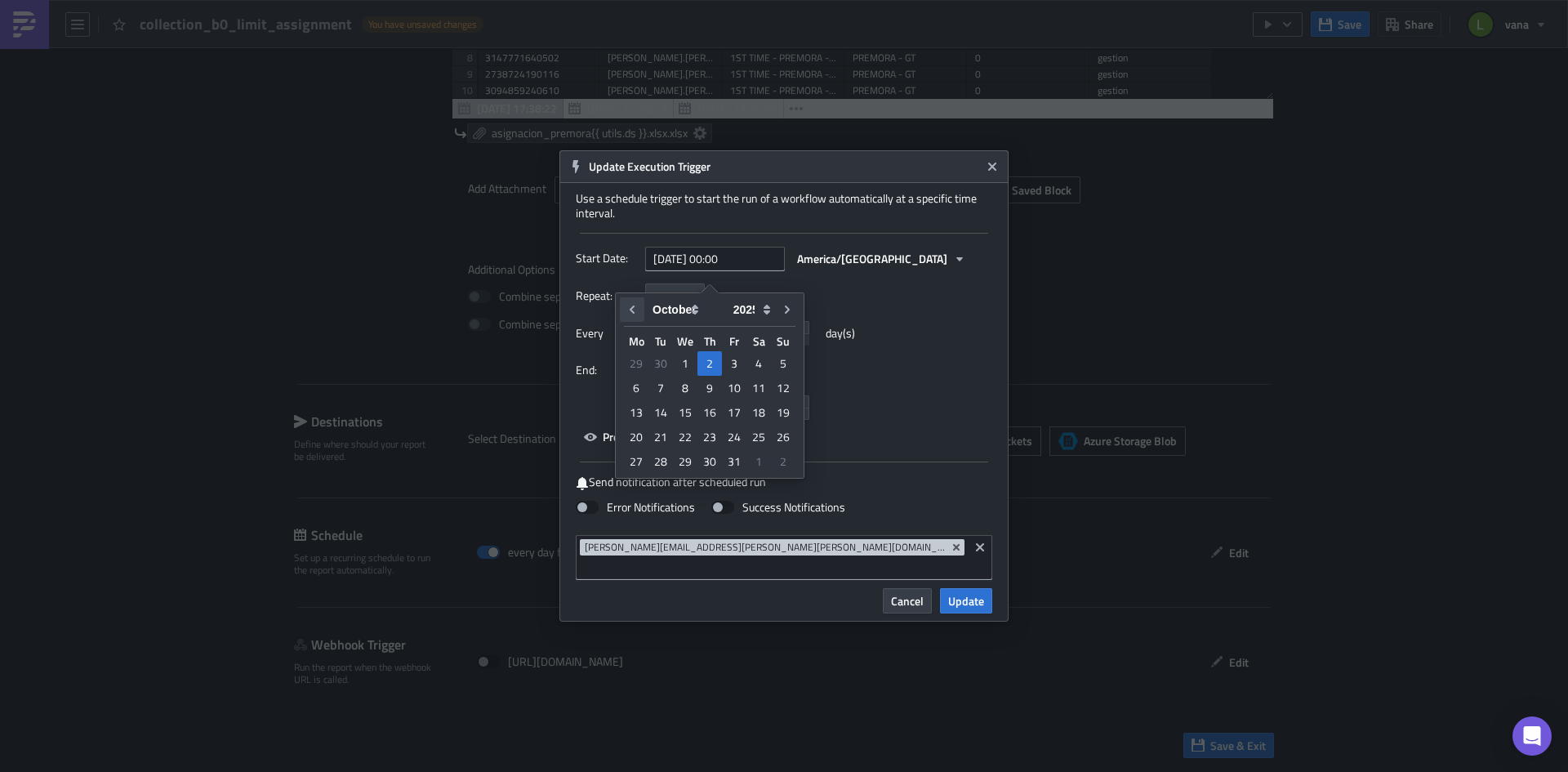
type input "[DATE] 00:00"
select select "8"
click at [732, 270] on input "[DATE] 00:00" at bounding box center [714, 259] width 140 height 25
click at [731, 268] on input "[DATE] 00:00" at bounding box center [714, 259] width 140 height 25
click at [744, 271] on input "[DATE] 6:00" at bounding box center [714, 259] width 140 height 25
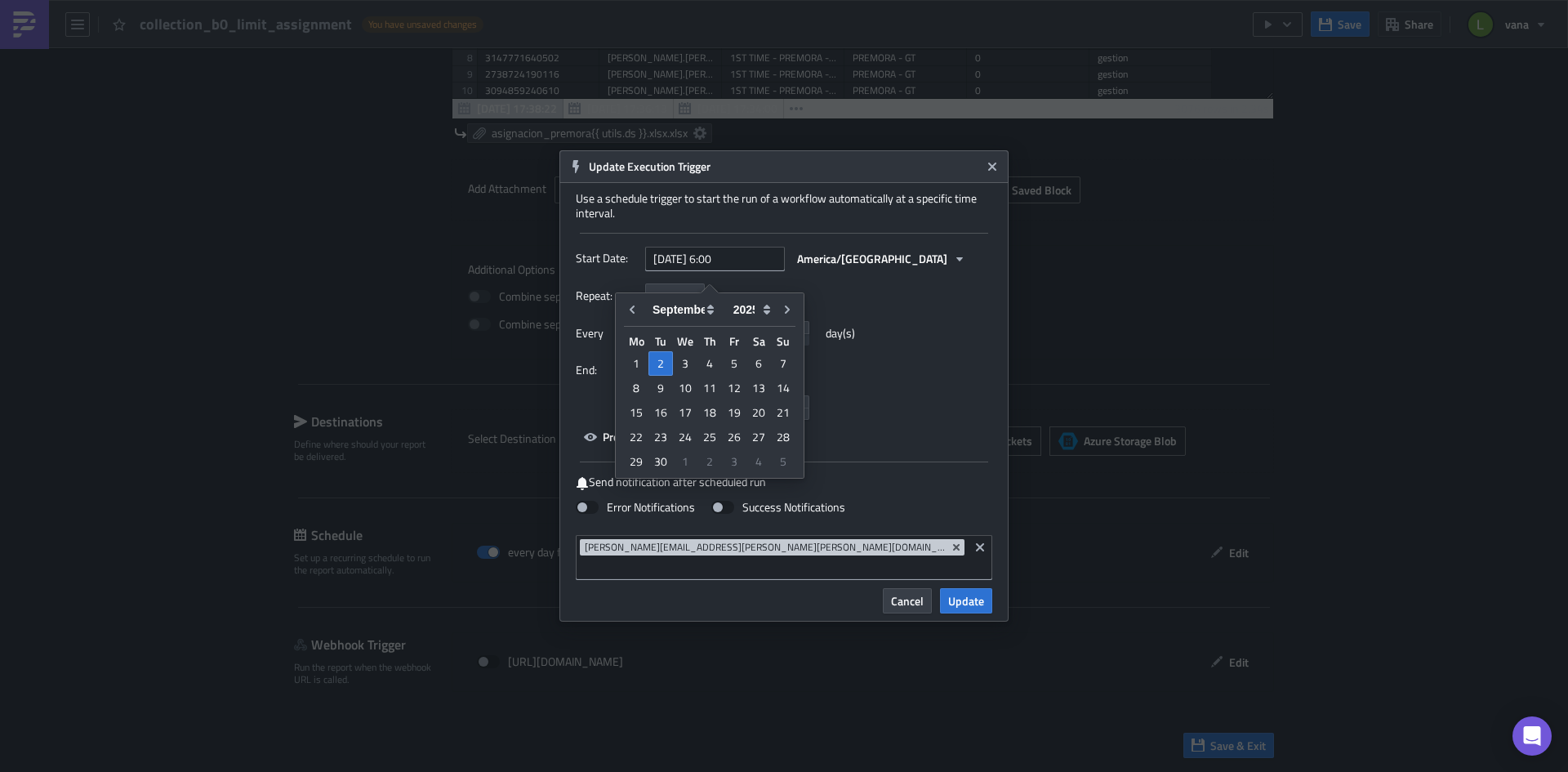
type input "[DATE] 06:00"
click at [990, 302] on div "Repeat: Daily" at bounding box center [783, 296] width 416 height 26
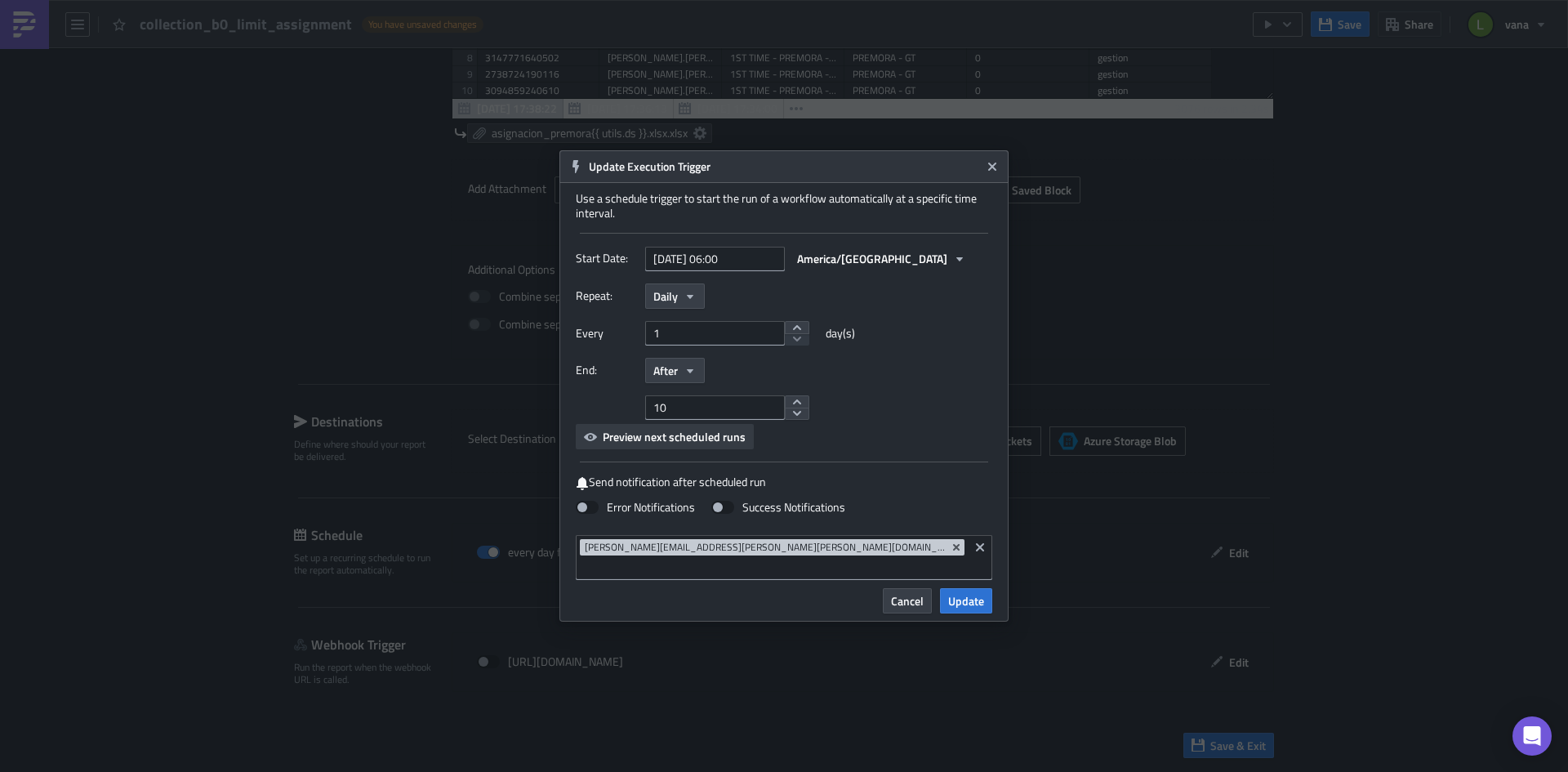
click at [664, 445] on span "Preview next scheduled runs" at bounding box center [674, 436] width 143 height 17
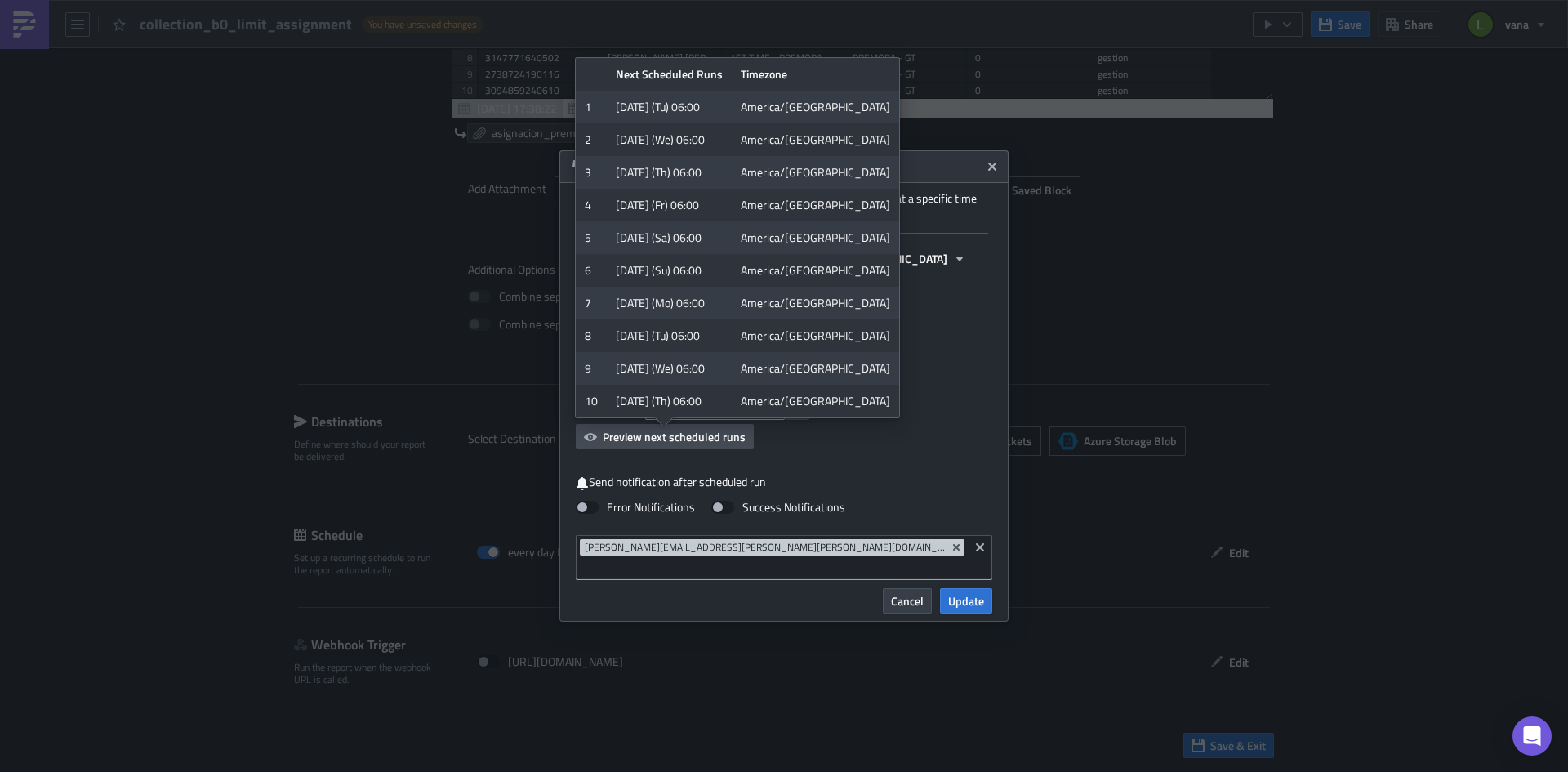
click at [924, 357] on div "Every 1 day(s)" at bounding box center [783, 340] width 416 height 37
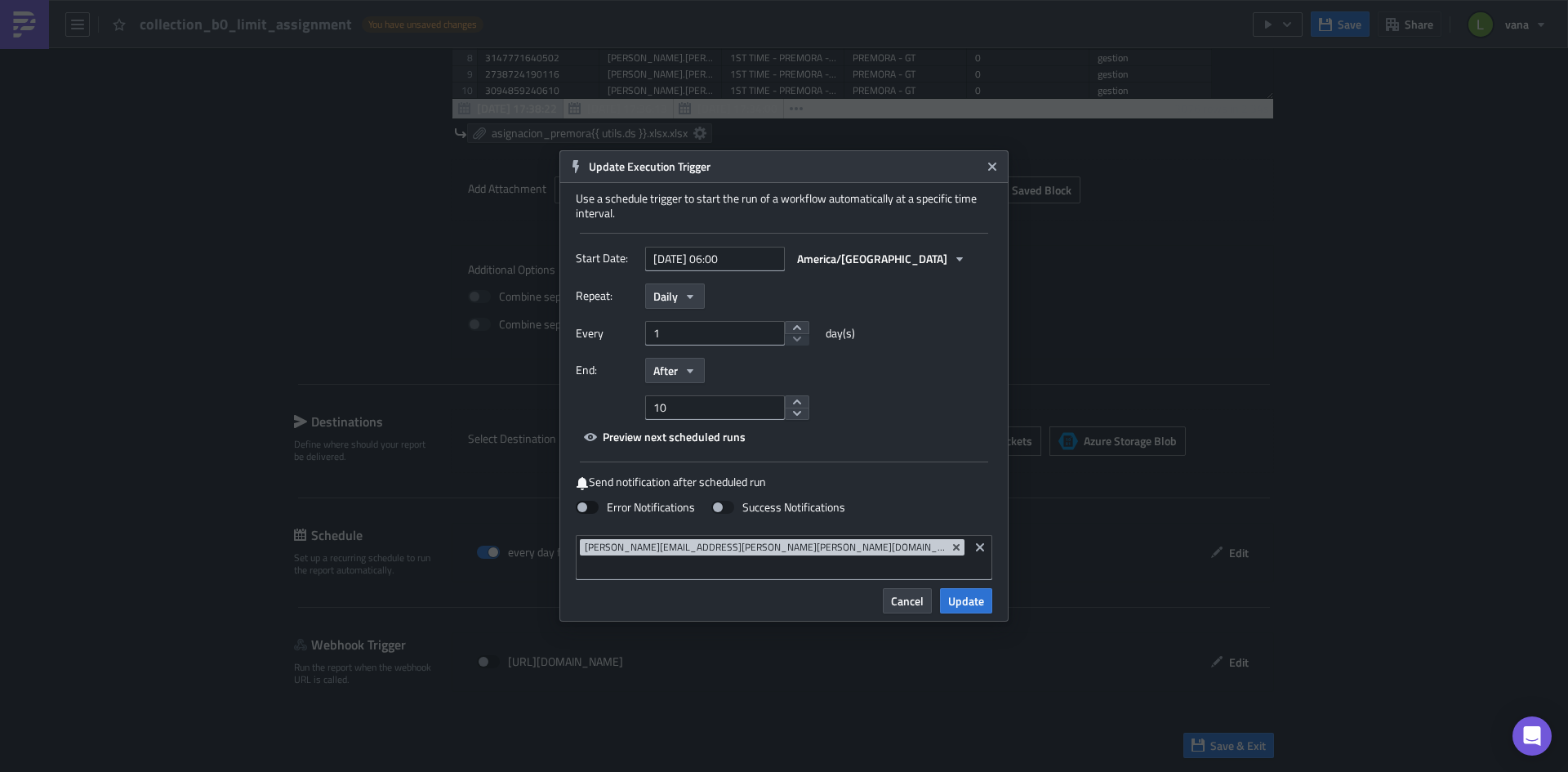
click at [597, 514] on span at bounding box center [587, 507] width 23 height 13
click at [14, 13] on input "Error Notifications" at bounding box center [9, 8] width 11 height 11
checkbox input "true"
click at [955, 595] on span "Update" at bounding box center [965, 600] width 36 height 17
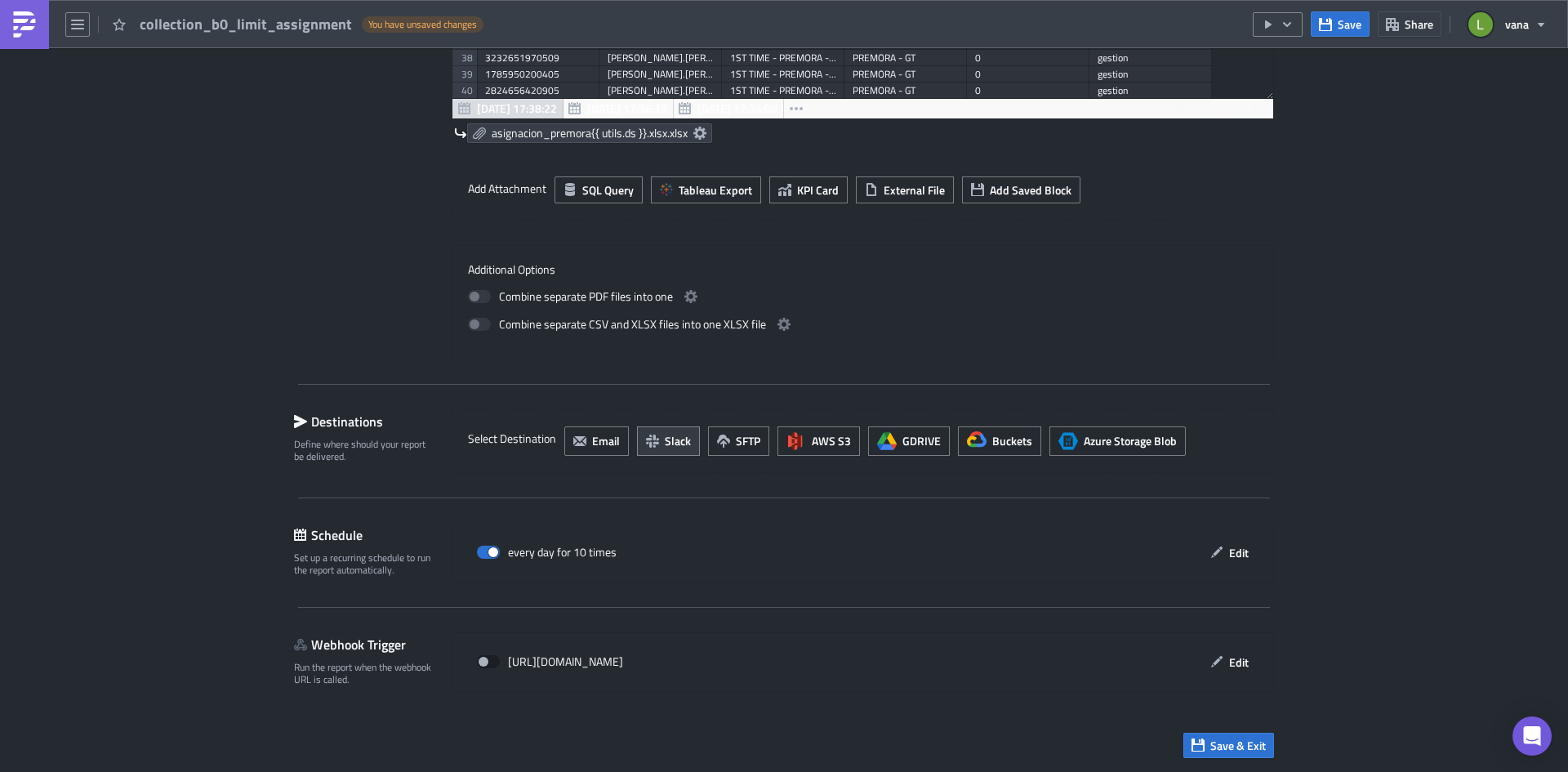
click at [665, 448] on span "Slack" at bounding box center [678, 440] width 26 height 17
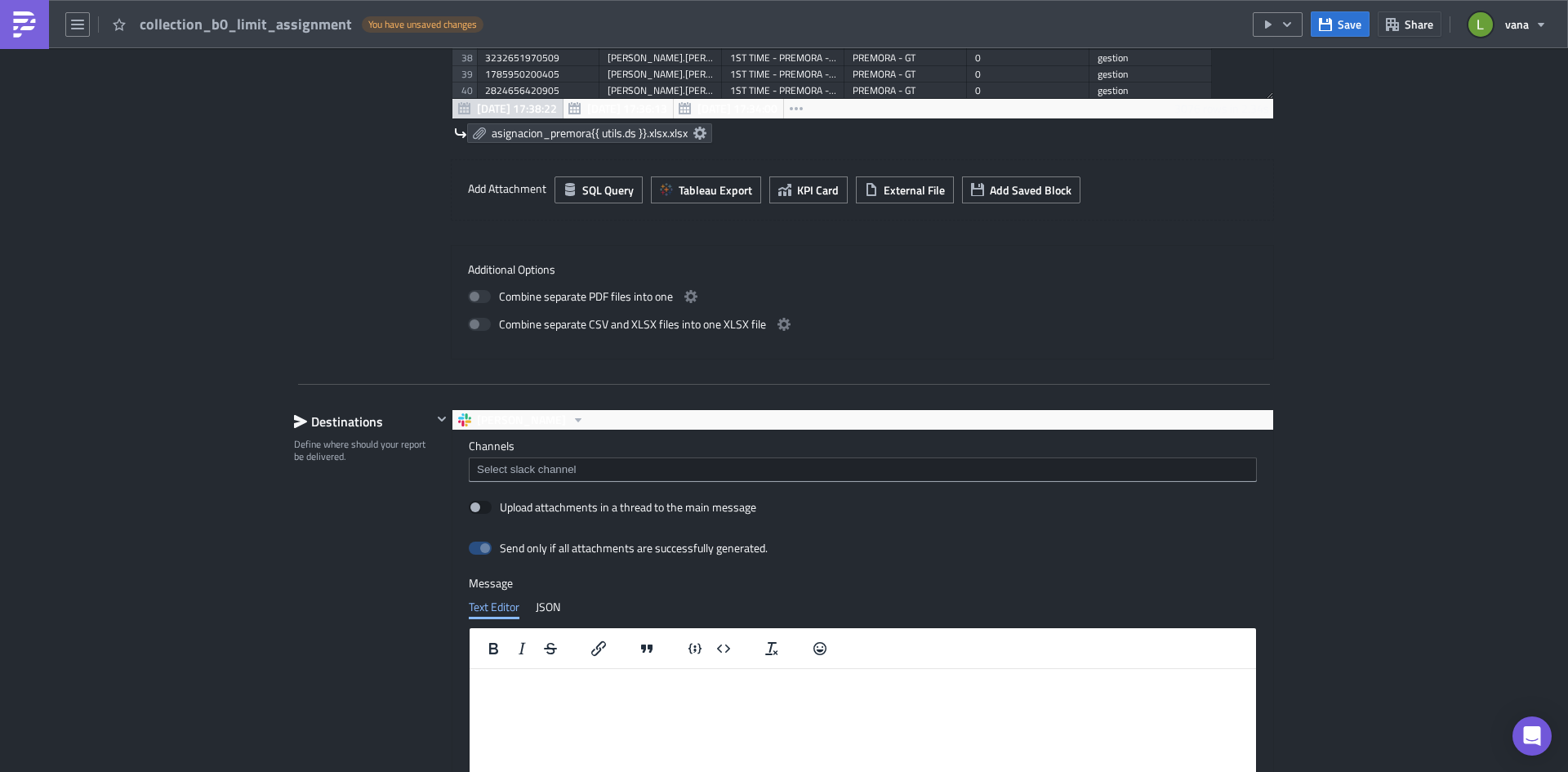
scroll to position [0, 0]
click at [549, 688] on html at bounding box center [863, 681] width 787 height 26
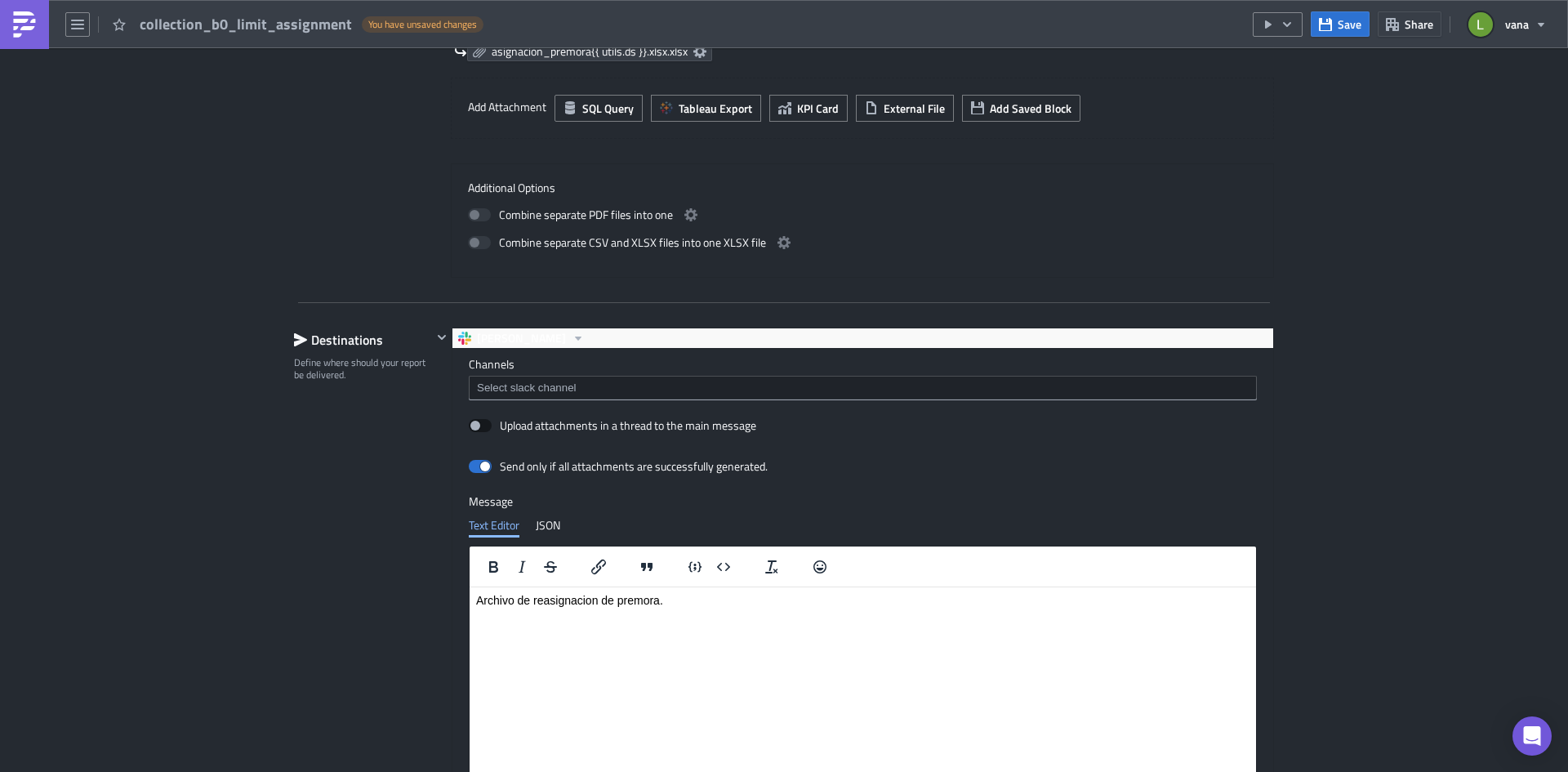
click at [484, 424] on span at bounding box center [480, 425] width 23 height 13
click at [482, 424] on input "Upload attachments in a thread to the main message" at bounding box center [477, 426] width 11 height 11
checkbox input "true"
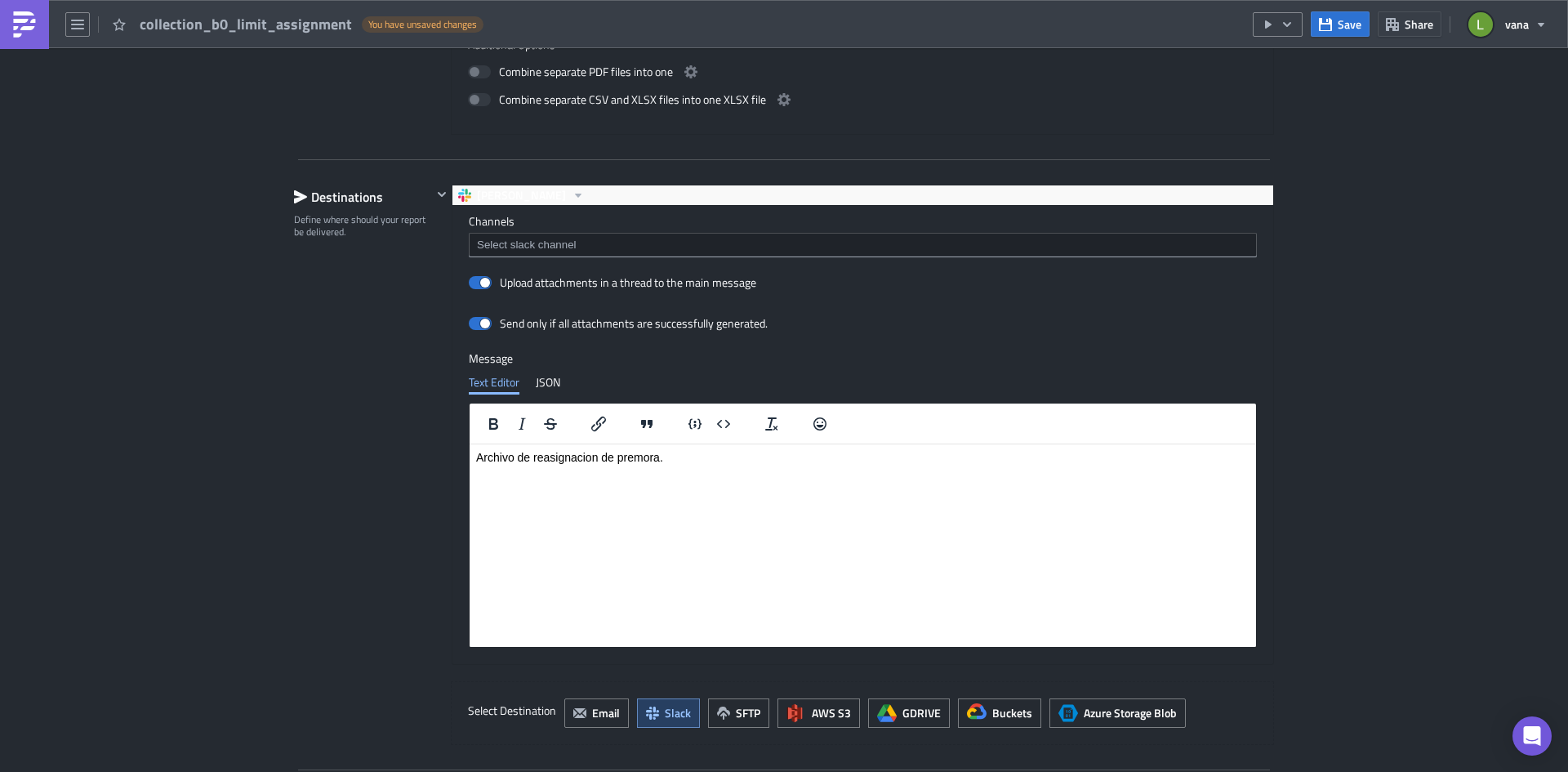
scroll to position [1088, 0]
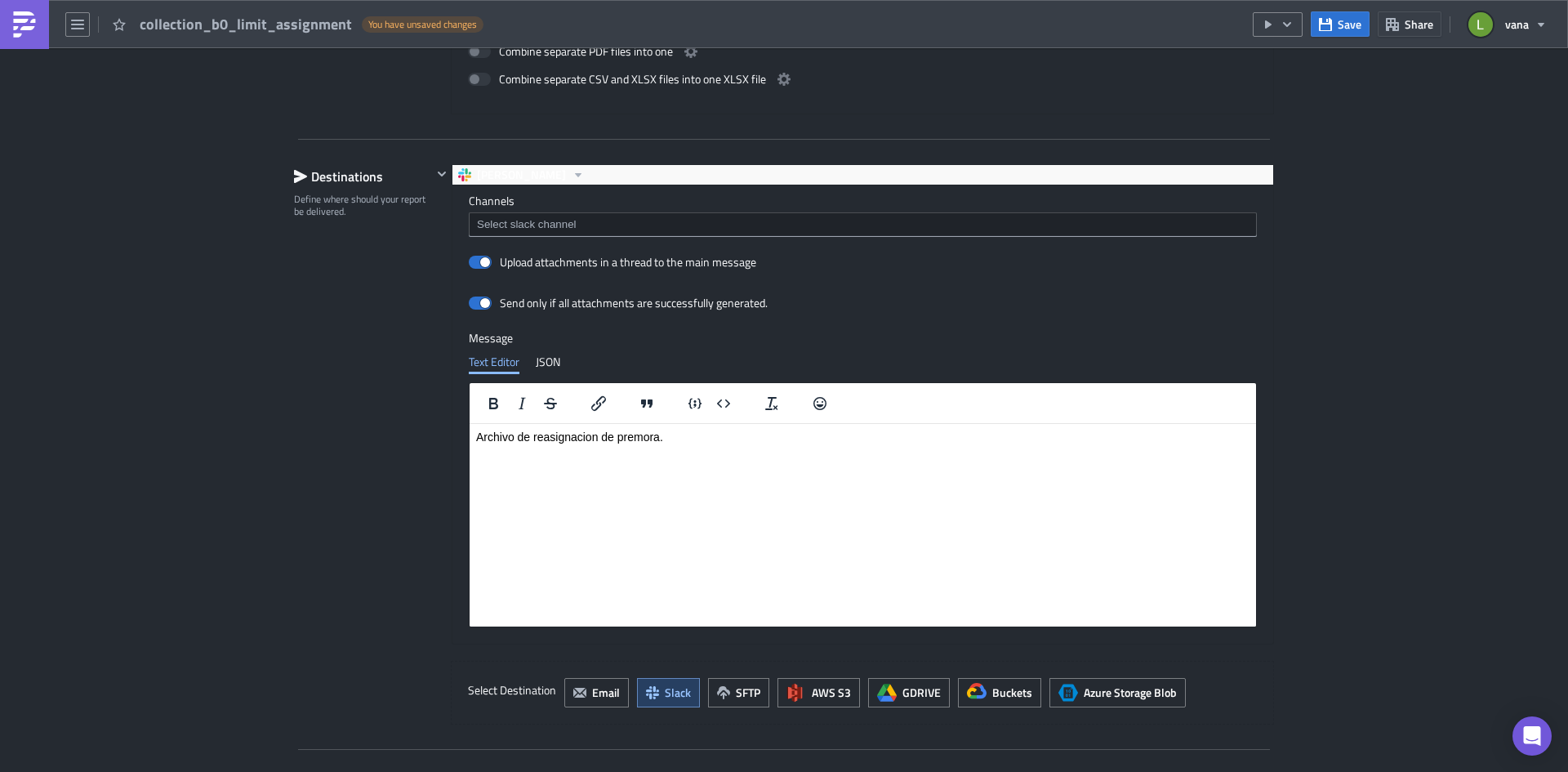
click at [539, 224] on input at bounding box center [861, 224] width 778 height 17
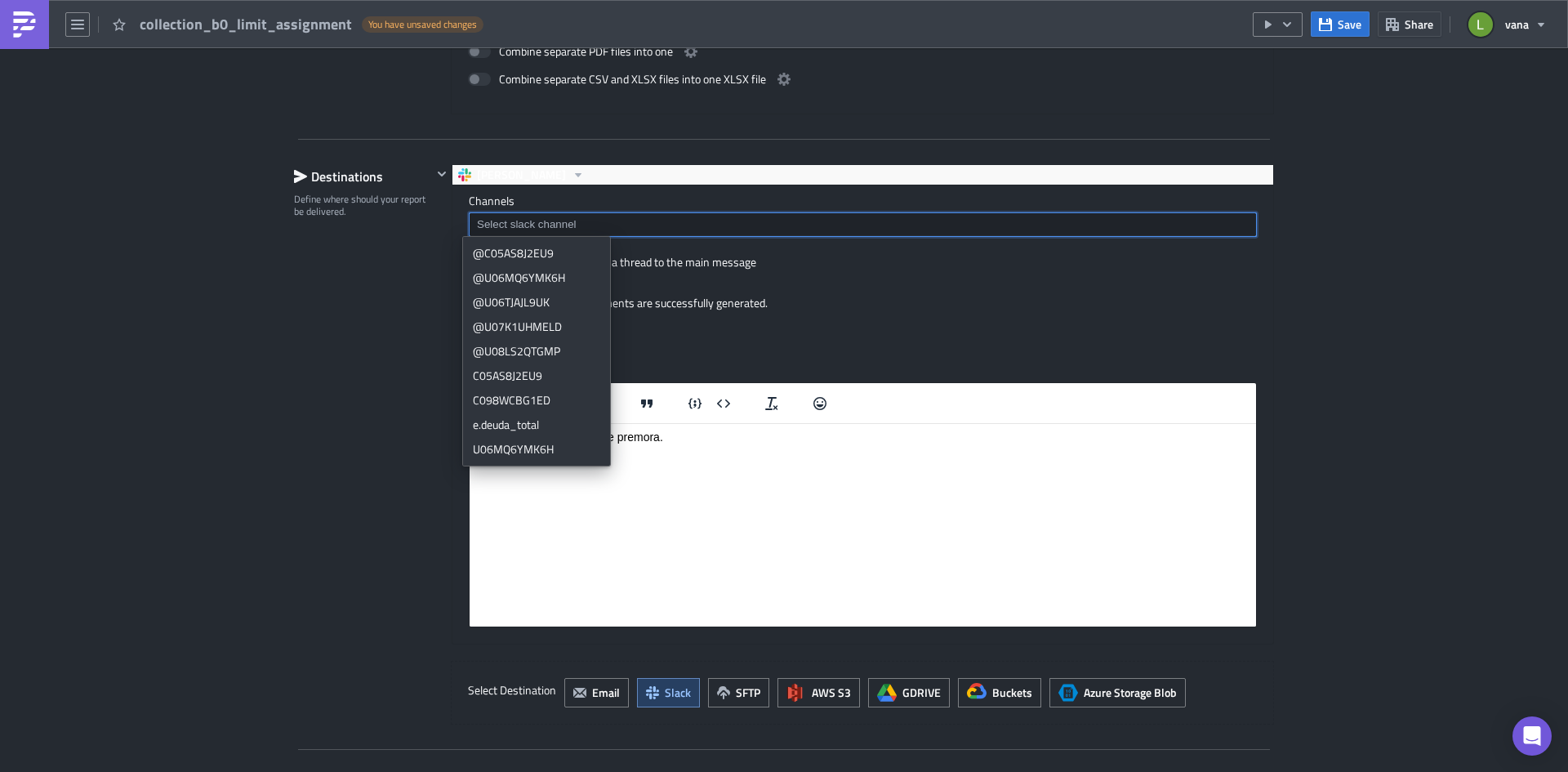
paste input "Archivo de reasignacion de premora."
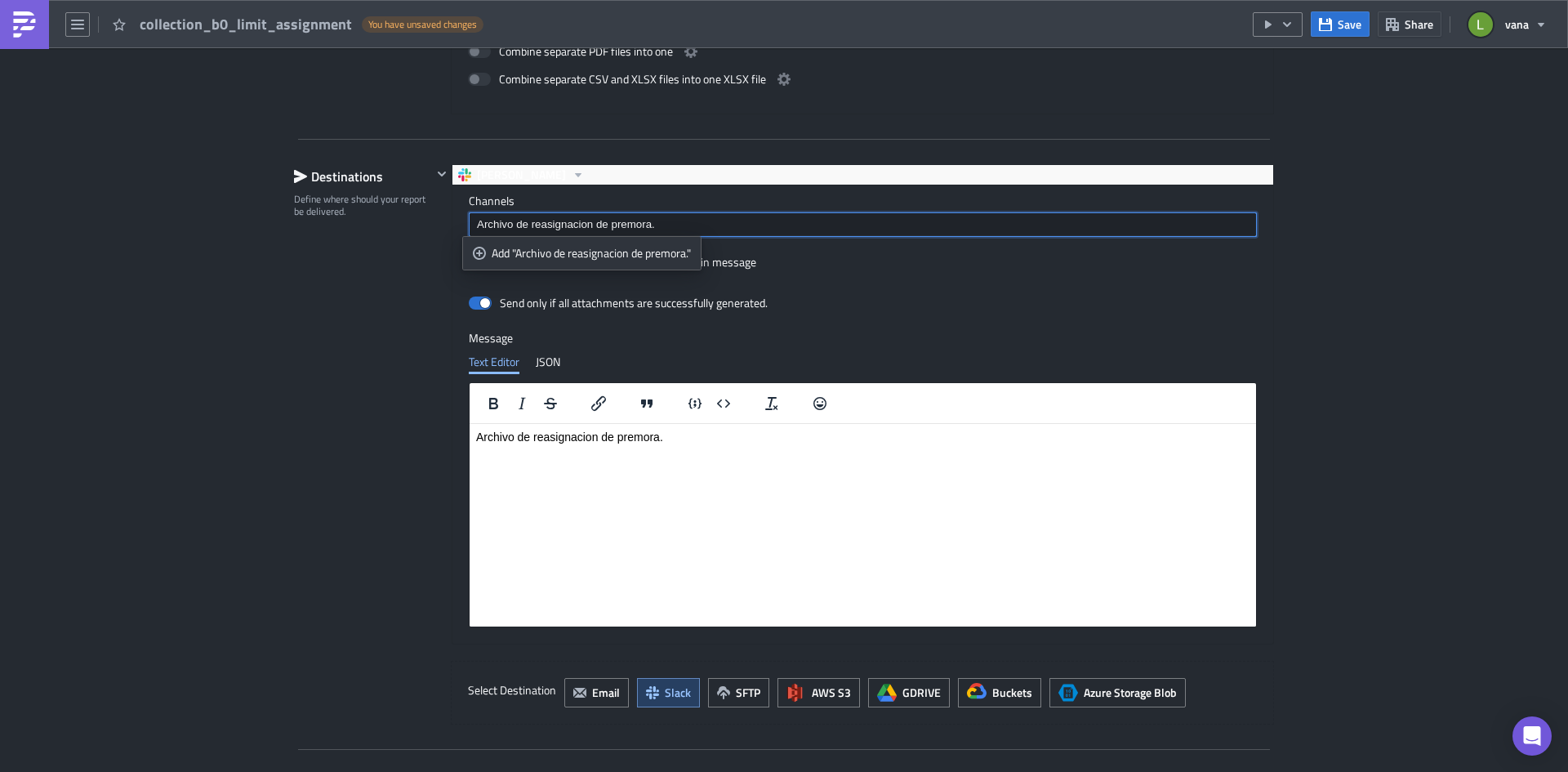
drag, startPoint x: 685, startPoint y: 224, endPoint x: 414, endPoint y: 211, distance: 271.3
click at [414, 211] on div "Destinations Define where should your report be delivered. [PERSON_NAME] Channe…" at bounding box center [784, 445] width 980 height 561
drag, startPoint x: 682, startPoint y: 223, endPoint x: 391, endPoint y: 211, distance: 291.2
click at [391, 211] on div "Destinations Define where should your report be delivered. [PERSON_NAME] Channe…" at bounding box center [784, 445] width 980 height 561
paste input "C098WCBG1ED"
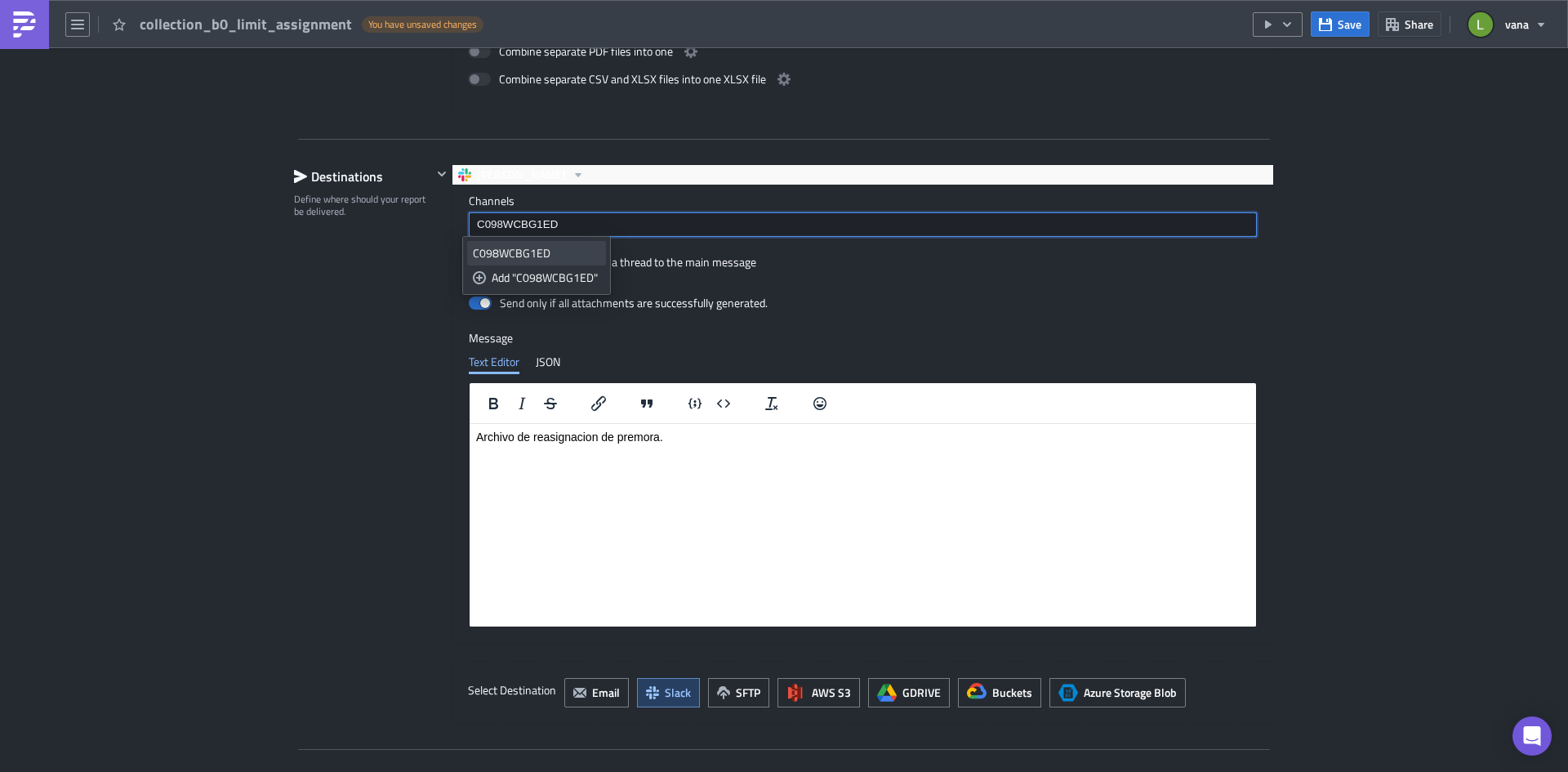
type input "C098WCBG1ED"
click at [514, 256] on div "C098WCBG1ED" at bounding box center [536, 253] width 128 height 17
click at [365, 344] on div "Destinations Define where should your report be delivered." at bounding box center [363, 445] width 138 height 561
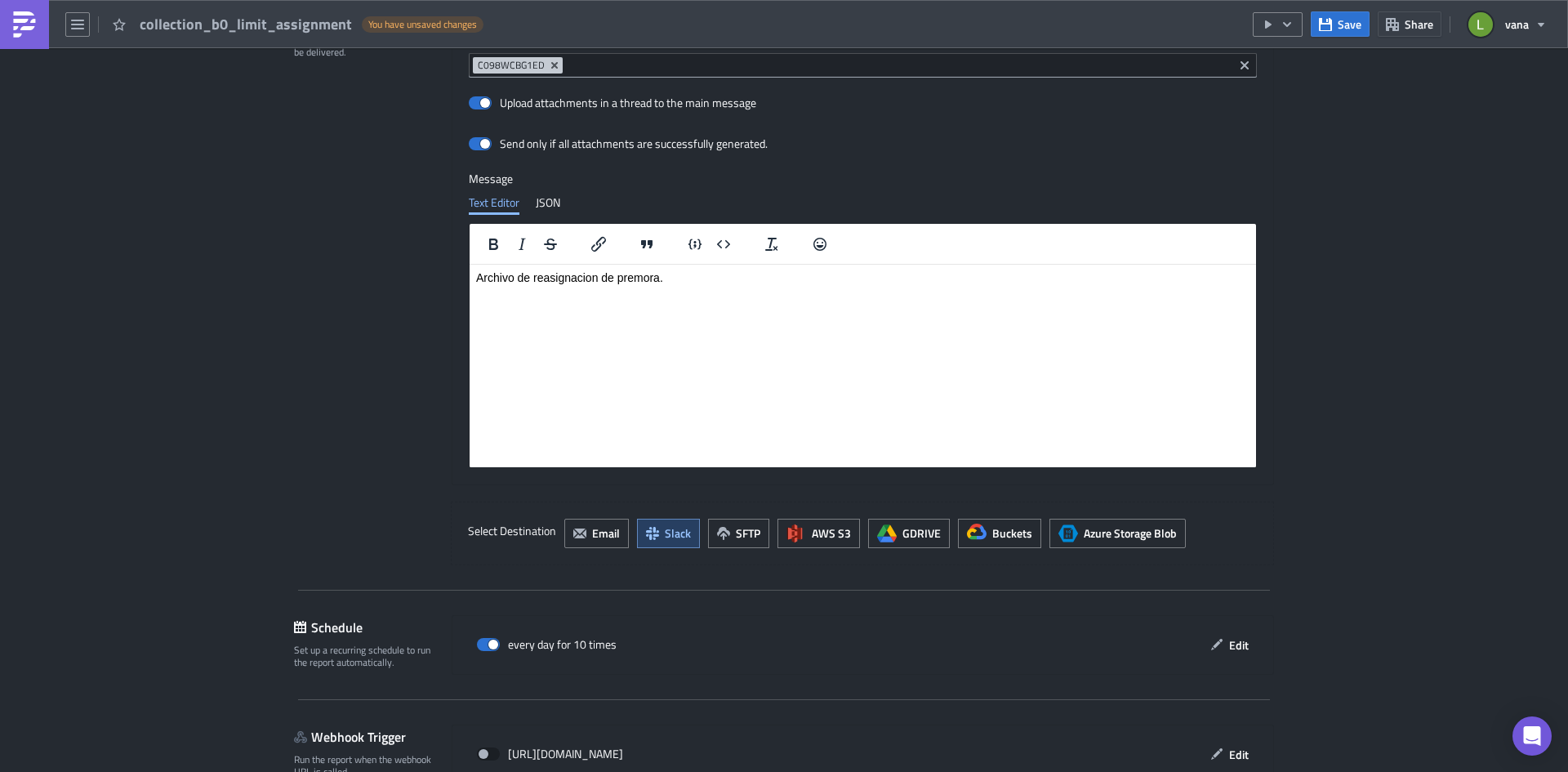
scroll to position [1340, 0]
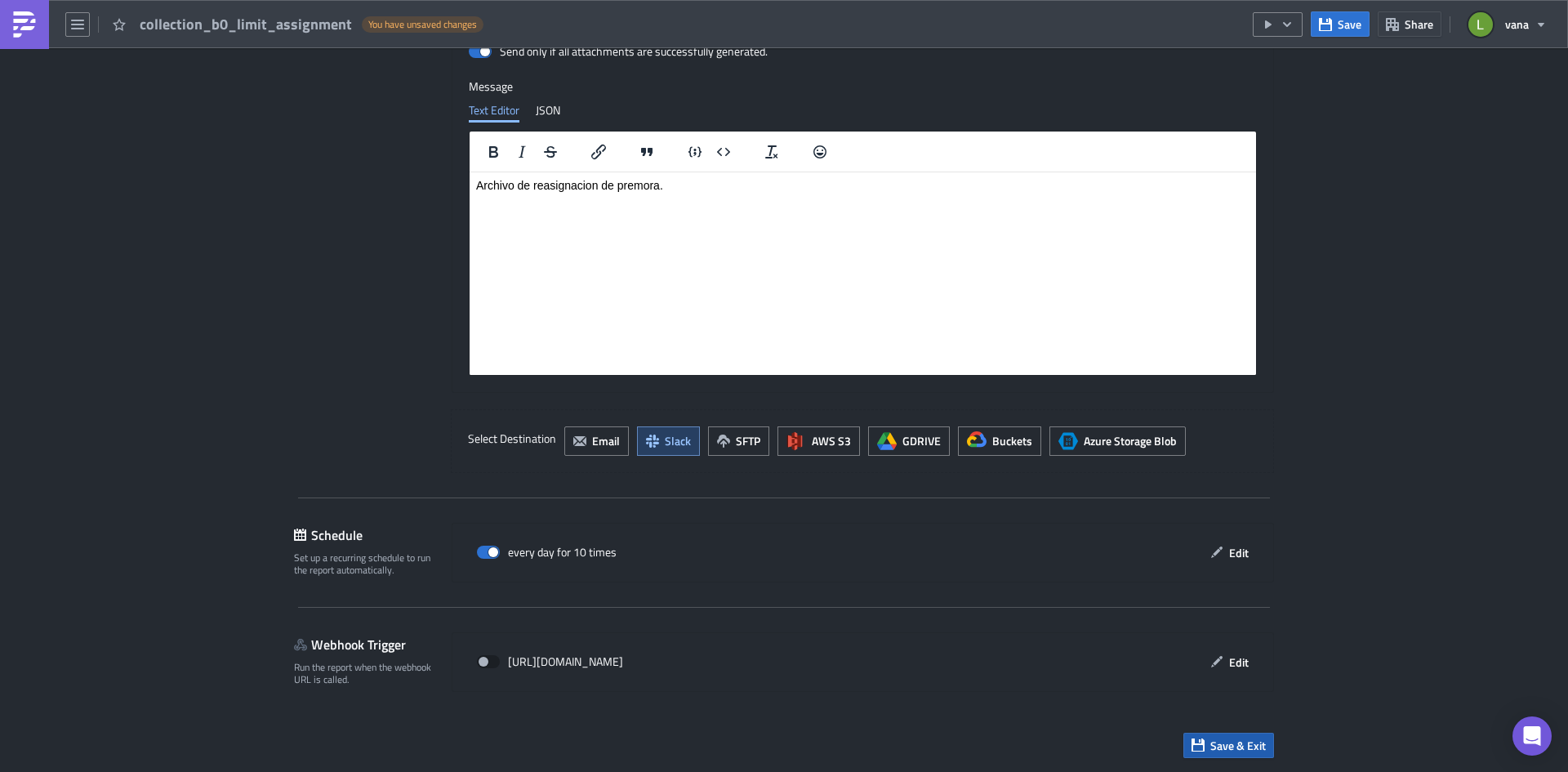
click at [1237, 744] on span "Save & Exit" at bounding box center [1237, 745] width 55 height 17
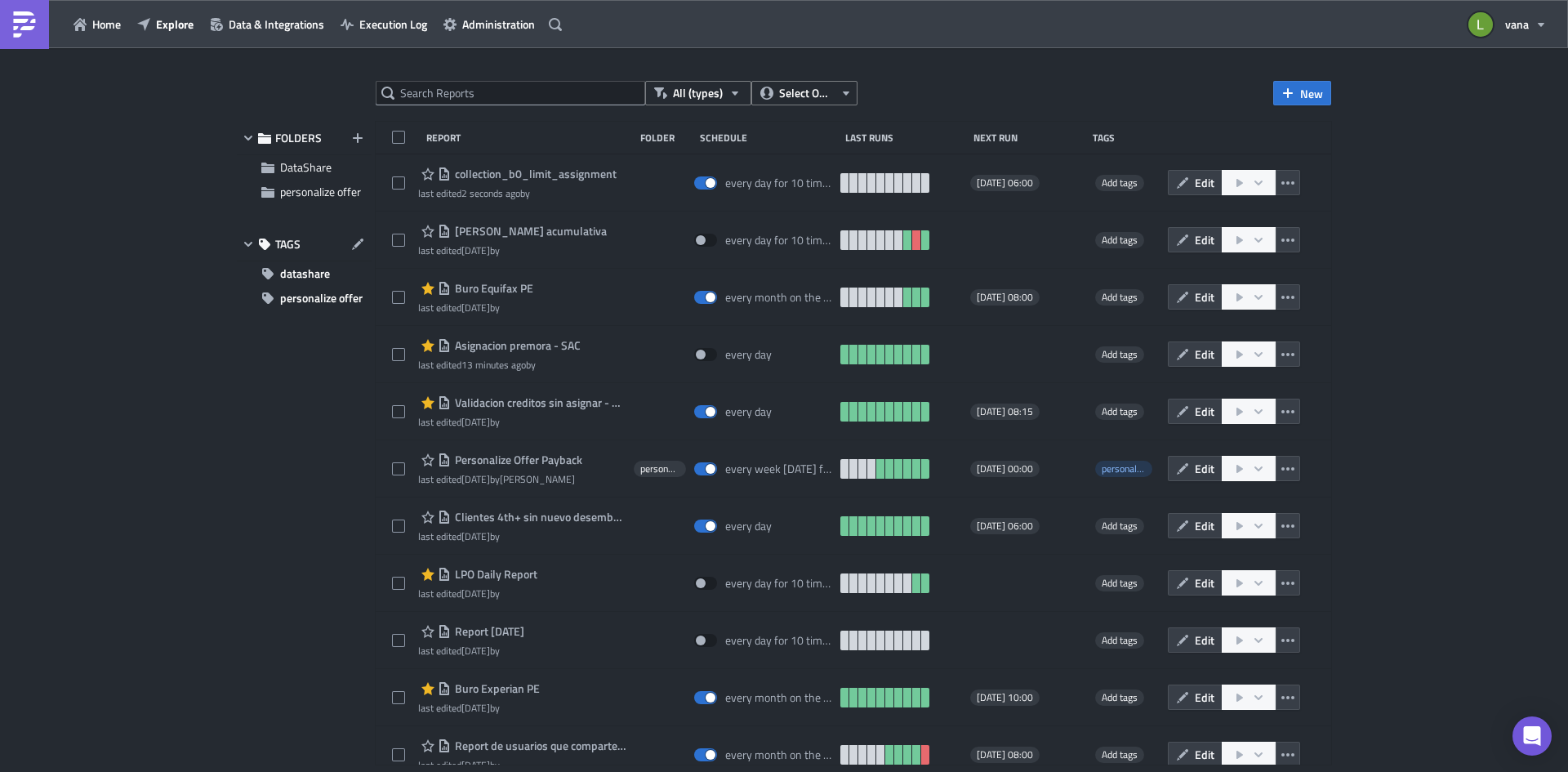
click at [12, 28] on img at bounding box center [25, 25] width 26 height 26
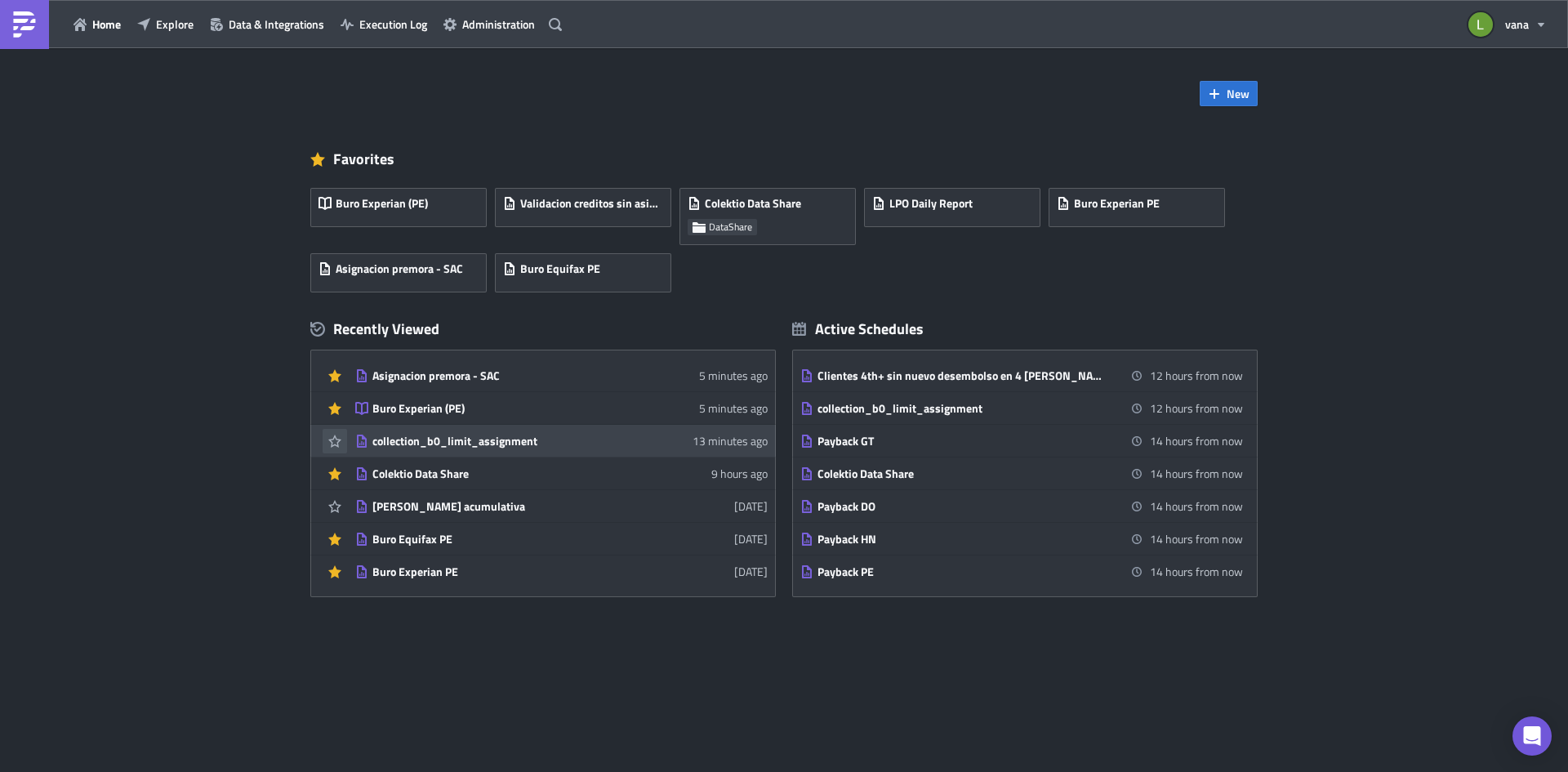
click at [334, 442] on icon "button" at bounding box center [334, 441] width 13 height 13
click at [730, 267] on span "collection_b0_limit_assignment" at bounding box center [775, 268] width 142 height 15
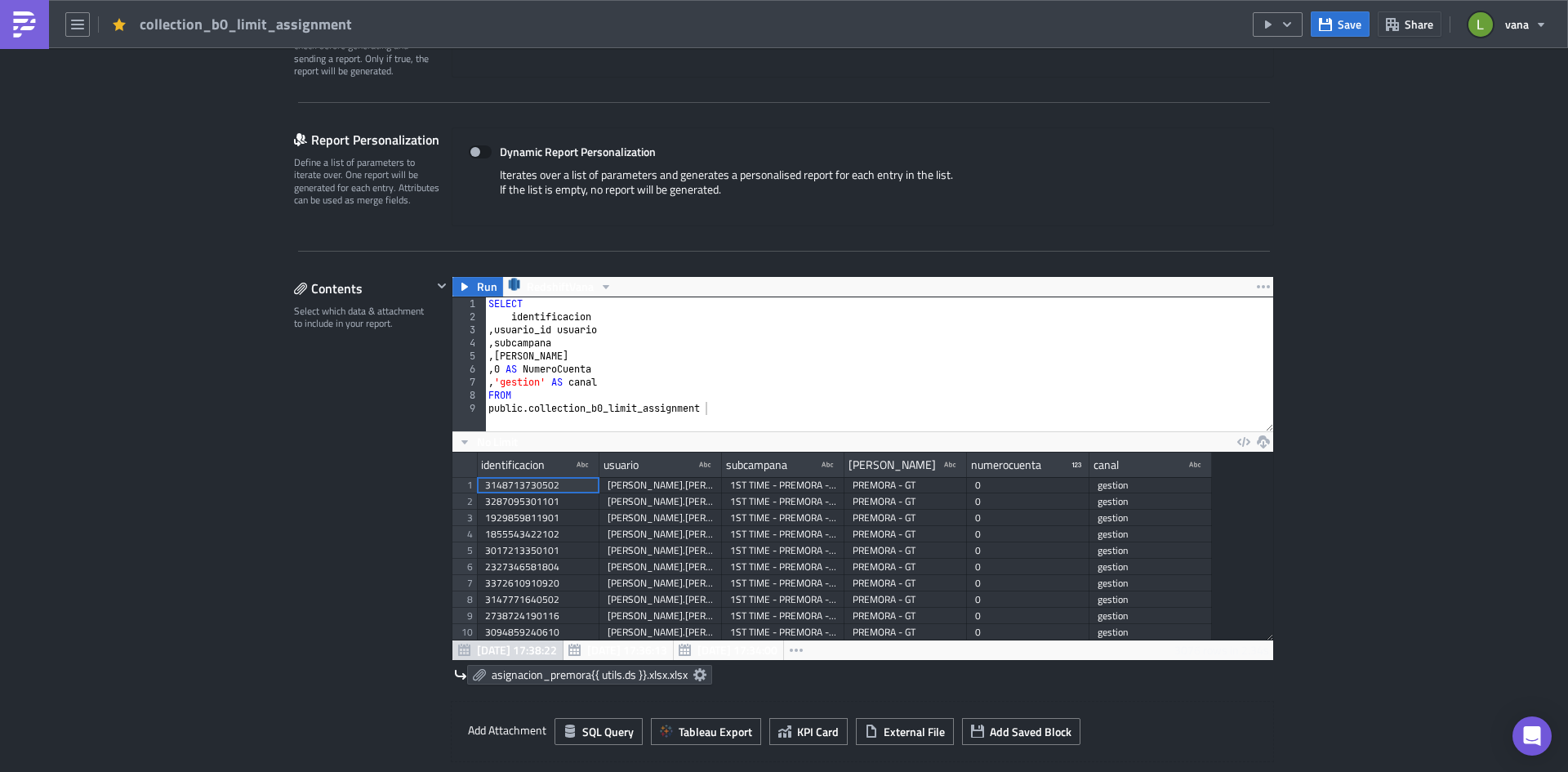
scroll to position [490, 0]
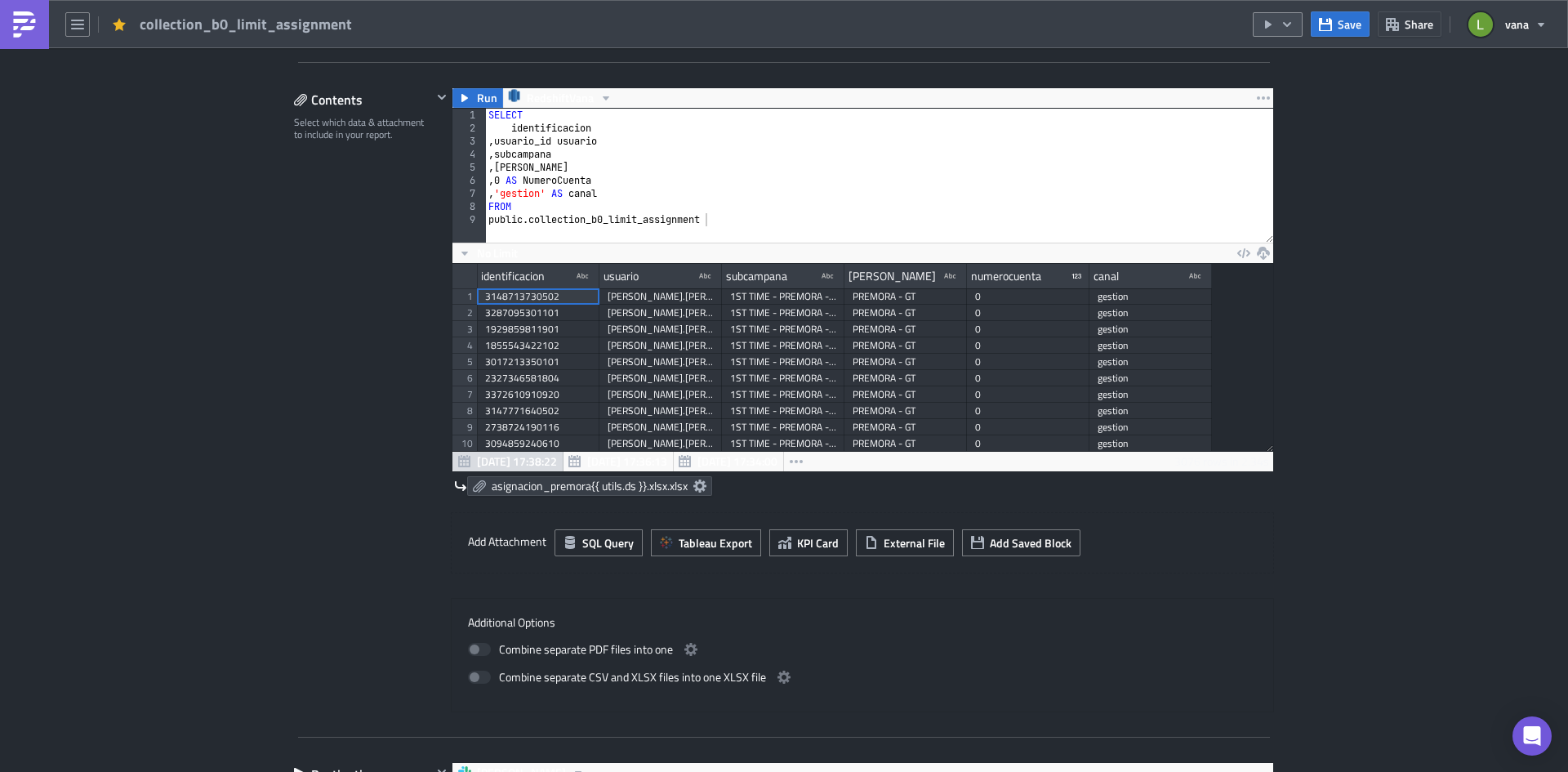
click at [1300, 26] on button "button" at bounding box center [1278, 25] width 50 height 25
click at [1291, 94] on div "Run Report" at bounding box center [1327, 90] width 128 height 17
click at [1334, 19] on button "Save" at bounding box center [1340, 24] width 59 height 26
click at [1407, 261] on div "Execution Log Edit " collection_b0_limit_assignment " Settings Configure the ba…" at bounding box center [784, 591] width 1568 height 2066
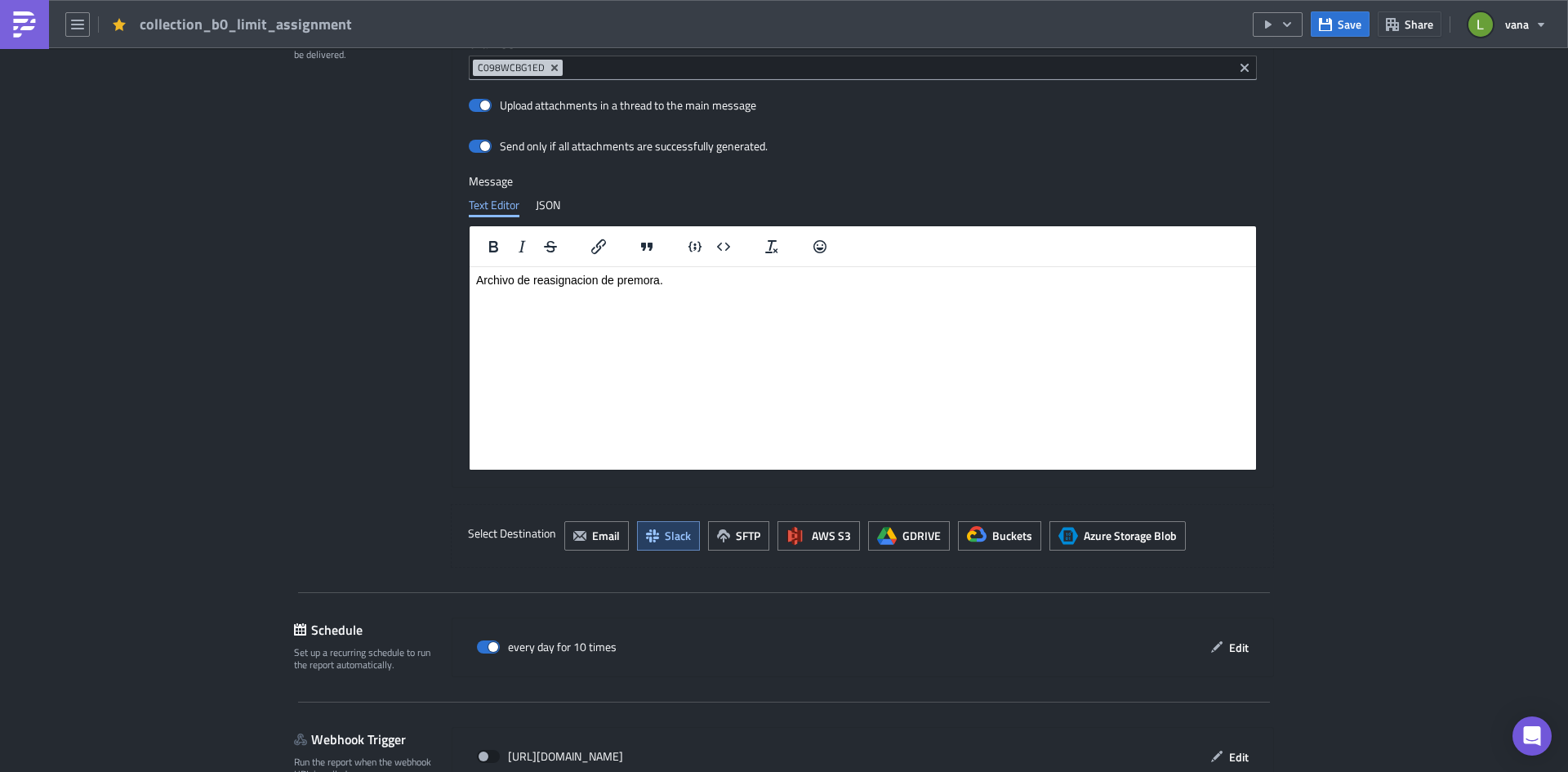
scroll to position [1340, 0]
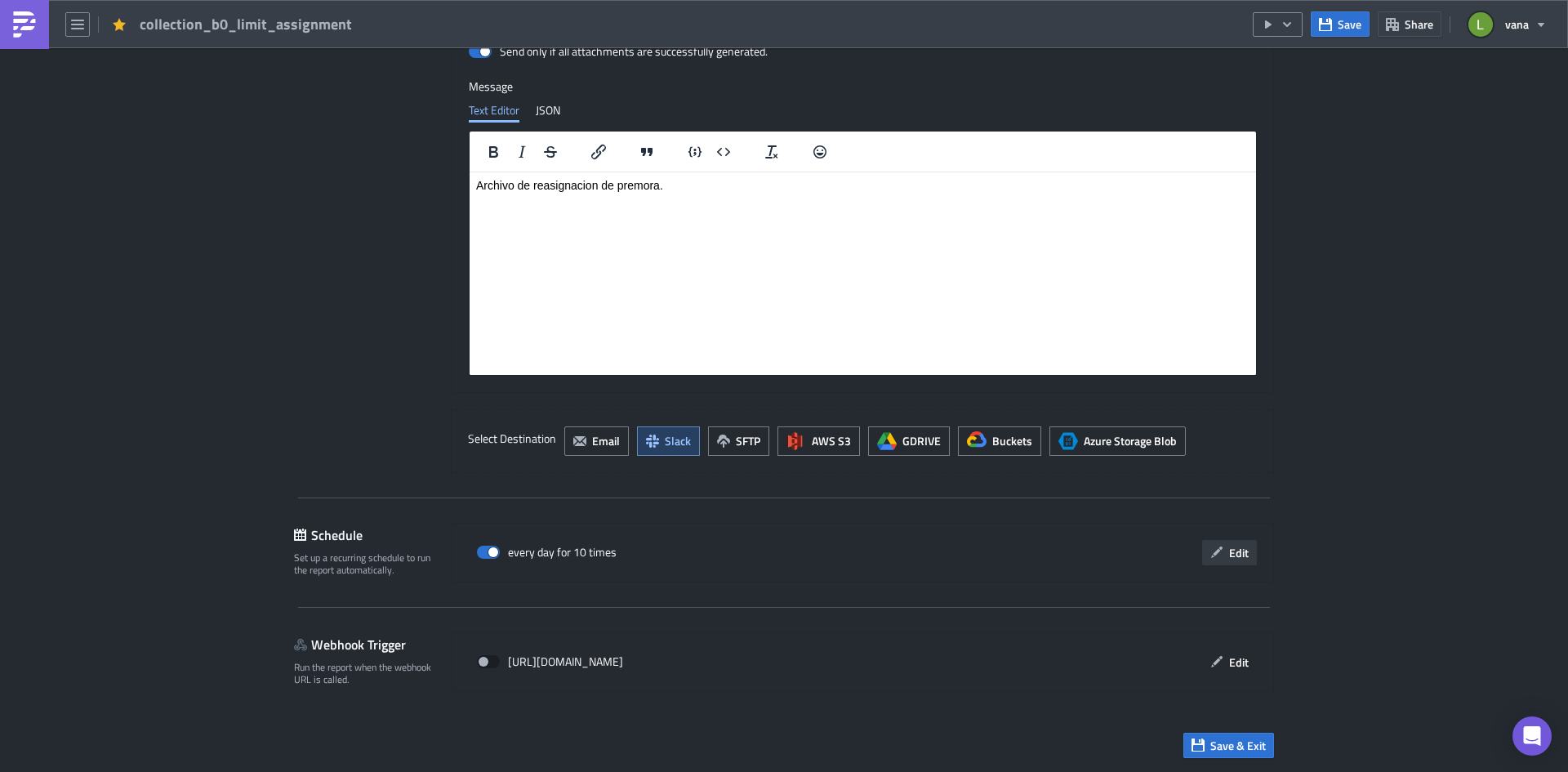
click at [1229, 560] on span "Edit" at bounding box center [1239, 552] width 19 height 17
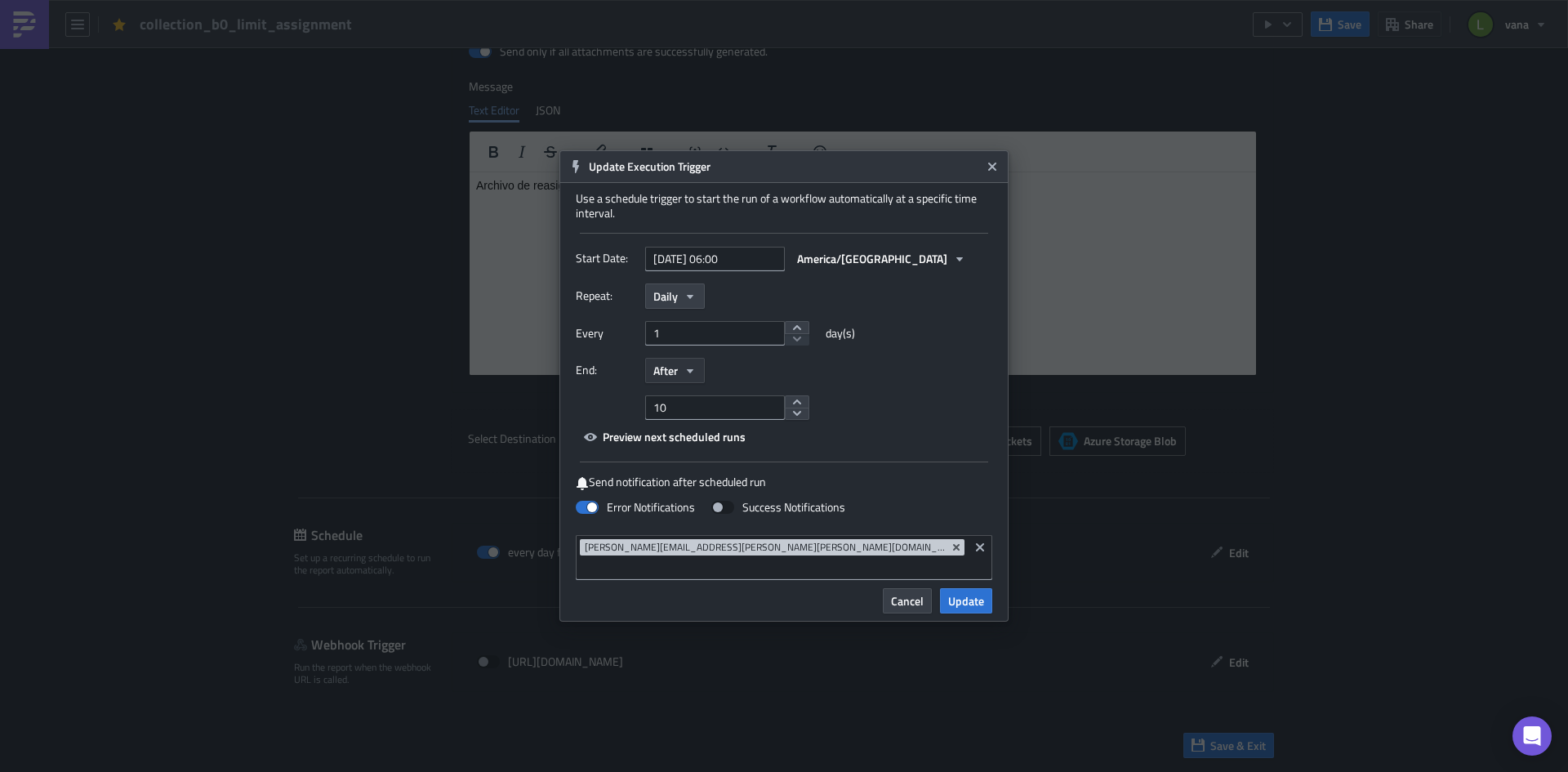
click at [677, 379] on span "After" at bounding box center [665, 370] width 25 height 17
click at [681, 408] on div "Never" at bounding box center [722, 400] width 136 height 17
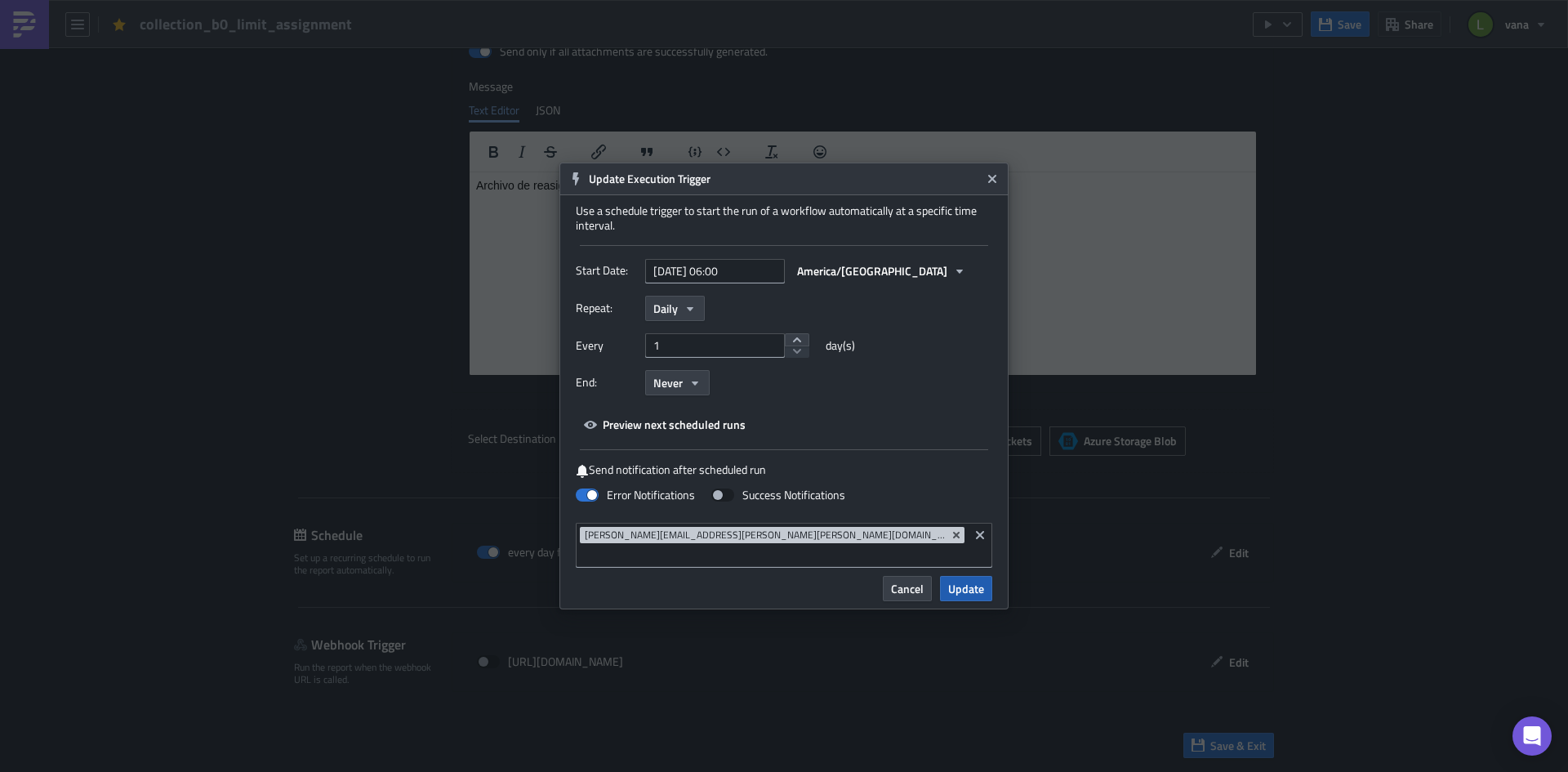
click at [967, 585] on span "Update" at bounding box center [965, 588] width 36 height 17
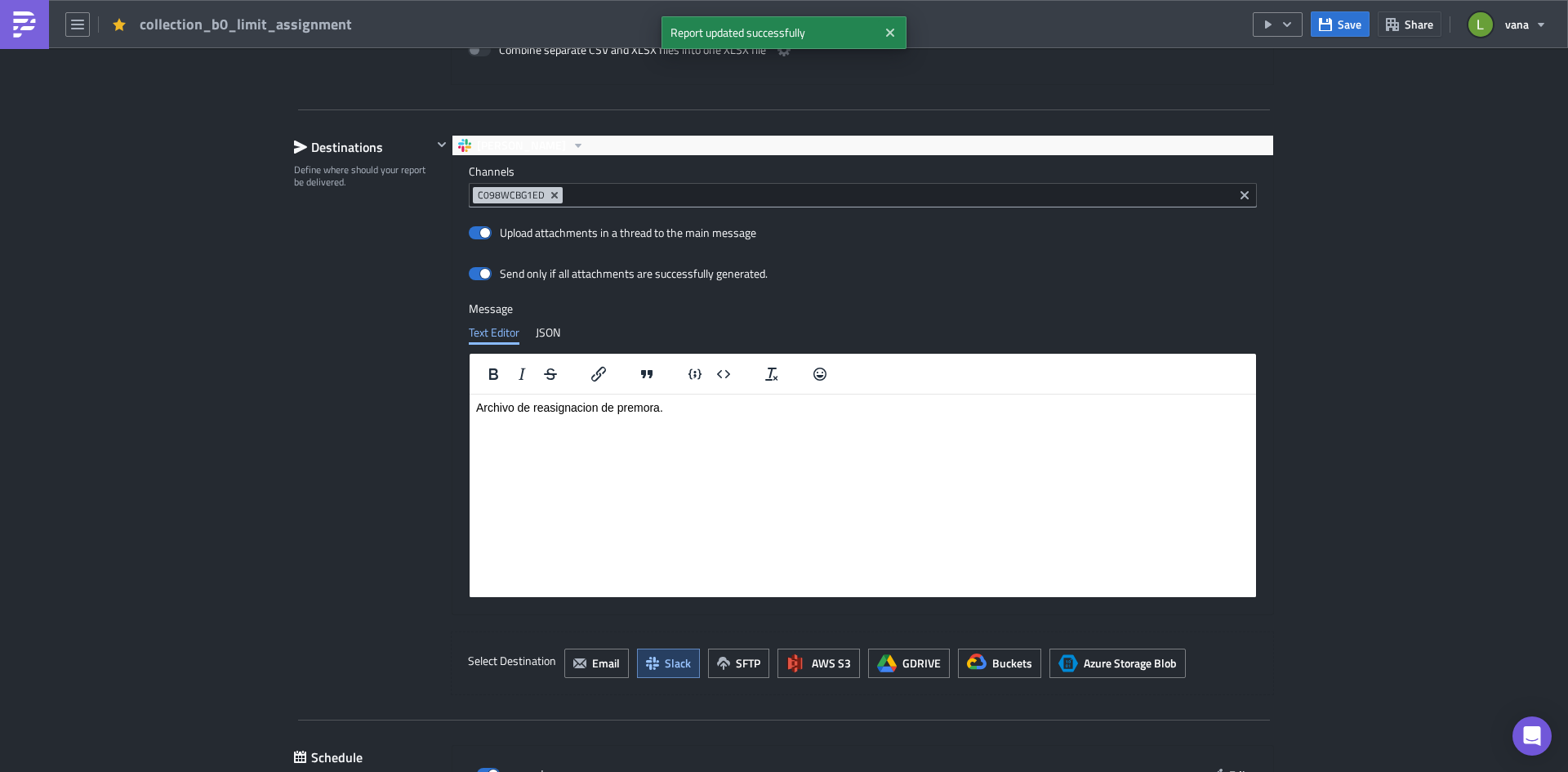
scroll to position [931, 0]
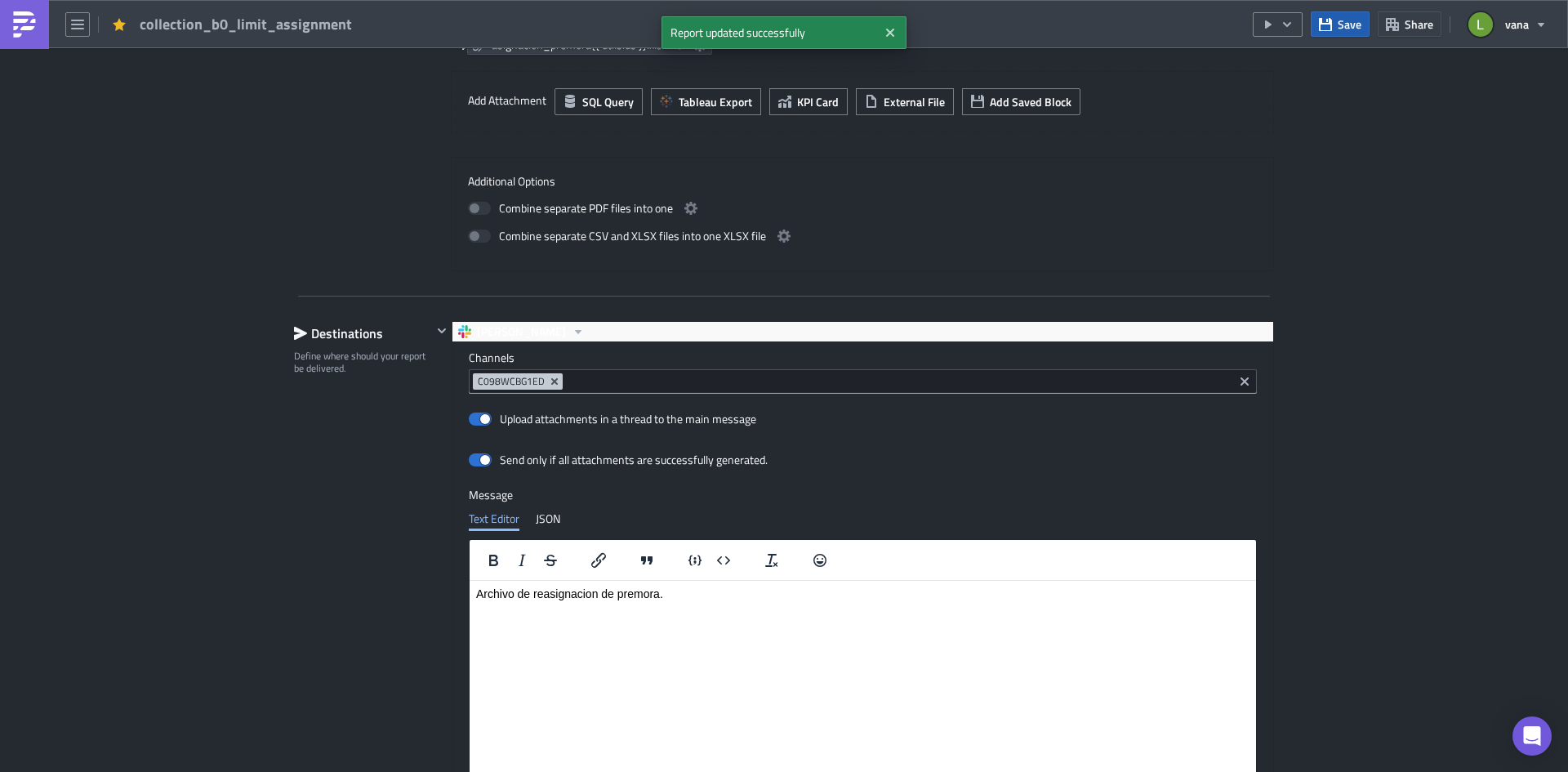
click at [1339, 34] on button "Save" at bounding box center [1340, 24] width 59 height 26
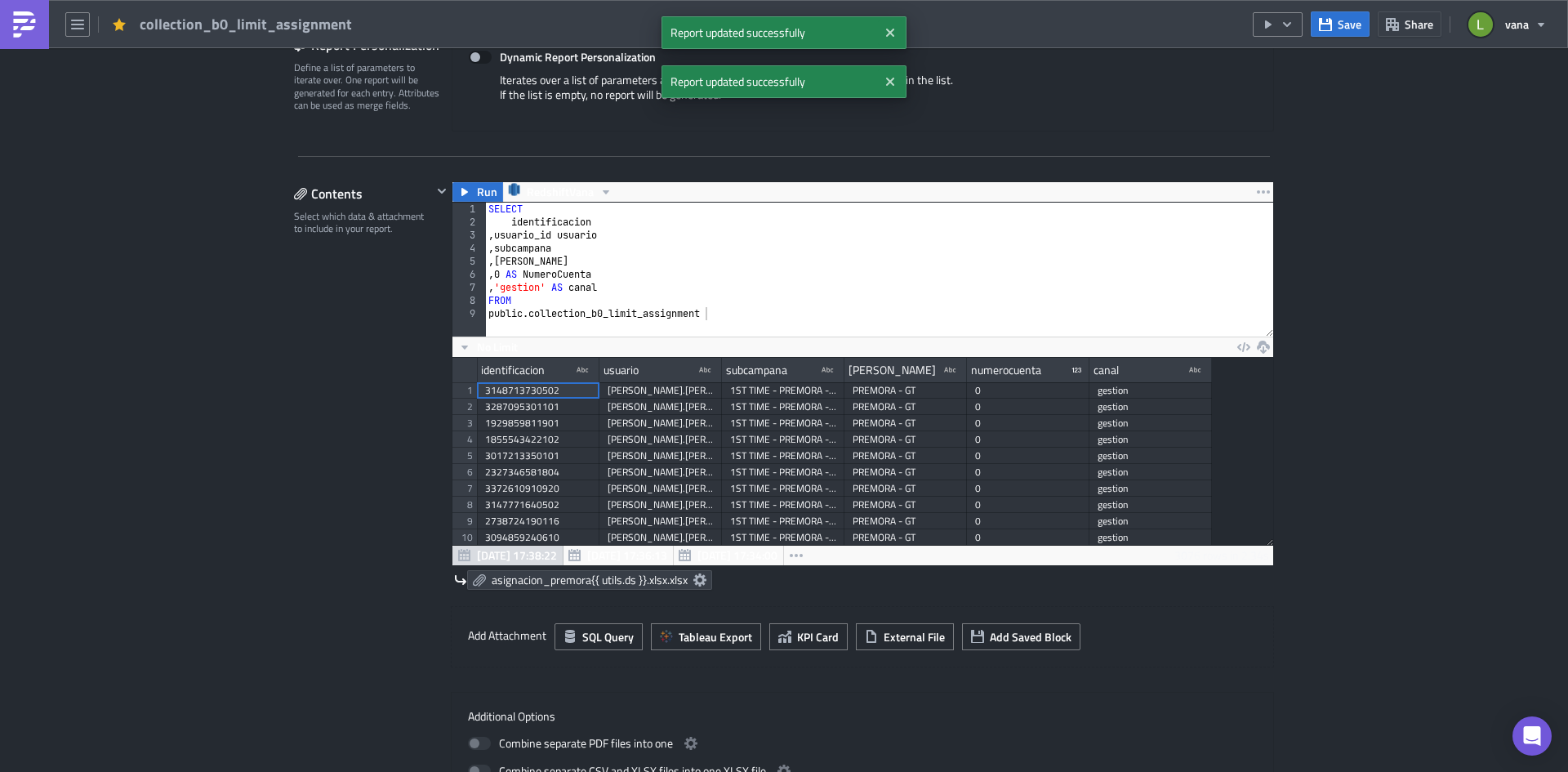
scroll to position [359, 0]
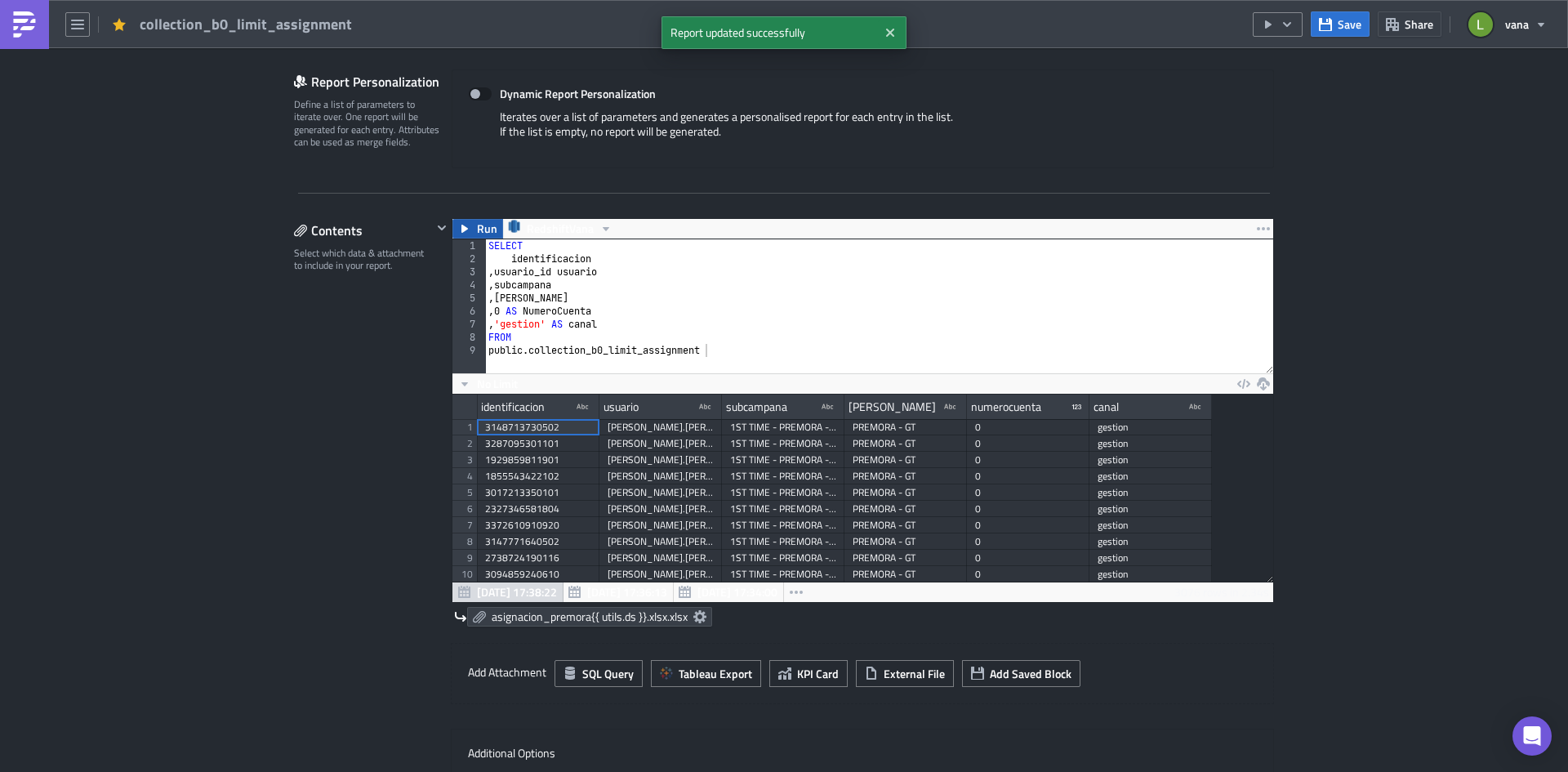
click at [468, 224] on button "Run" at bounding box center [478, 229] width 51 height 19
click at [1342, 25] on span "Save" at bounding box center [1349, 24] width 24 height 17
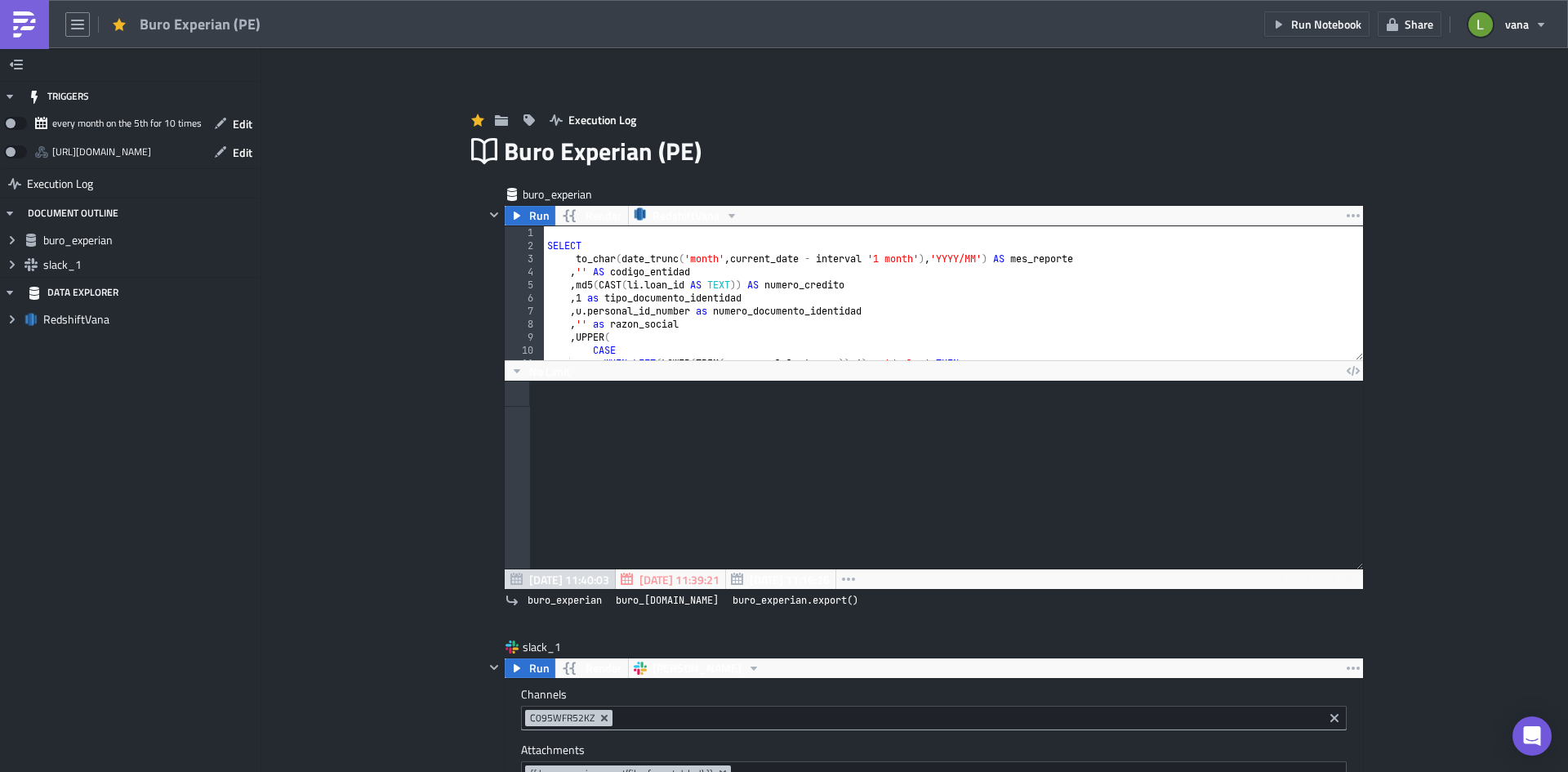
scroll to position [187, 857]
click at [31, 25] on img at bounding box center [25, 25] width 26 height 26
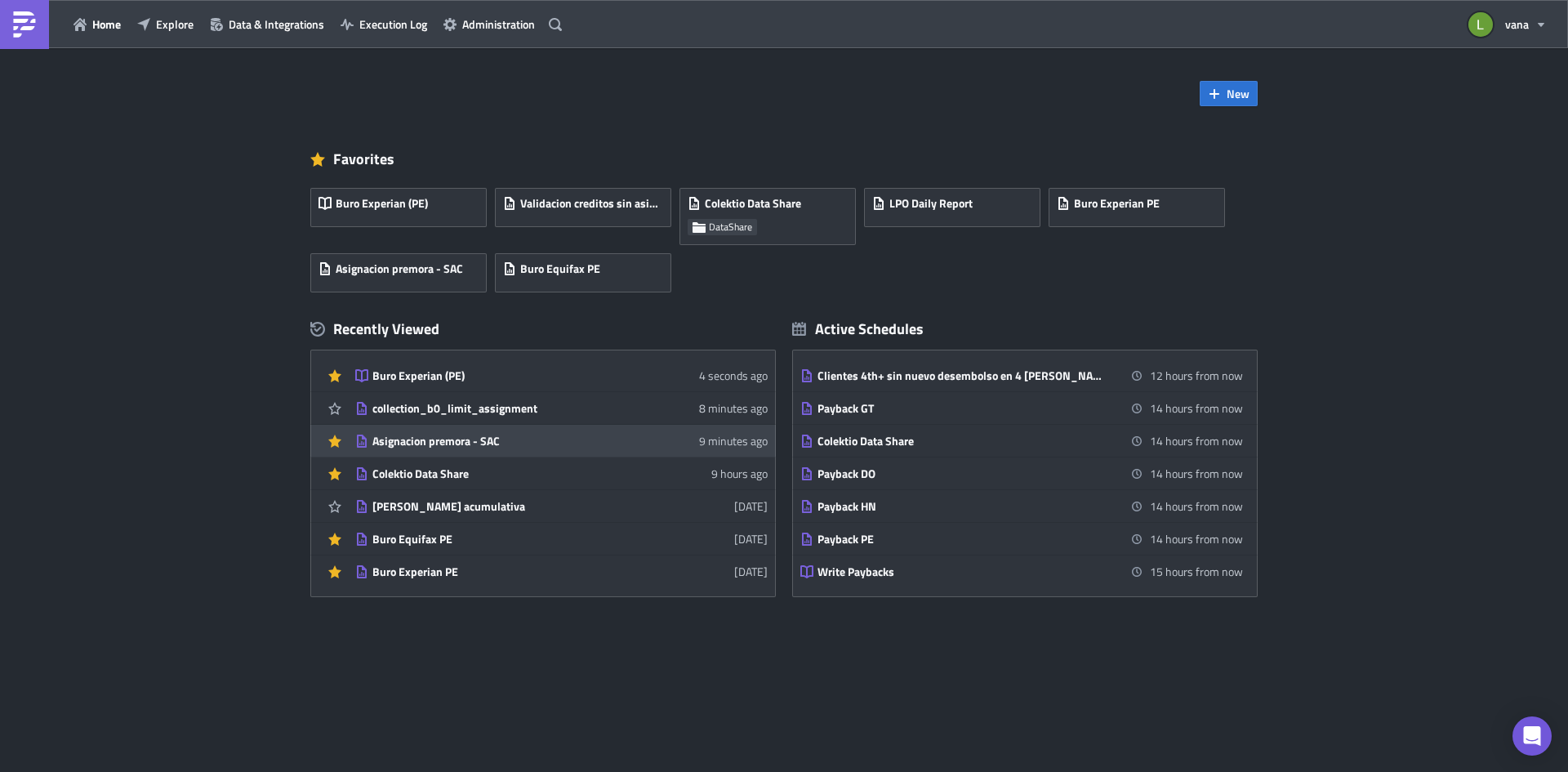
click at [509, 445] on div "Asignacion premora - SAC" at bounding box center [515, 441] width 286 height 15
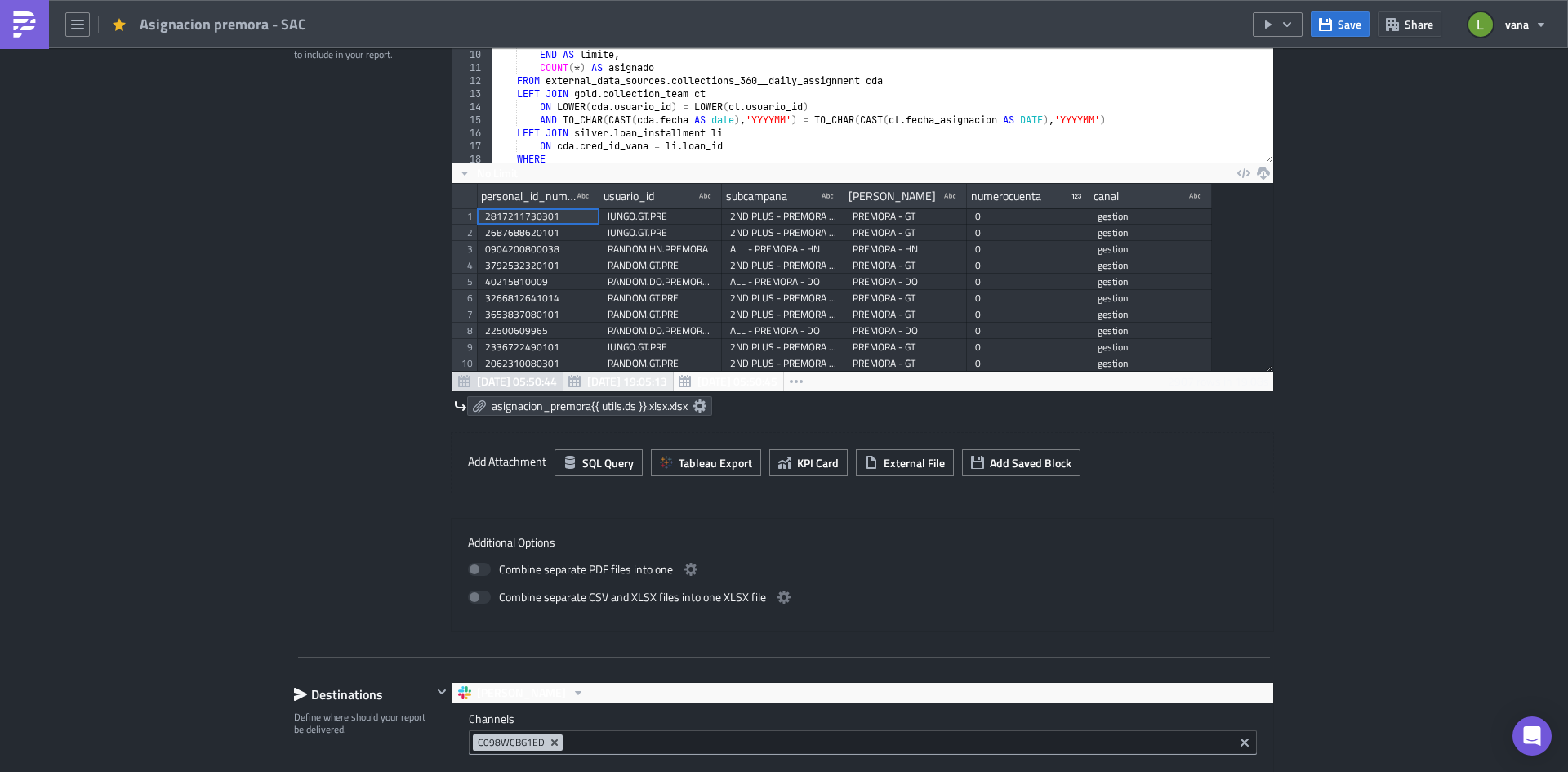
scroll to position [572, 0]
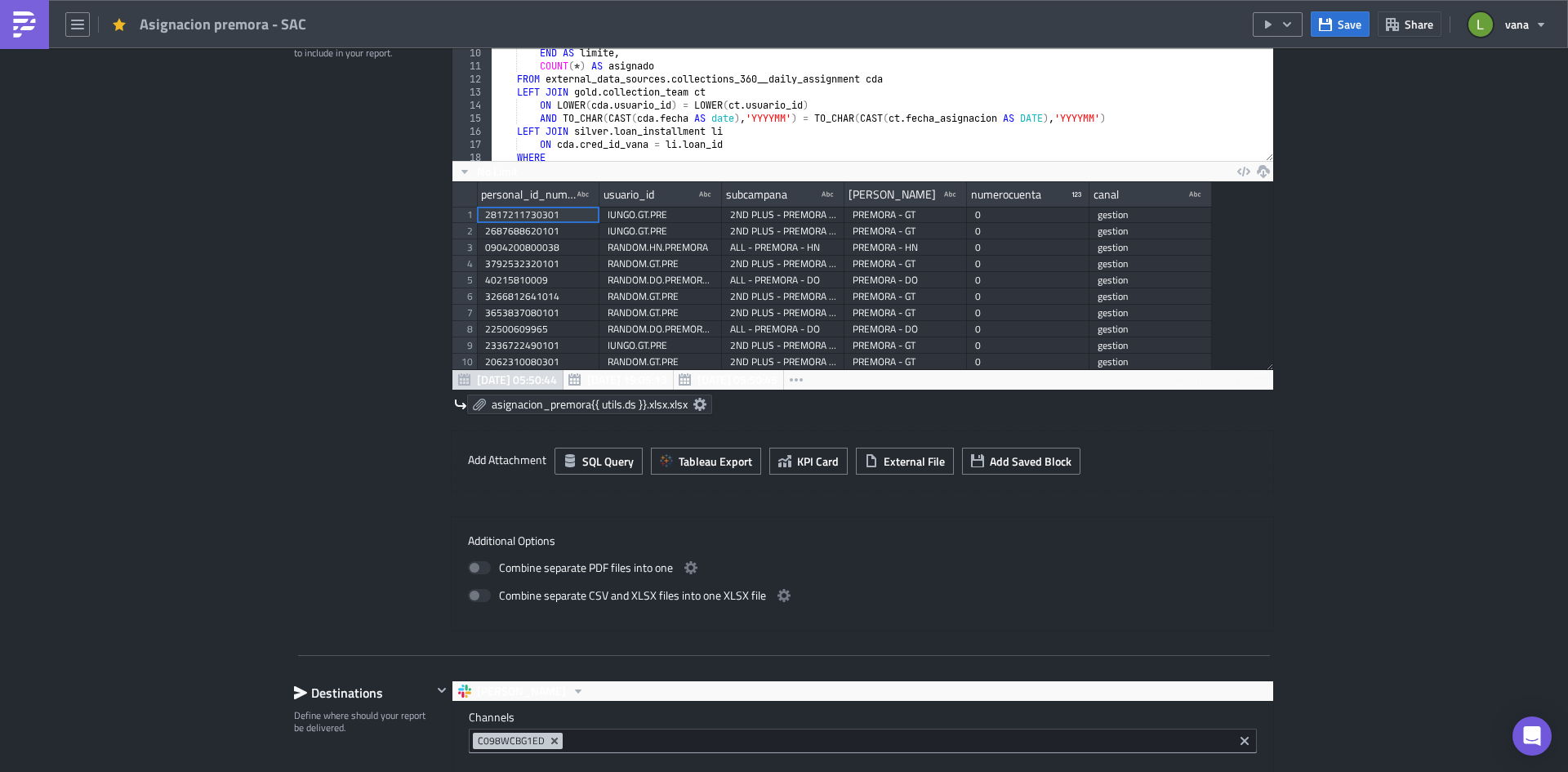
click at [693, 405] on icon at bounding box center [700, 404] width 13 height 13
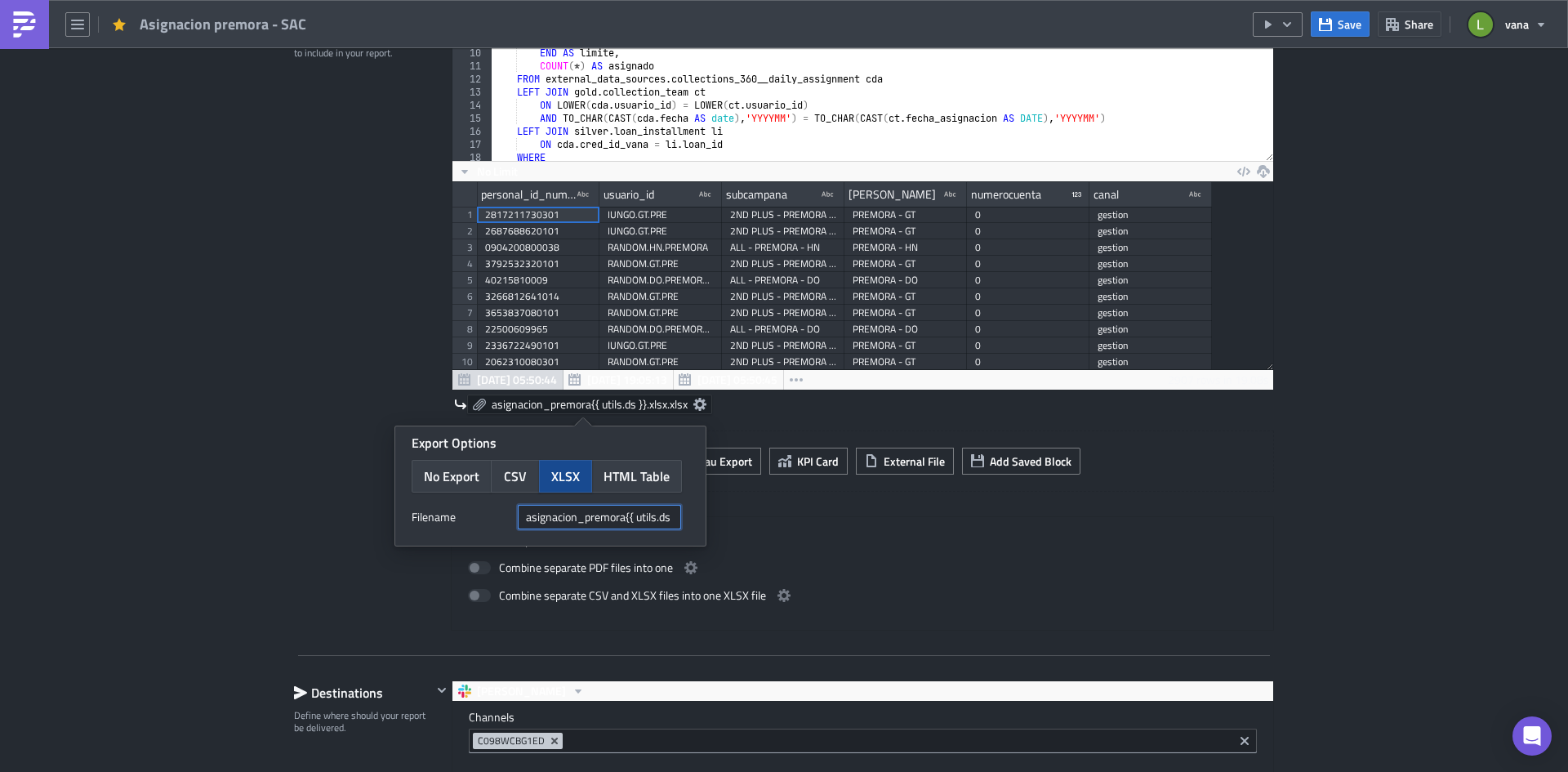
scroll to position [0, 28]
drag, startPoint x: 523, startPoint y: 516, endPoint x: 705, endPoint y: 515, distance: 182.0
click at [705, 515] on div "Export Options No Export CSV XLSX HTML Table Filenam﻿e asignacion_premora{{ uti…" at bounding box center [550, 485] width 311 height 119
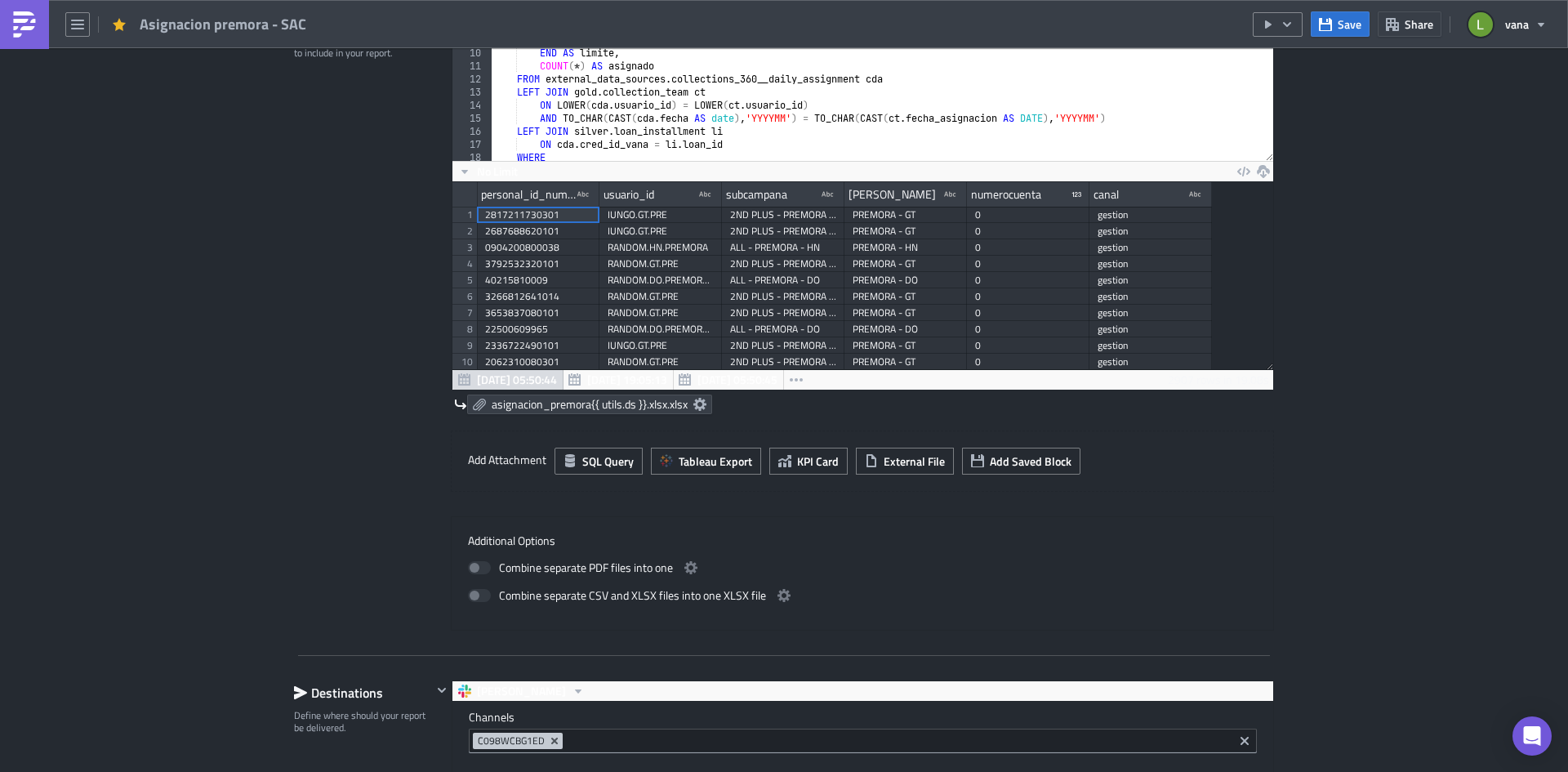
click at [299, 314] on div "Contents Select which data & attachment to include in your report." at bounding box center [363, 318] width 138 height 625
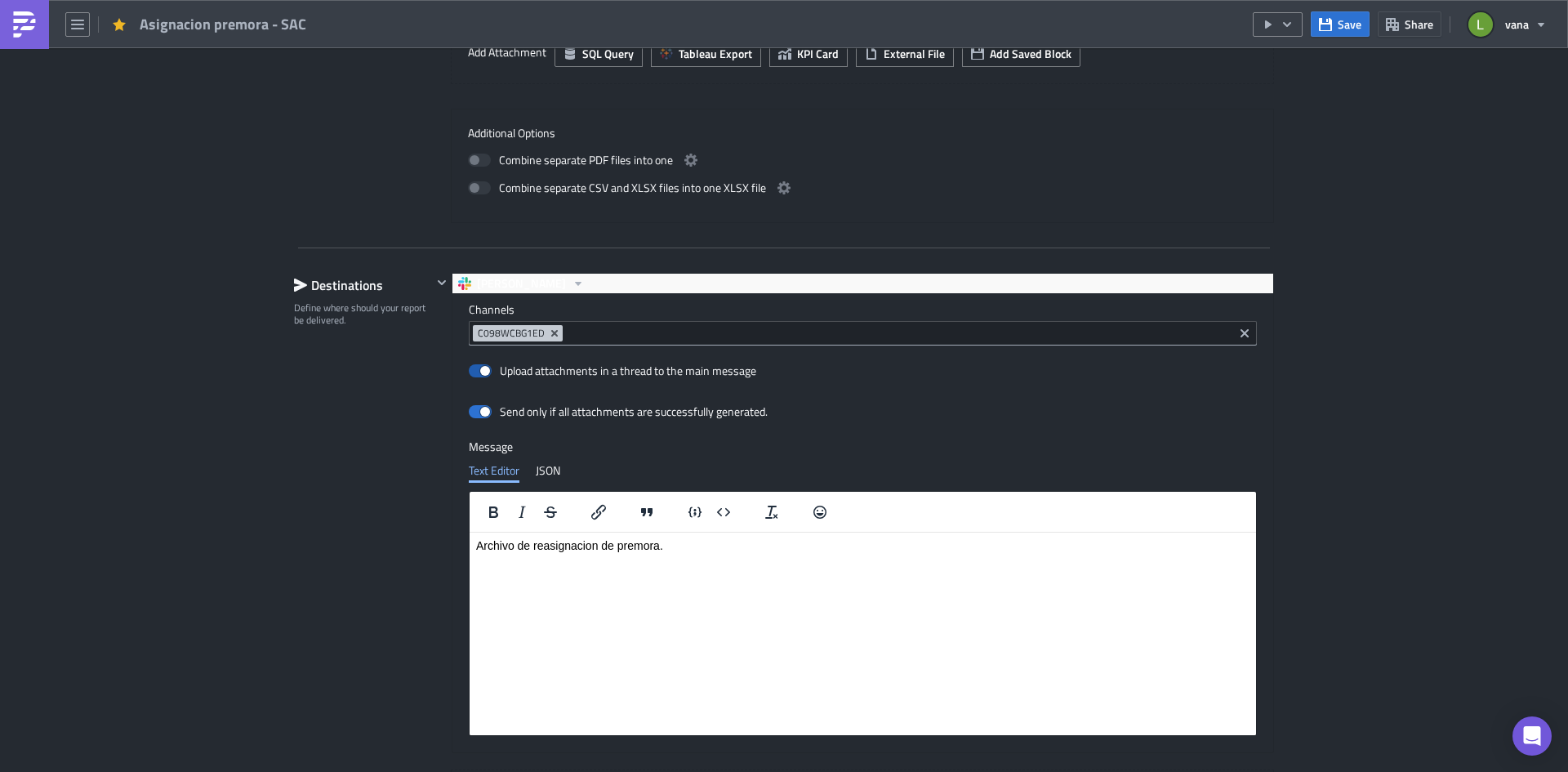
scroll to position [981, 0]
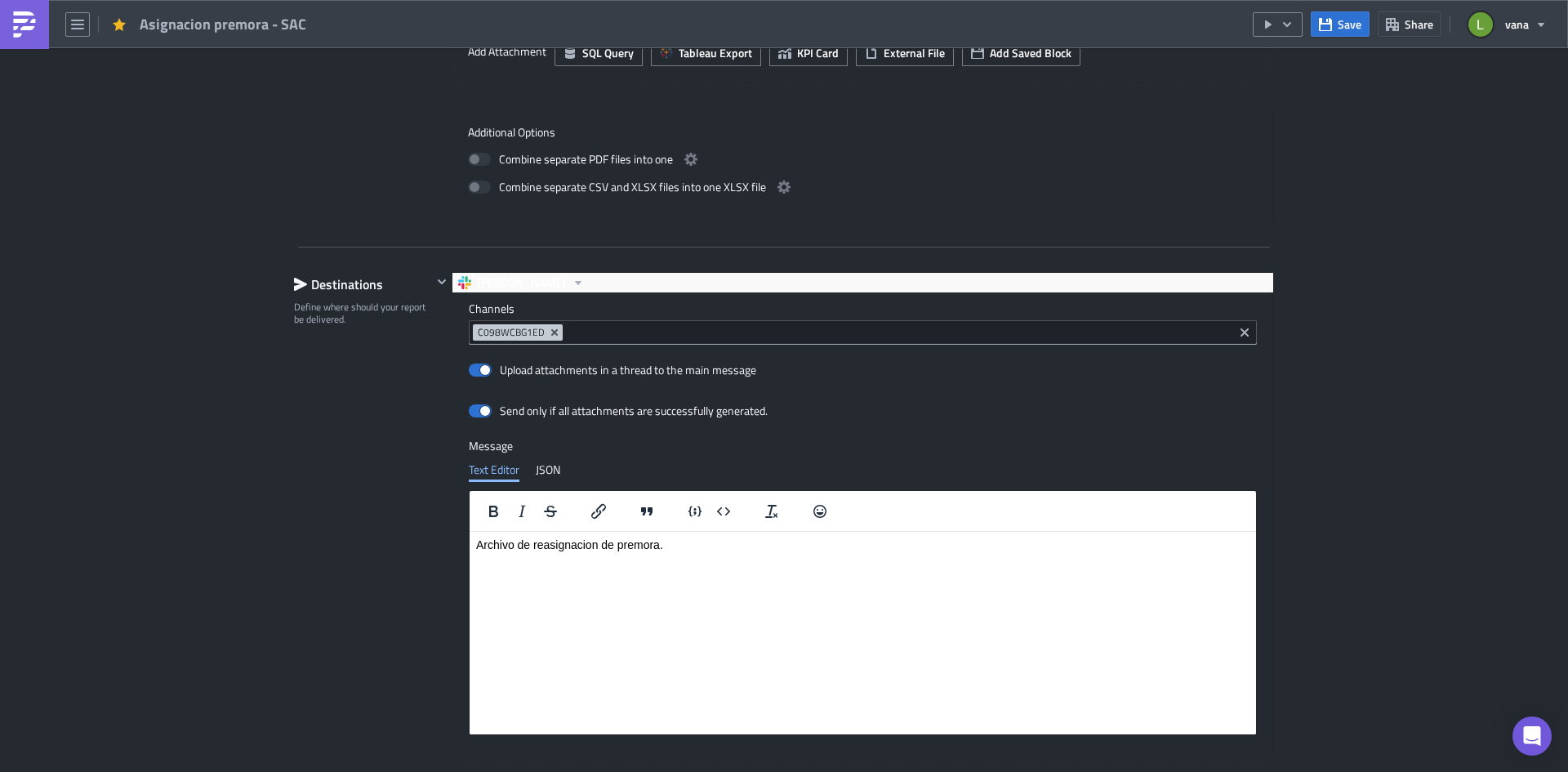
drag, startPoint x: 723, startPoint y: 552, endPoint x: 938, endPoint y: 1062, distance: 553.5
click at [470, 531] on html "Archivo de reasignacion de premora." at bounding box center [863, 544] width 787 height 26
drag, startPoint x: 667, startPoint y: 542, endPoint x: 476, endPoint y: 542, distance: 191.0
click at [476, 542] on p "Archivo de reasignacion de premora." at bounding box center [862, 544] width 773 height 13
copy p "Archivo de reasignacion de premora."
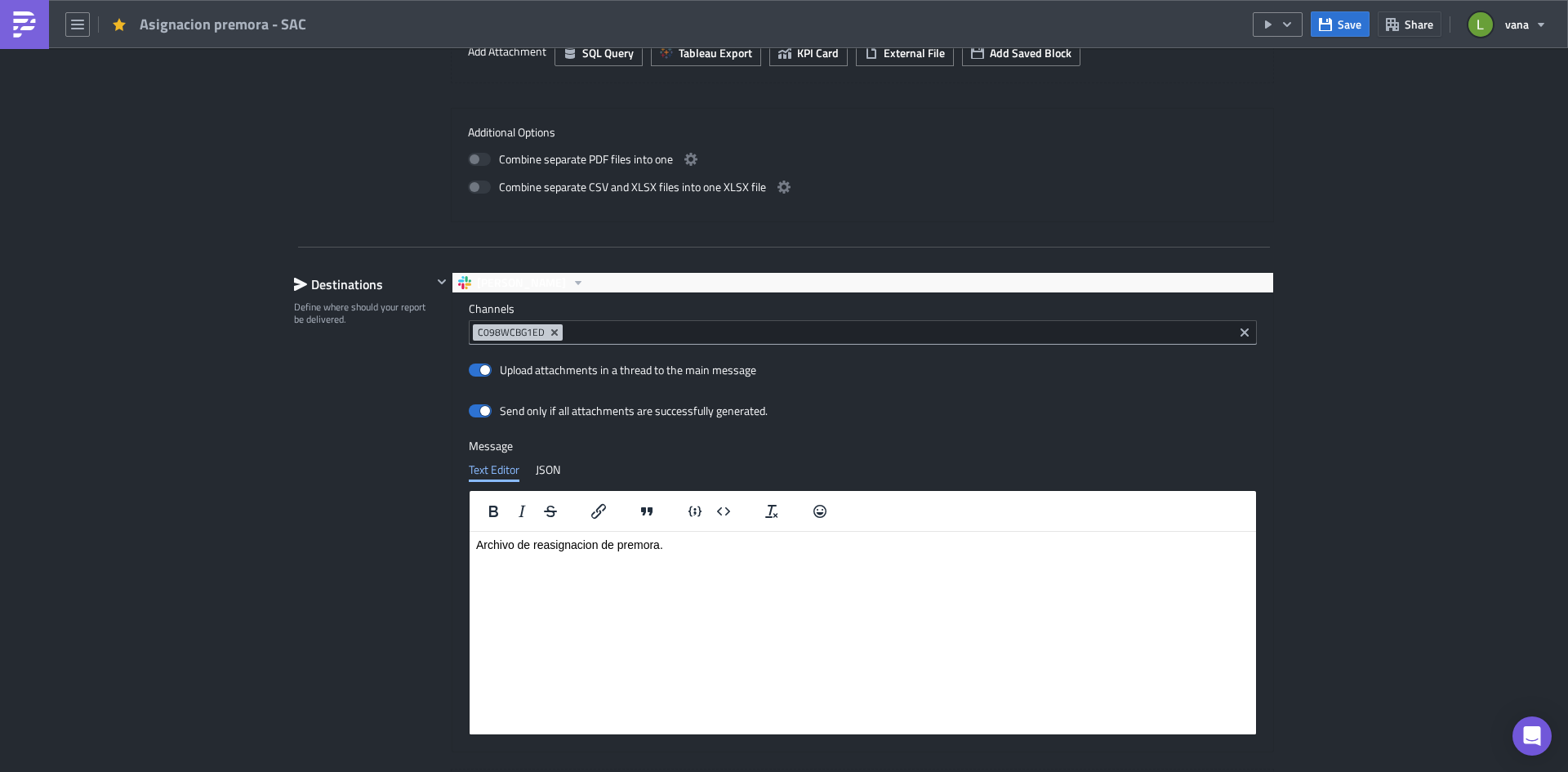
click at [579, 338] on input at bounding box center [898, 332] width 663 height 17
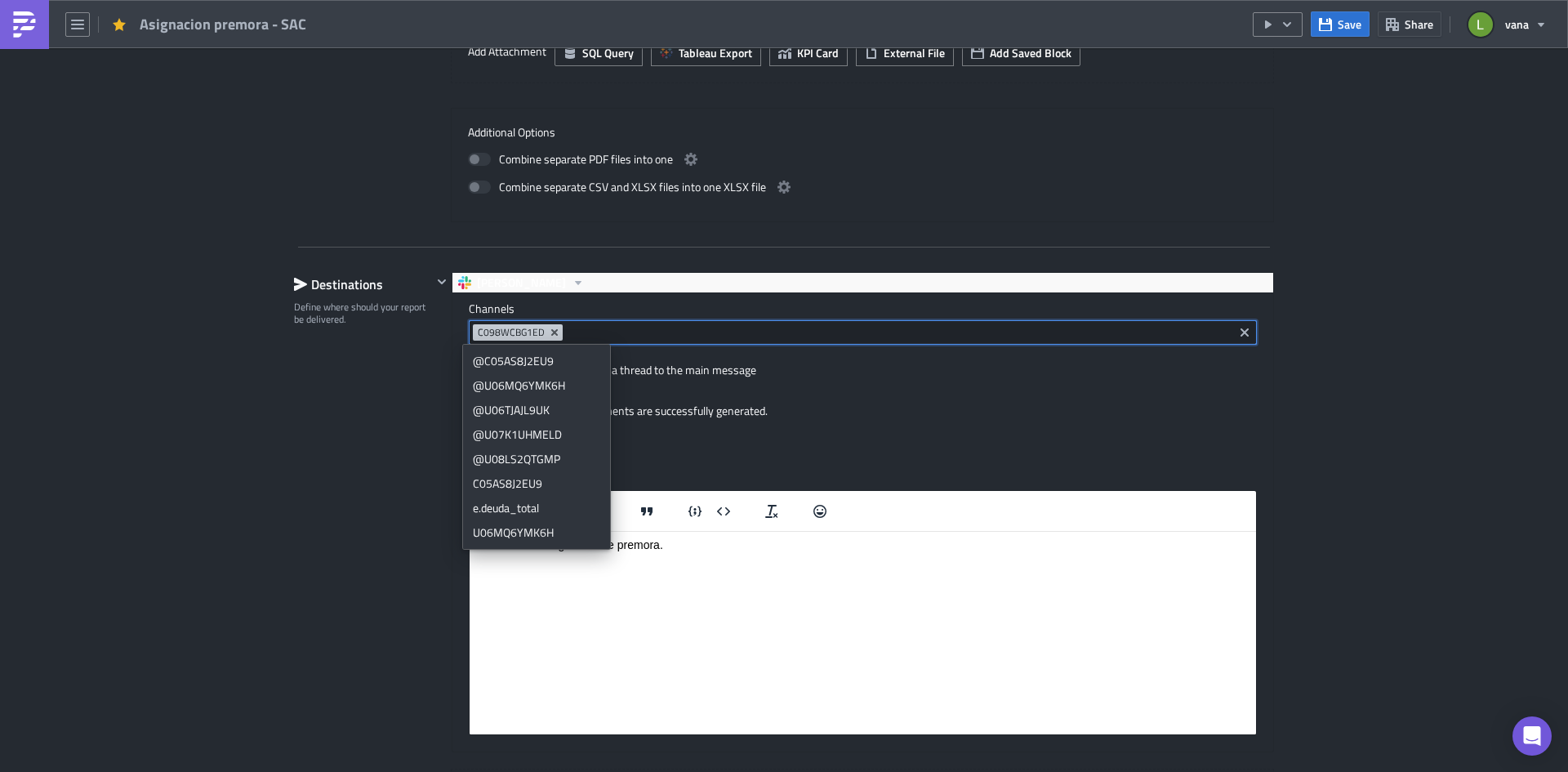
drag, startPoint x: 572, startPoint y: 338, endPoint x: 461, endPoint y: 324, distance: 111.9
click at [461, 324] on div "Channels C098WCBG1ED Upload attachments in a thread to the main message Send on…" at bounding box center [862, 522] width 821 height 459
drag, startPoint x: 554, startPoint y: 359, endPoint x: 471, endPoint y: 357, distance: 83.0
click at [471, 357] on link "@C05AS8J2EU9" at bounding box center [537, 361] width 139 height 25
click at [648, 335] on icon "Remove Tag" at bounding box center [651, 332] width 6 height 6
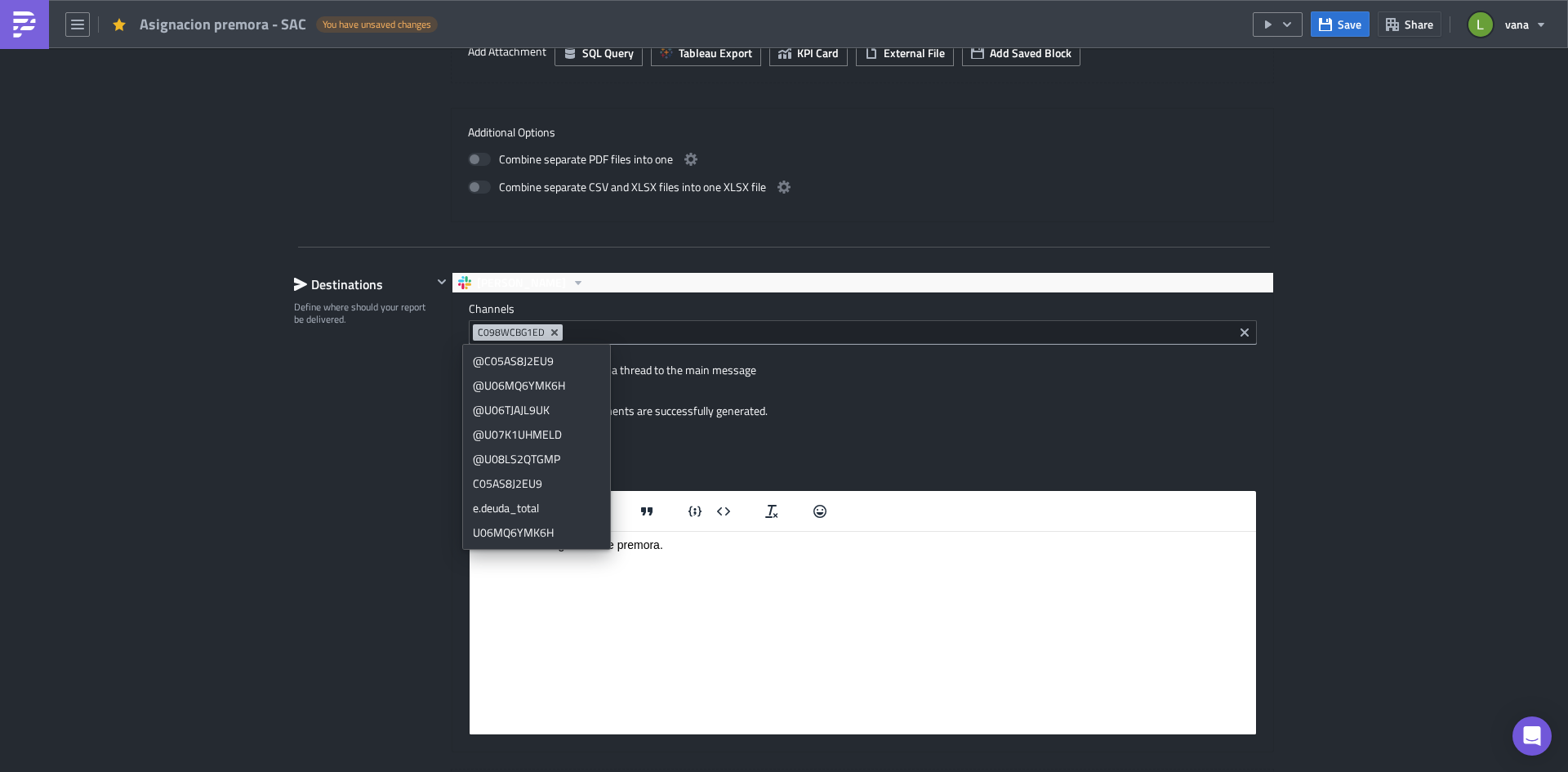
drag, startPoint x: 505, startPoint y: 335, endPoint x: 495, endPoint y: 335, distance: 10.0
click at [495, 335] on span "C098WCBG1ED" at bounding box center [511, 332] width 67 height 13
drag, startPoint x: 469, startPoint y: 333, endPoint x: 536, endPoint y: 334, distance: 67.0
click at [536, 334] on span "C098WCBG1ED" at bounding box center [517, 332] width 90 height 17
click at [452, 332] on div "Channels C098WCBG1ED Upload attachments in a thread to the main message Send on…" at bounding box center [862, 522] width 821 height 459
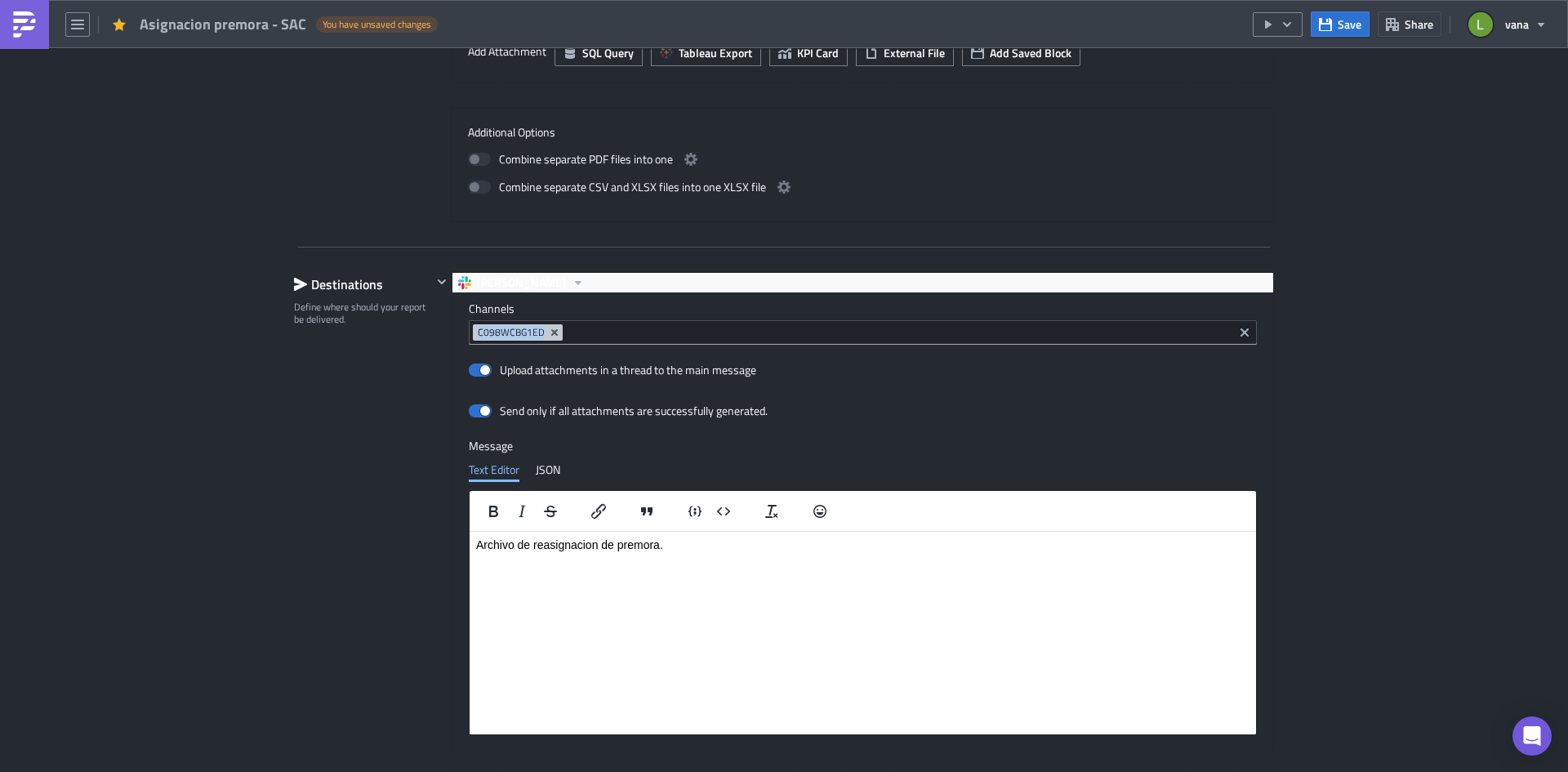
drag, startPoint x: 471, startPoint y: 331, endPoint x: 538, endPoint y: 333, distance: 67.0
click at [538, 333] on span "C098WCBG1ED" at bounding box center [517, 332] width 90 height 17
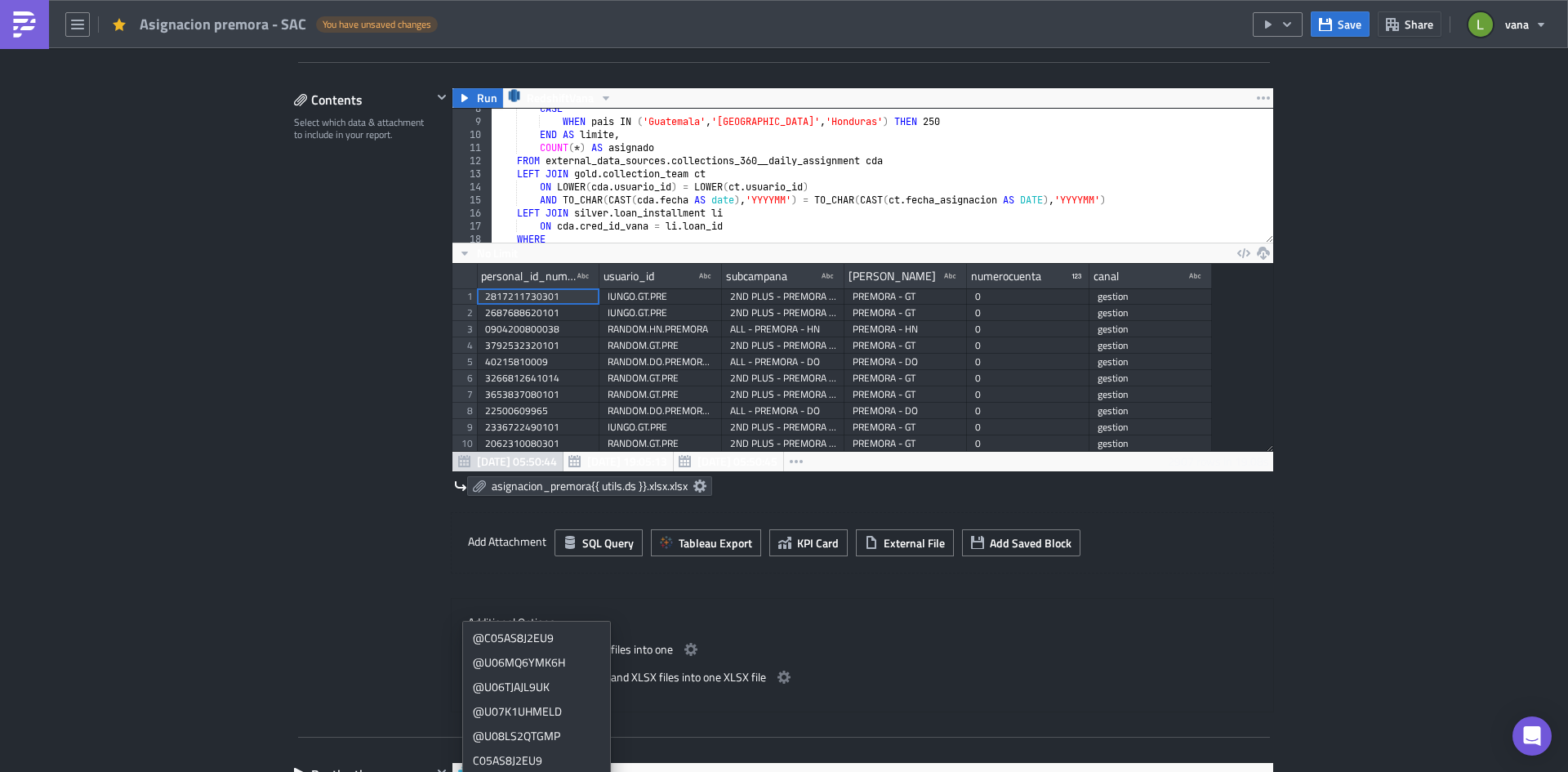
scroll to position [0, 0]
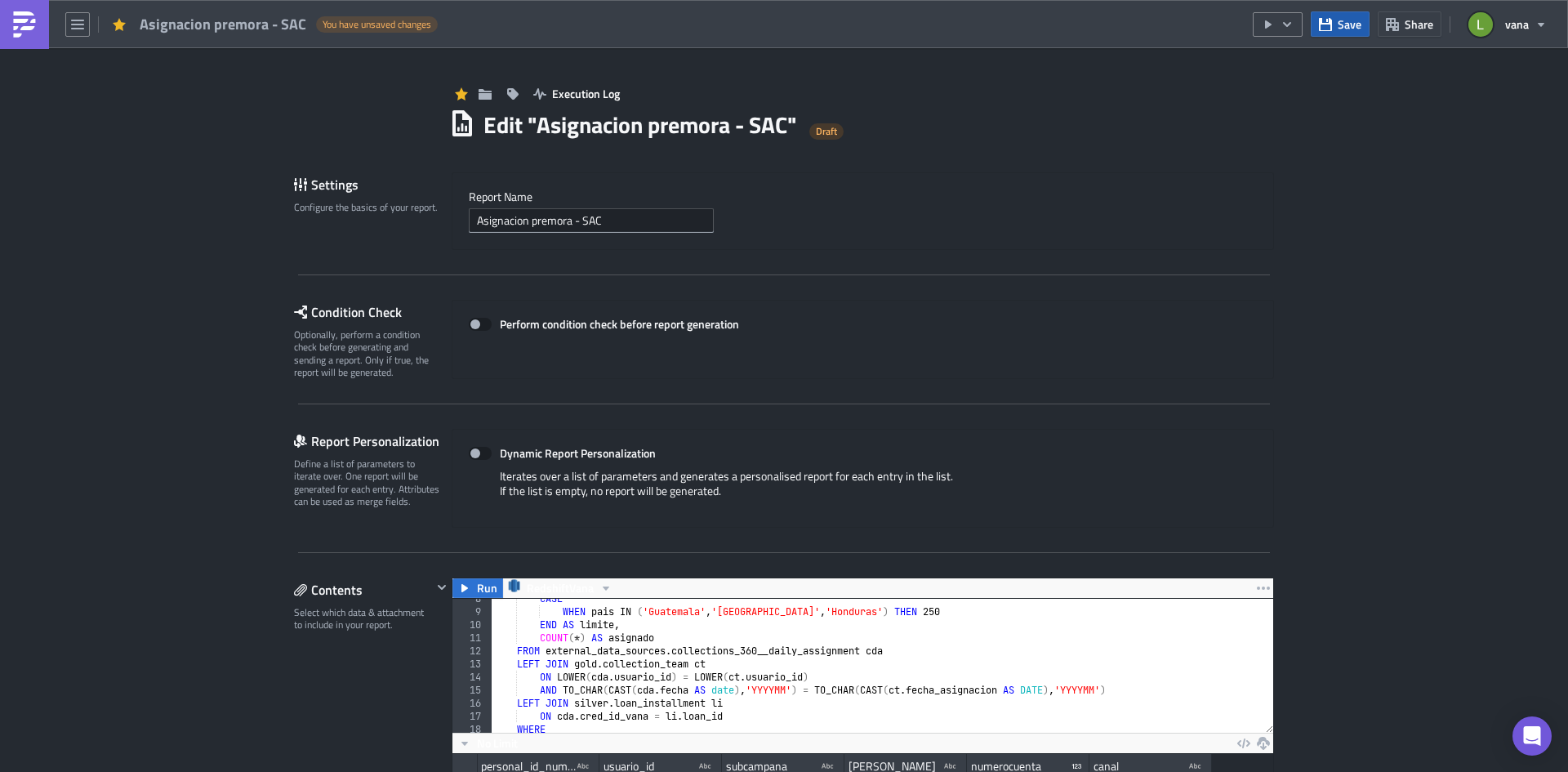
click at [1334, 22] on button "Save" at bounding box center [1340, 24] width 59 height 26
